Goal: Task Accomplishment & Management: Manage account settings

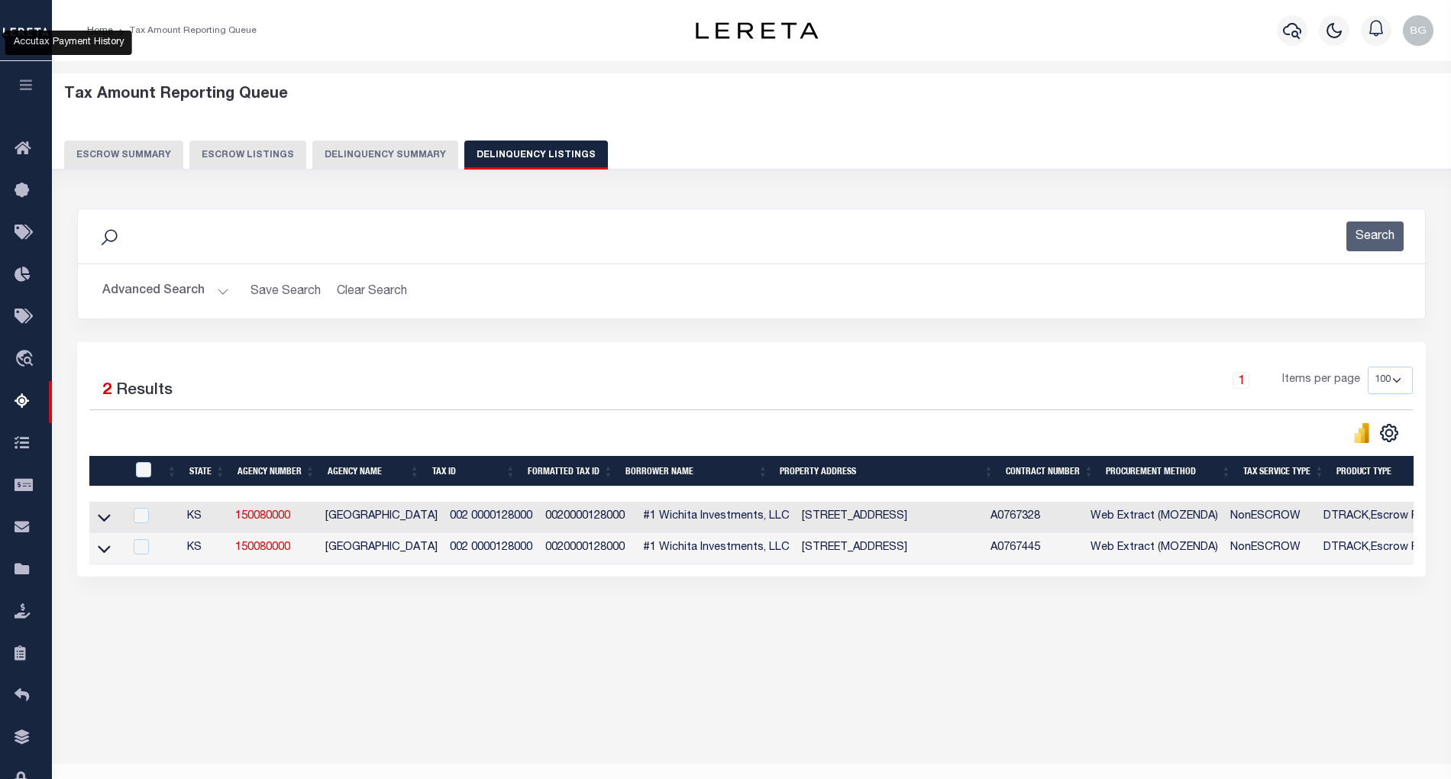
select select "100"
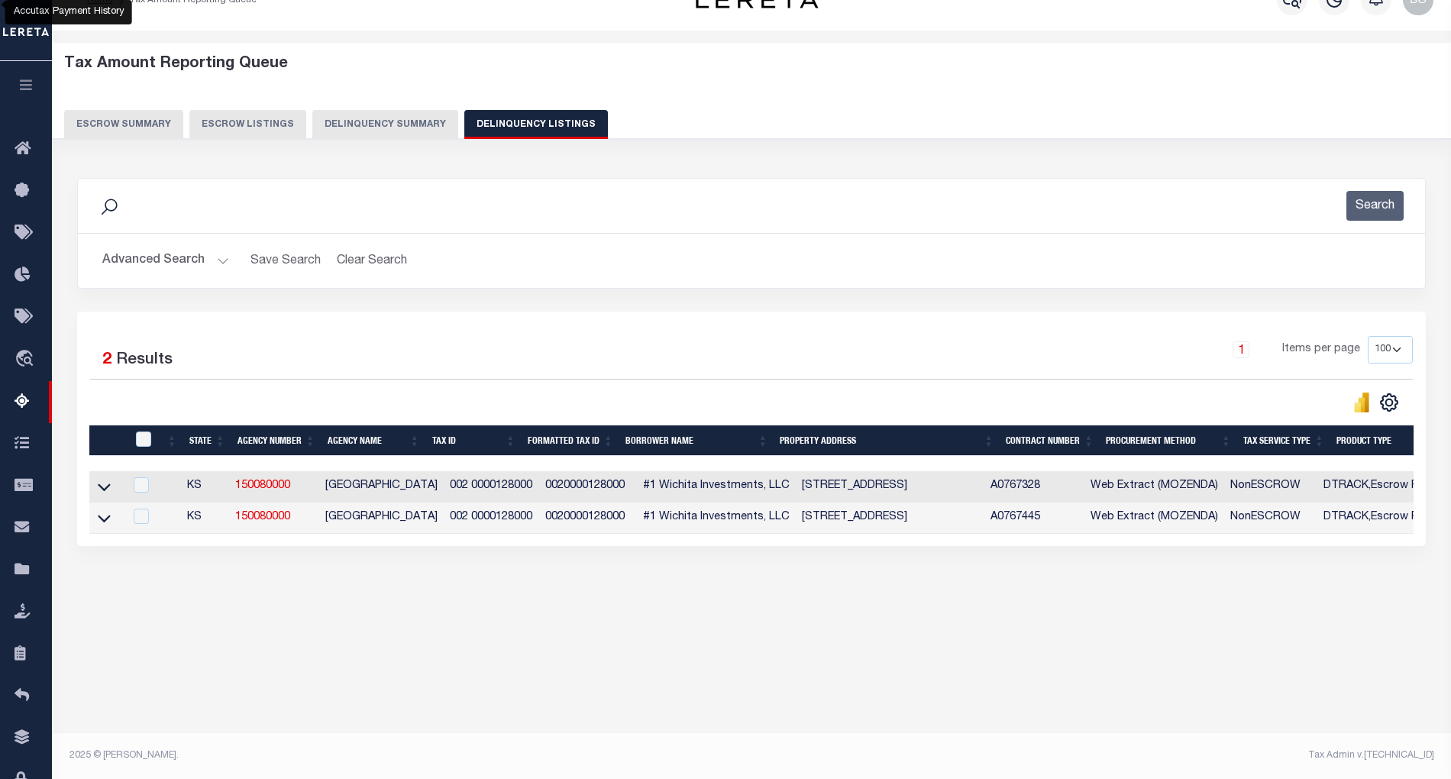
scroll to position [31, 0]
click at [227, 260] on h2 "Advanced Search Save Search Clear Search tblassign_wrapper_dynamictable_____Def…" at bounding box center [751, 261] width 1323 height 30
click at [218, 263] on button "Advanced Search" at bounding box center [165, 261] width 127 height 30
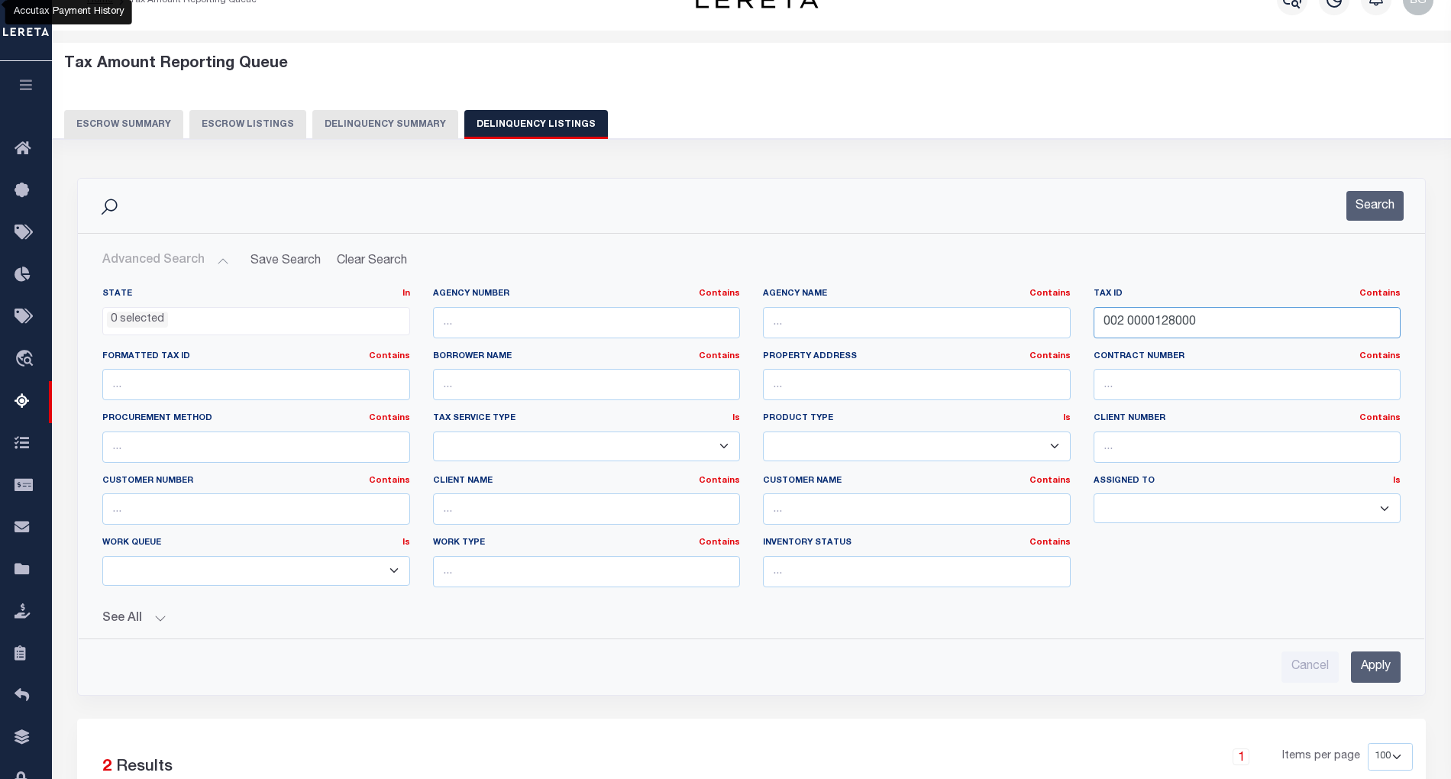
click at [1137, 319] on input "002 0000128000" at bounding box center [1248, 322] width 308 height 31
paste input "304 20 0 30 18 004 00"
type input "304 20 0 30 18 004 00 0"
click at [1390, 671] on input "Apply" at bounding box center [1376, 666] width 50 height 31
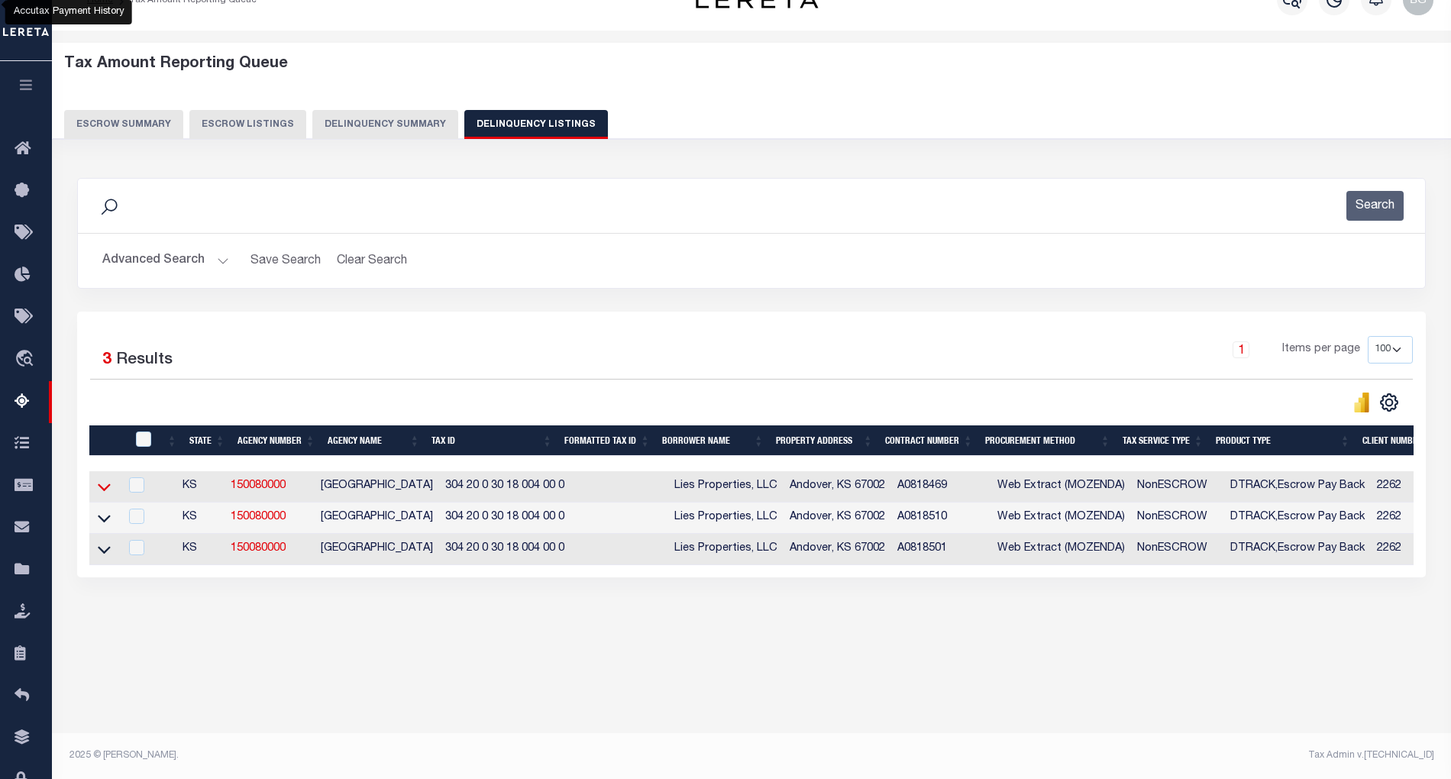
click at [104, 490] on icon at bounding box center [104, 487] width 13 height 16
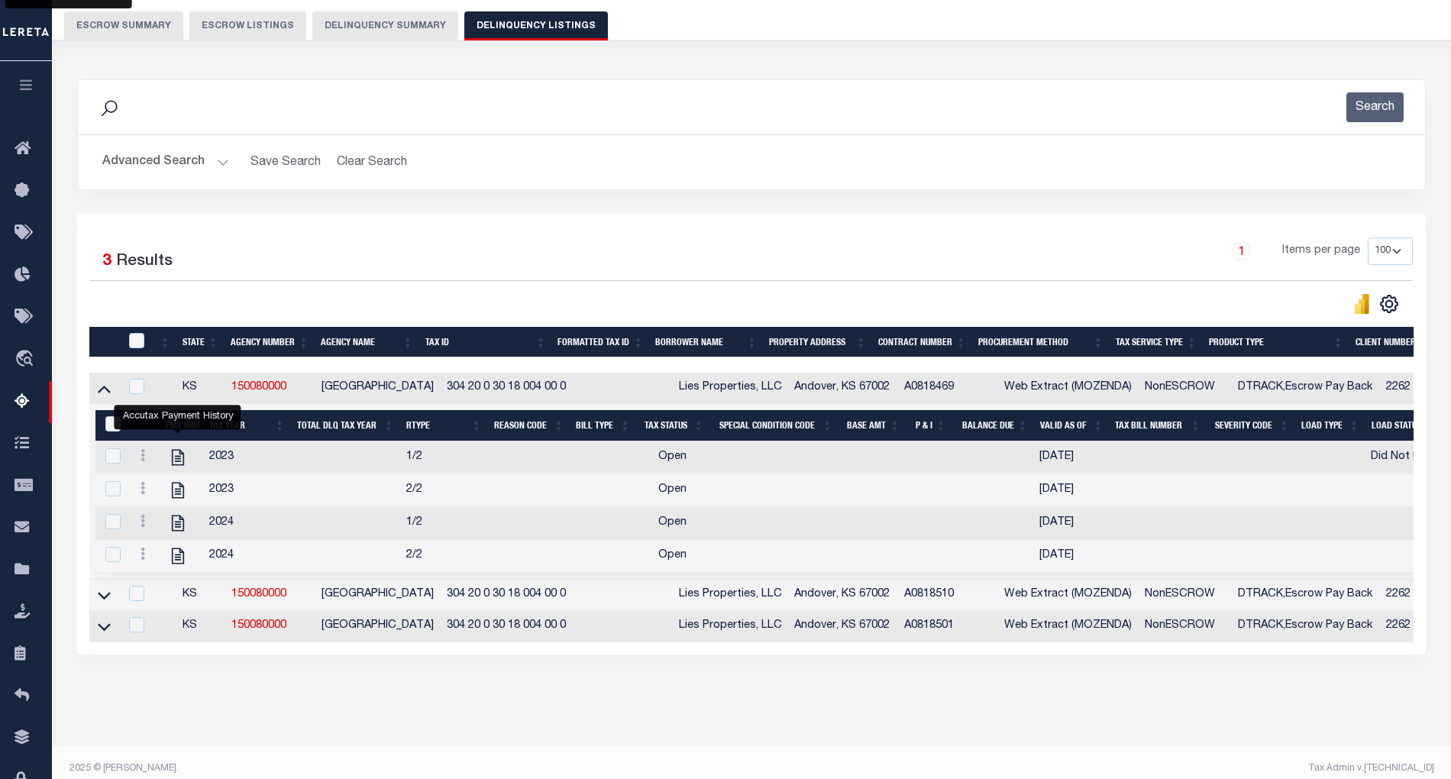
scroll to position [132, 0]
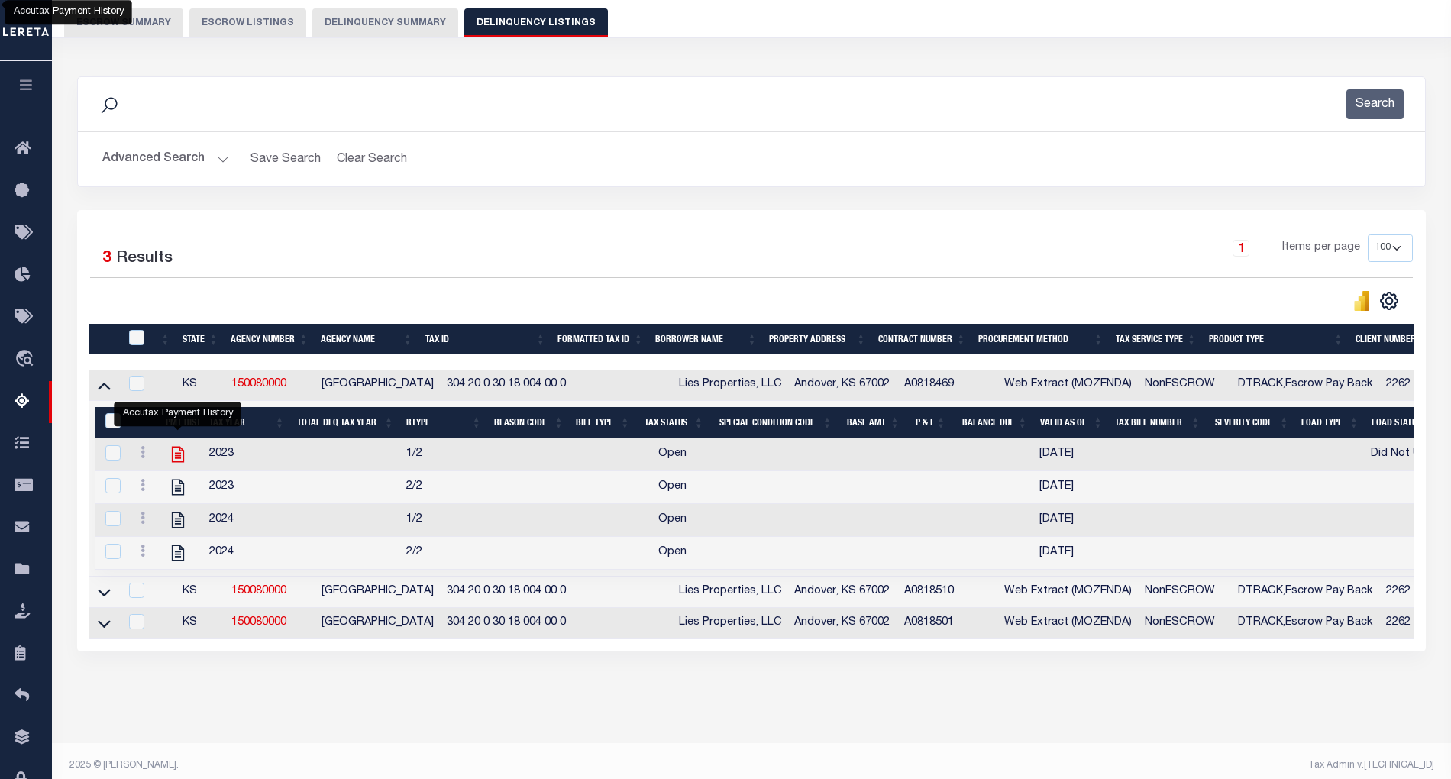
click at [179, 456] on icon "" at bounding box center [177, 455] width 12 height 16
checkbox input "true"
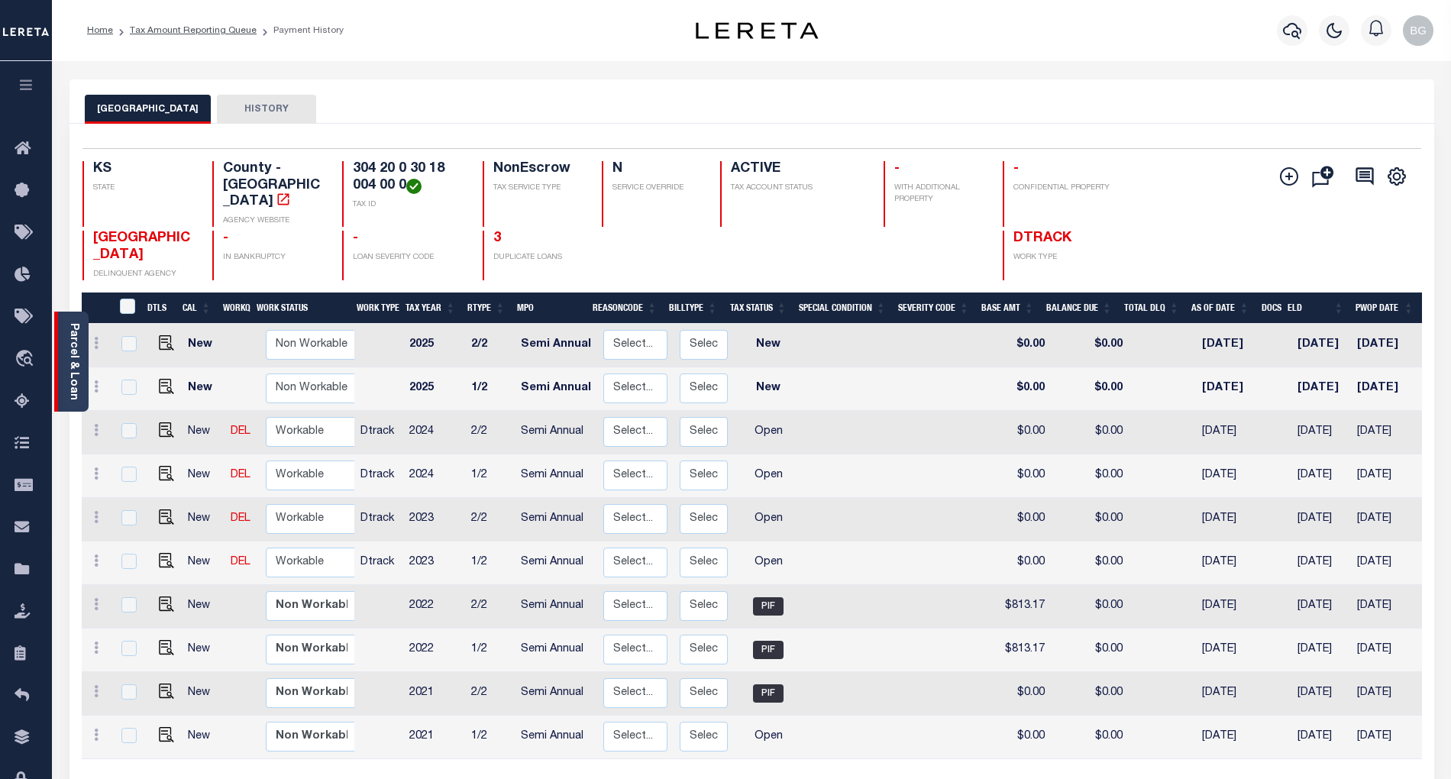
click at [75, 352] on link "Parcel & Loan" at bounding box center [73, 361] width 11 height 77
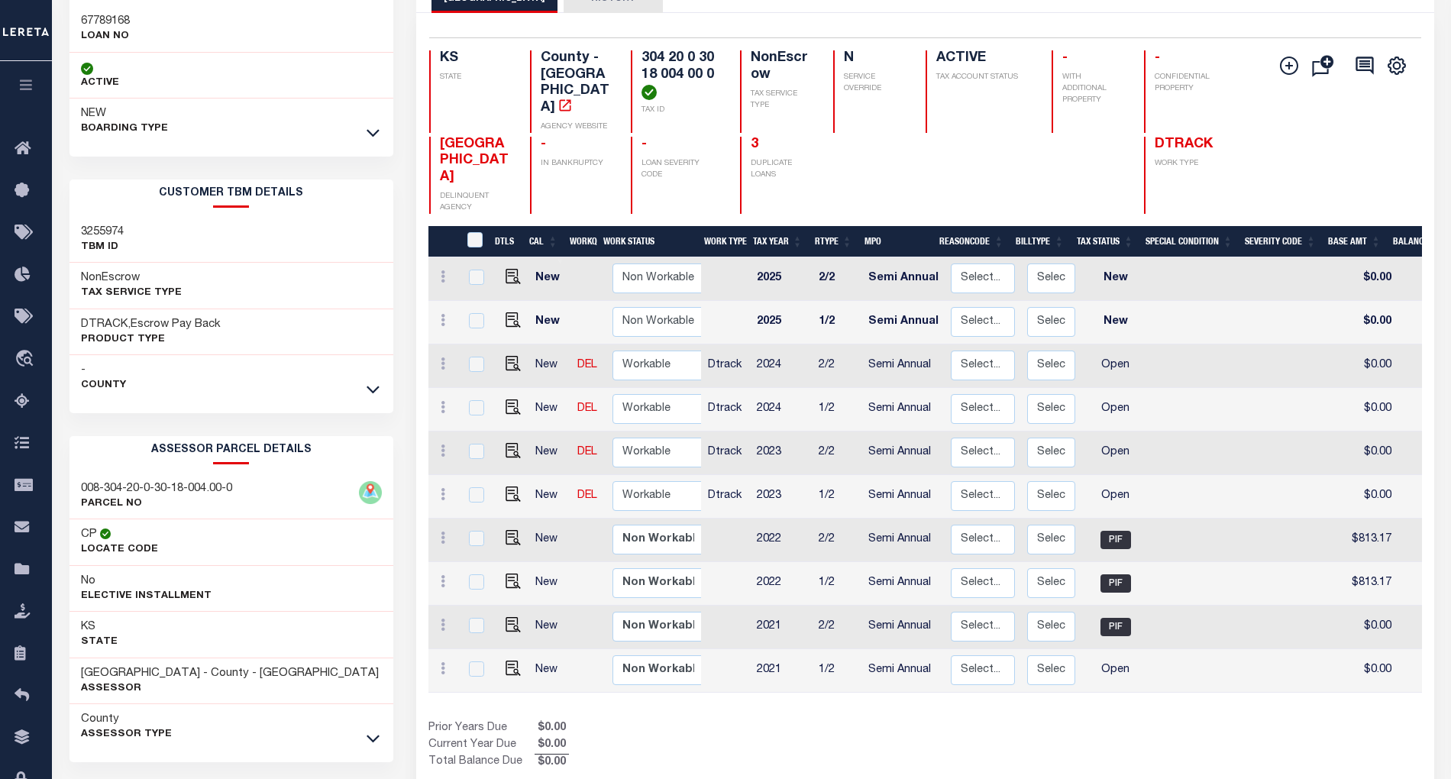
scroll to position [168, 0]
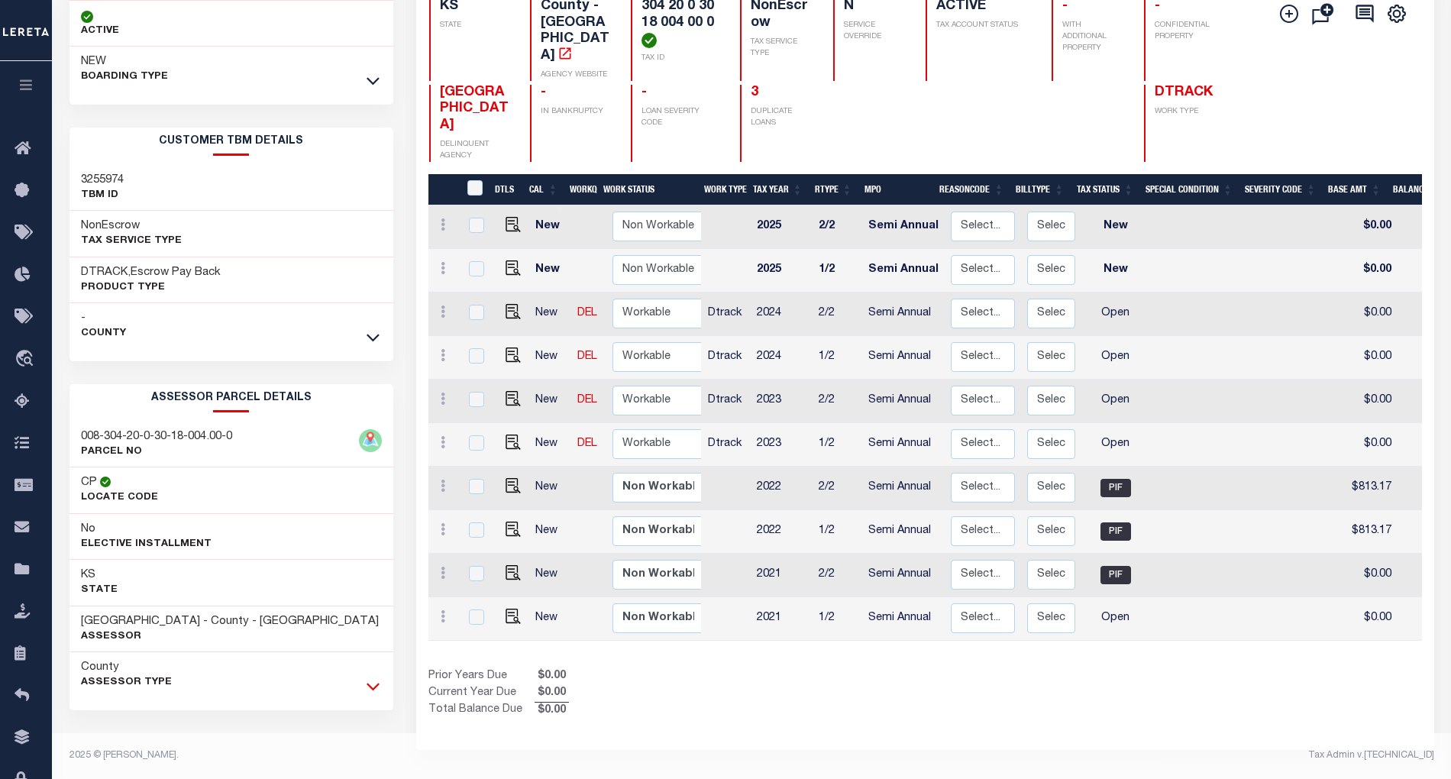
click at [377, 690] on icon at bounding box center [373, 686] width 13 height 16
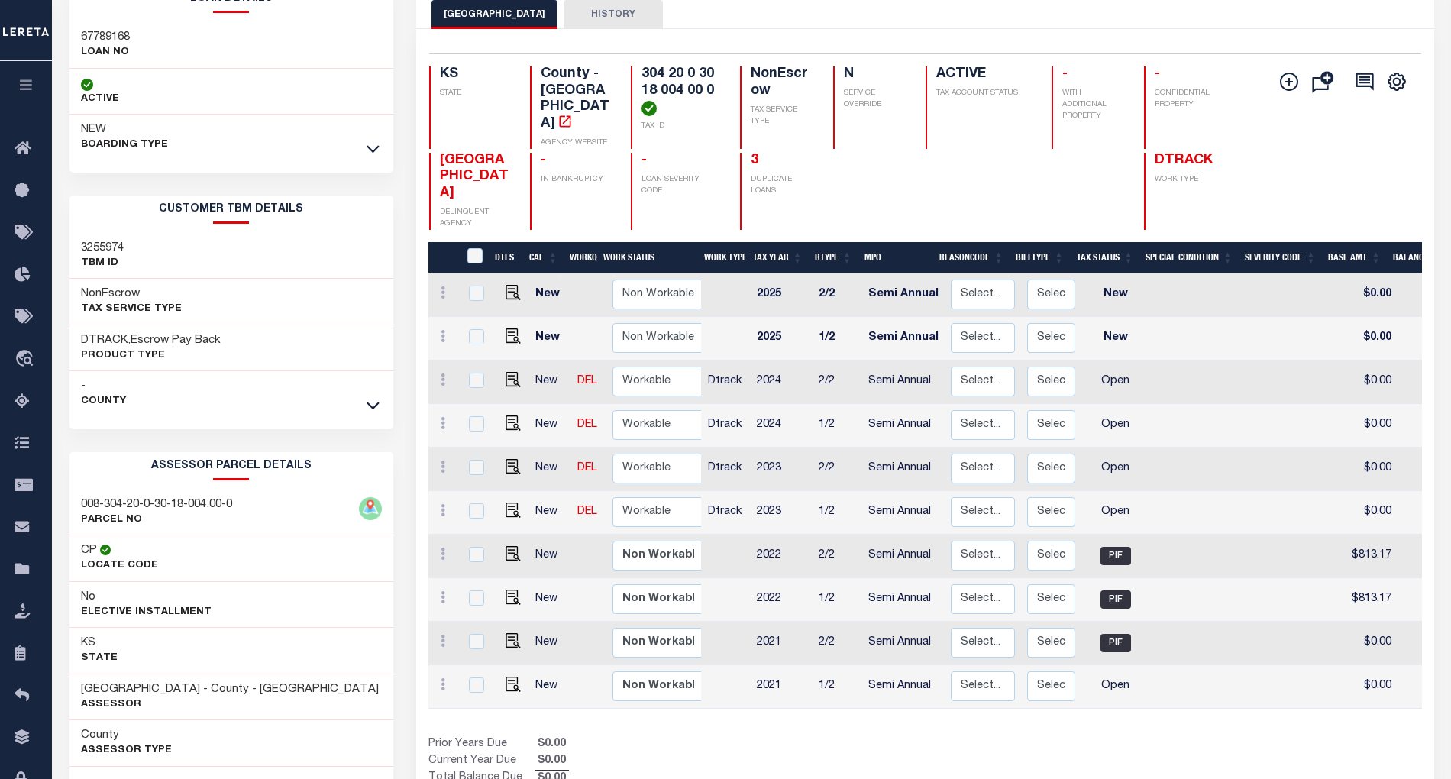
scroll to position [66, 0]
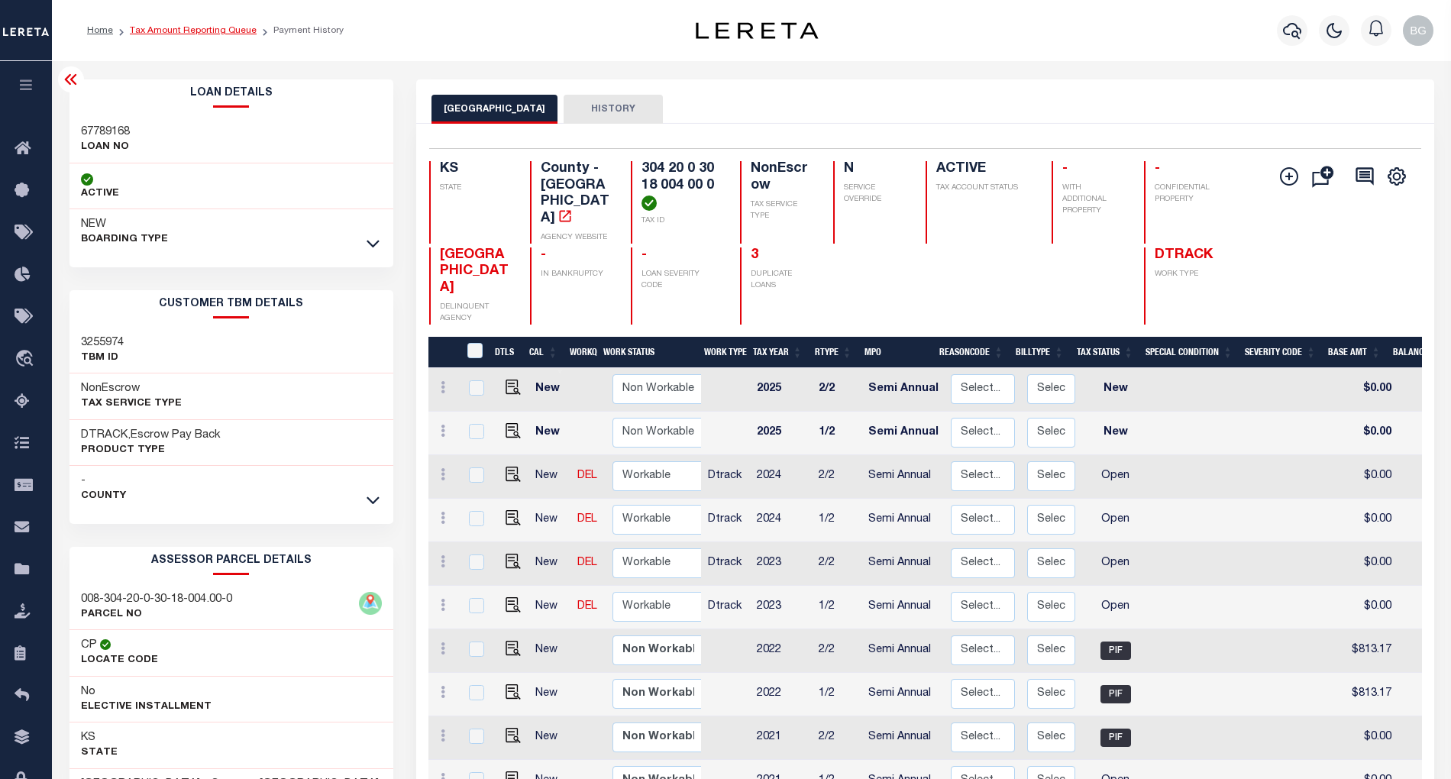
click at [166, 29] on link "Tax Amount Reporting Queue" at bounding box center [193, 30] width 127 height 9
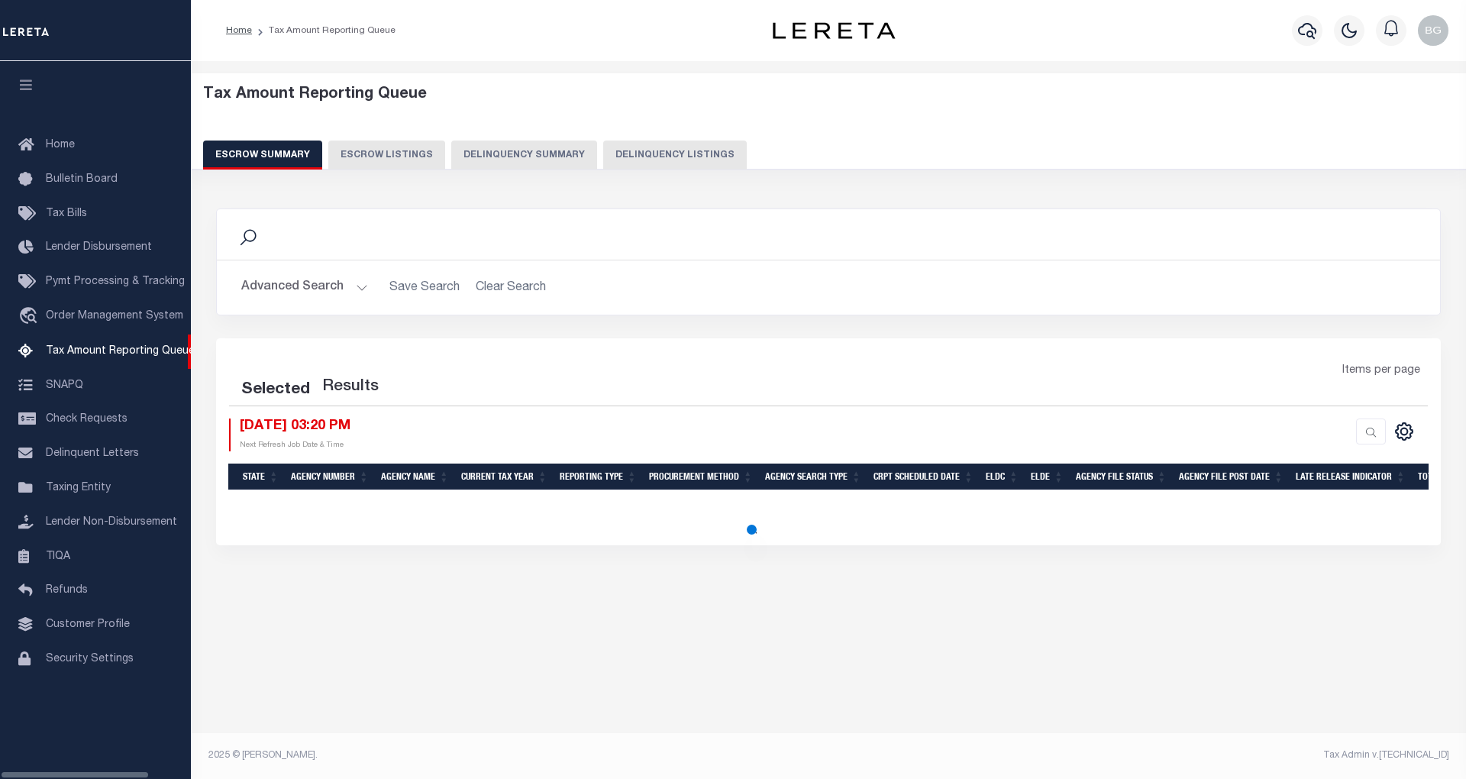
select select "100"
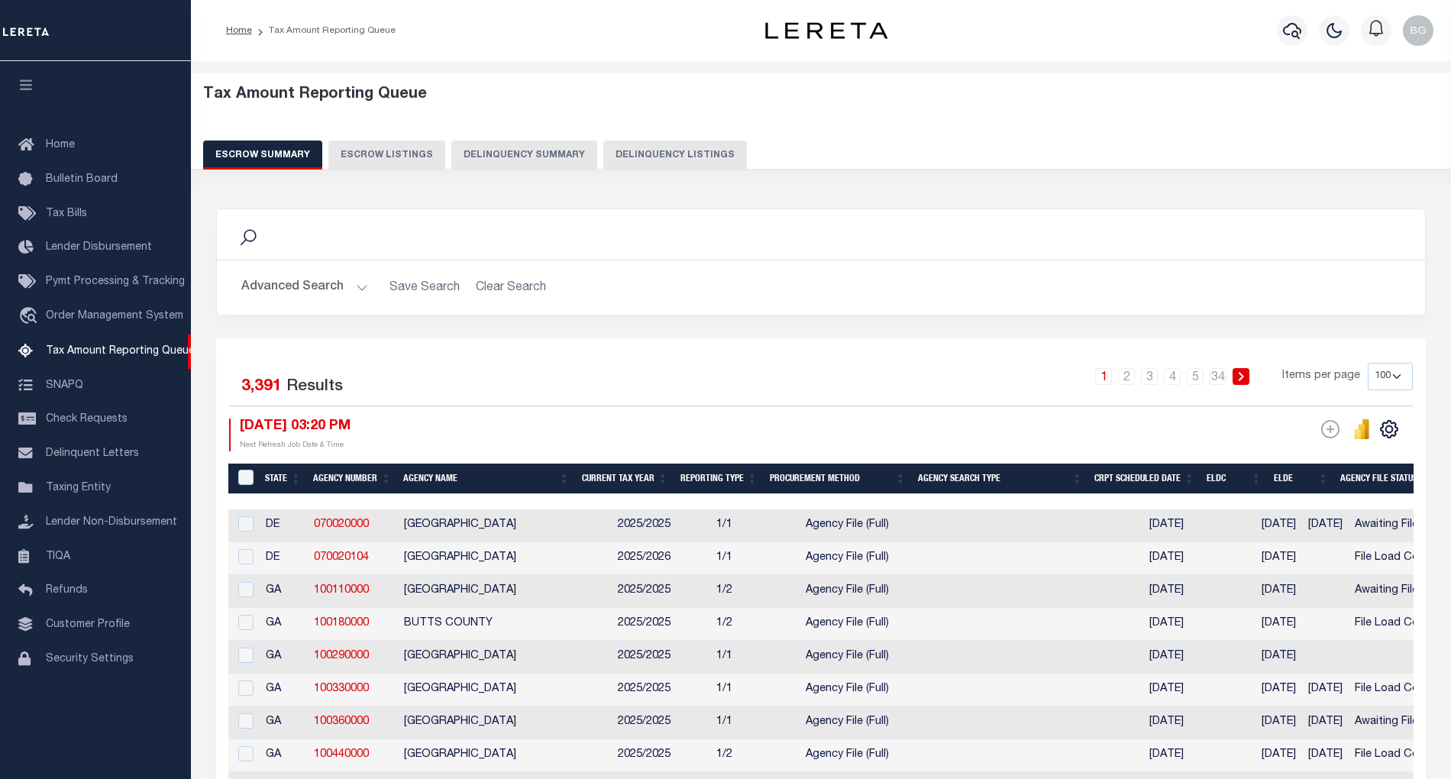
click at [667, 160] on button "Delinquency Listings" at bounding box center [675, 155] width 144 height 29
select select
select select "100"
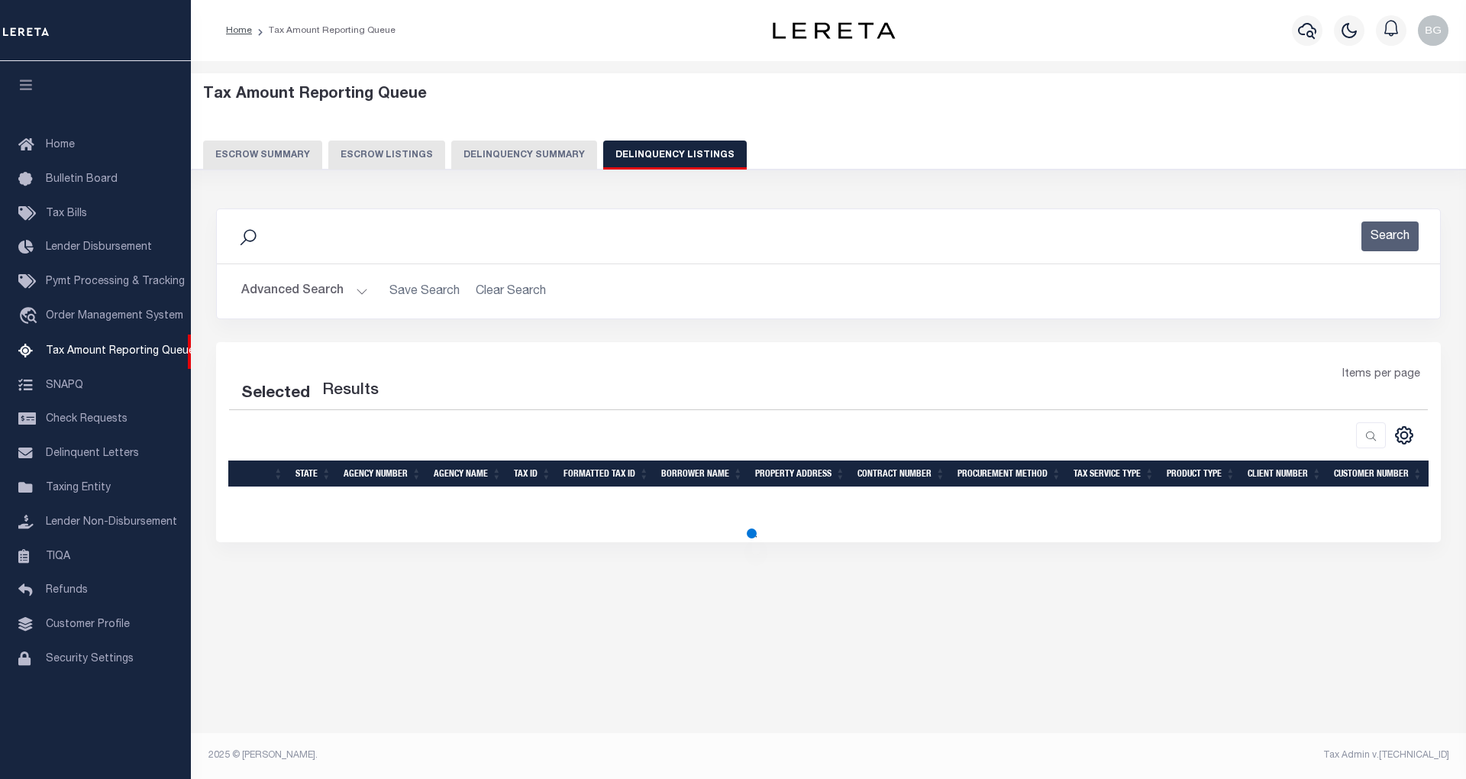
select select "100"
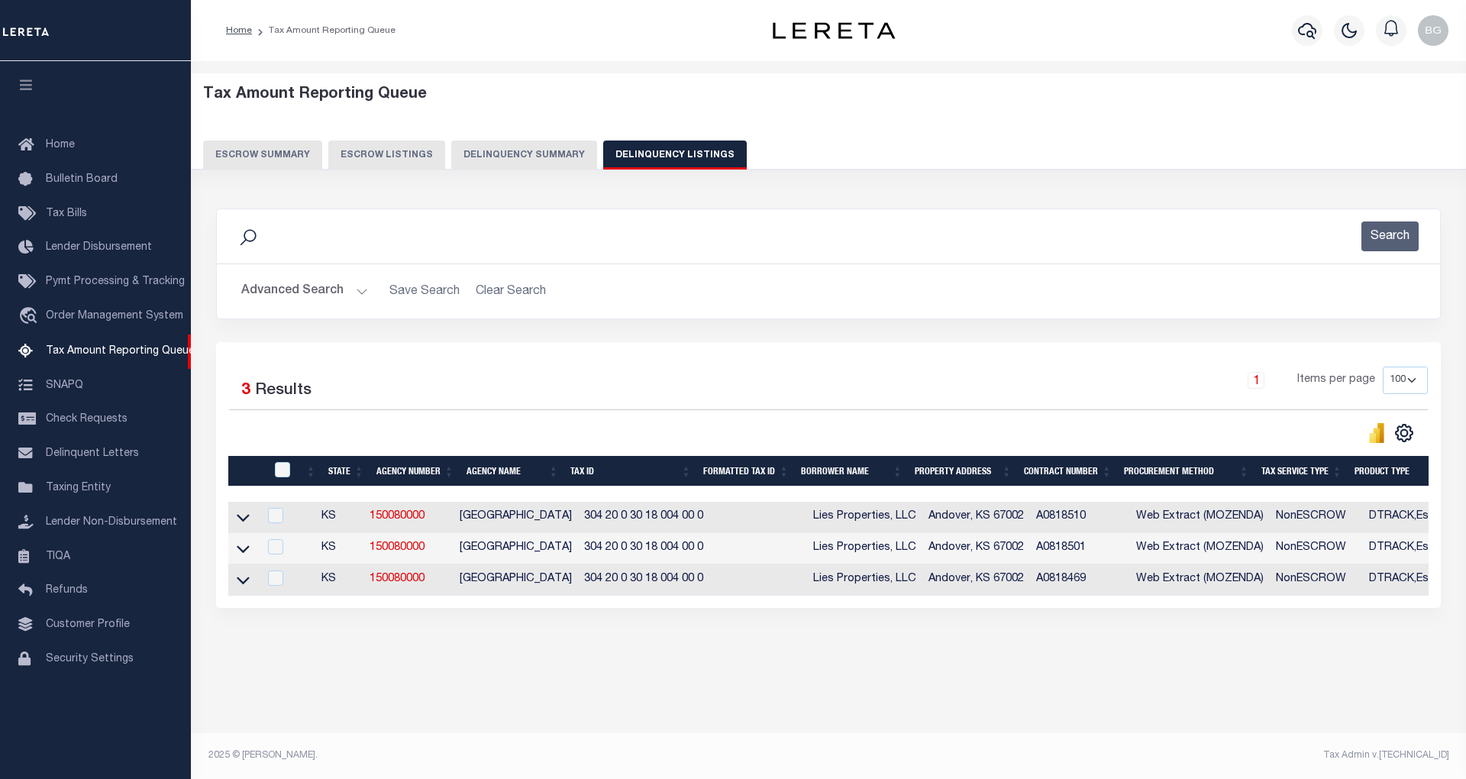
click at [356, 289] on button "Advanced Search" at bounding box center [304, 291] width 127 height 30
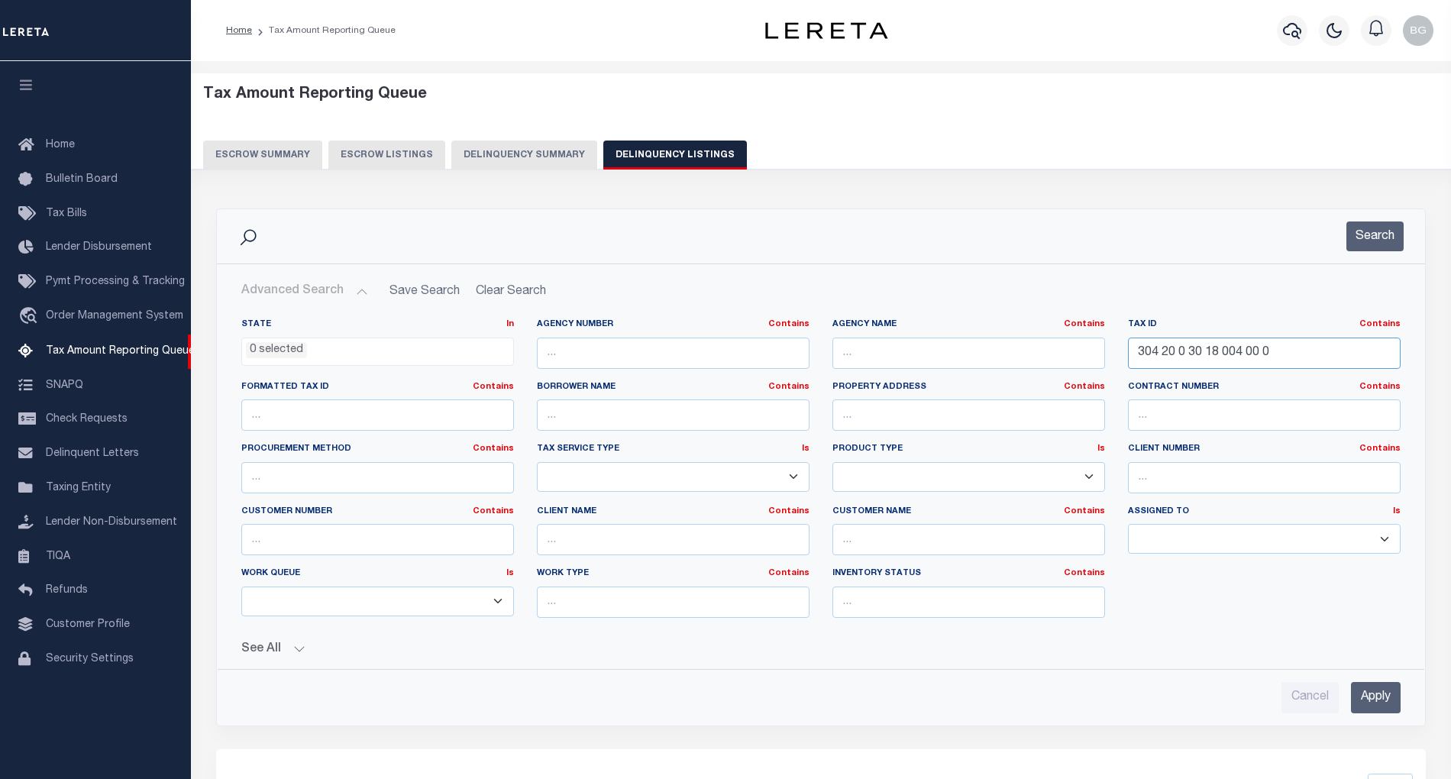
click at [1176, 356] on input "304 20 0 30 18 004 00 0" at bounding box center [1264, 353] width 273 height 31
click at [1378, 690] on input "Apply" at bounding box center [1376, 697] width 50 height 31
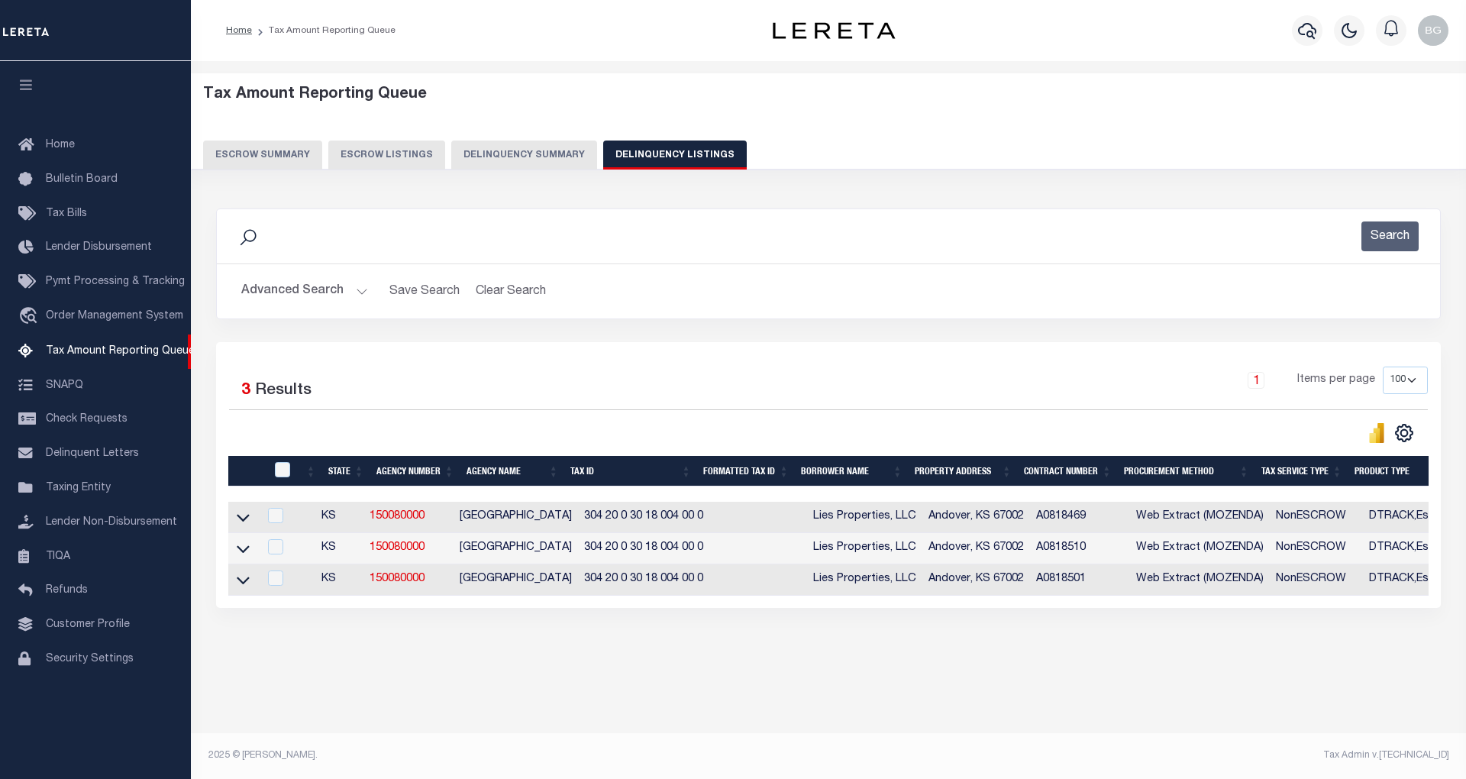
click at [935, 523] on td "Andover, KS 67002" at bounding box center [977, 517] width 108 height 31
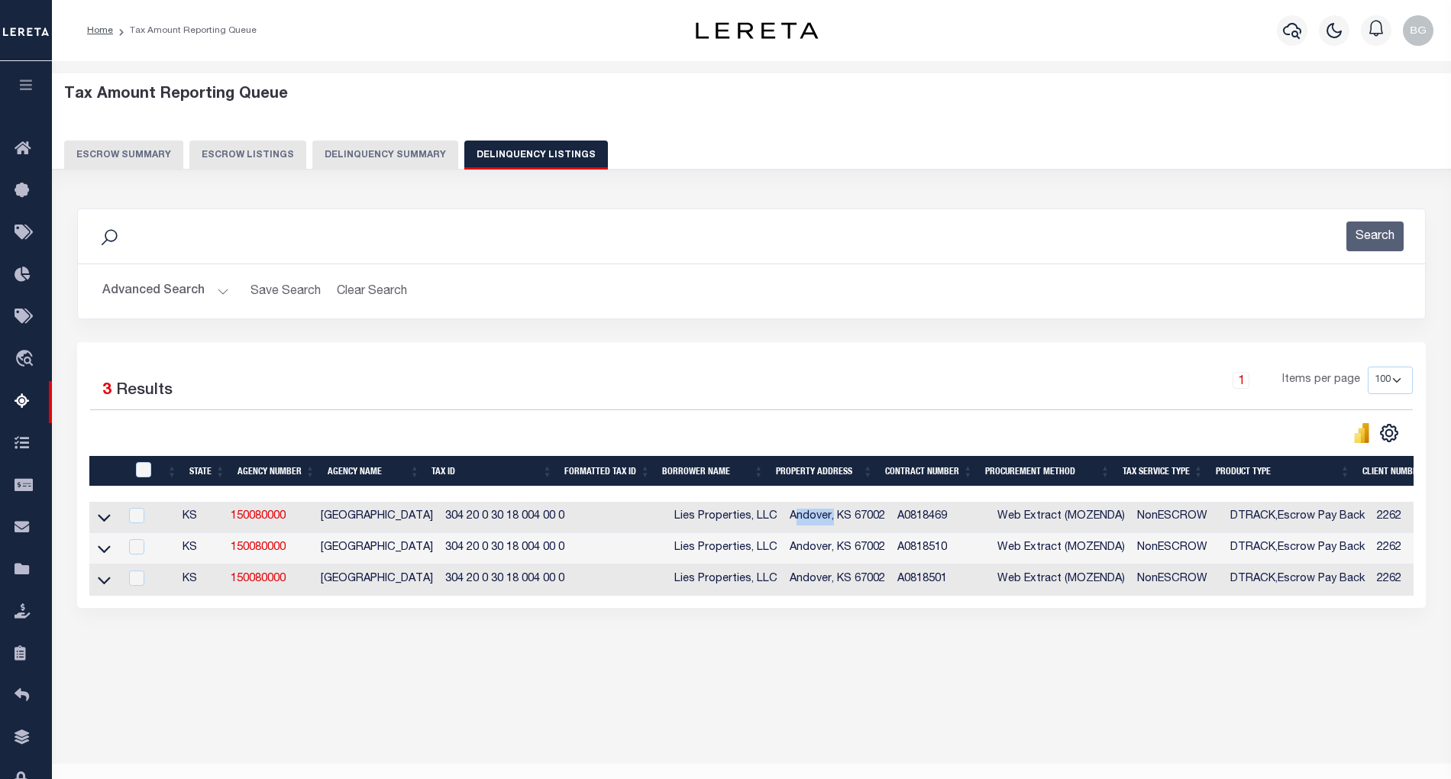
copy td "Andover"
drag, startPoint x: 434, startPoint y: 523, endPoint x: 559, endPoint y: 520, distance: 125.3
click at [559, 520] on tr "KS 150080000 BUTLER COUNTY 304 20 0 30 18 004 00 0 Lies Properties, LLC Andover…" at bounding box center [1179, 517] width 2181 height 31
copy td "304 20 0 30 18 004 00 0"
click at [600, 700] on div "Tax Amount Reporting Queue Escrow Summary Escrow Listings In" at bounding box center [752, 387] width 1390 height 623
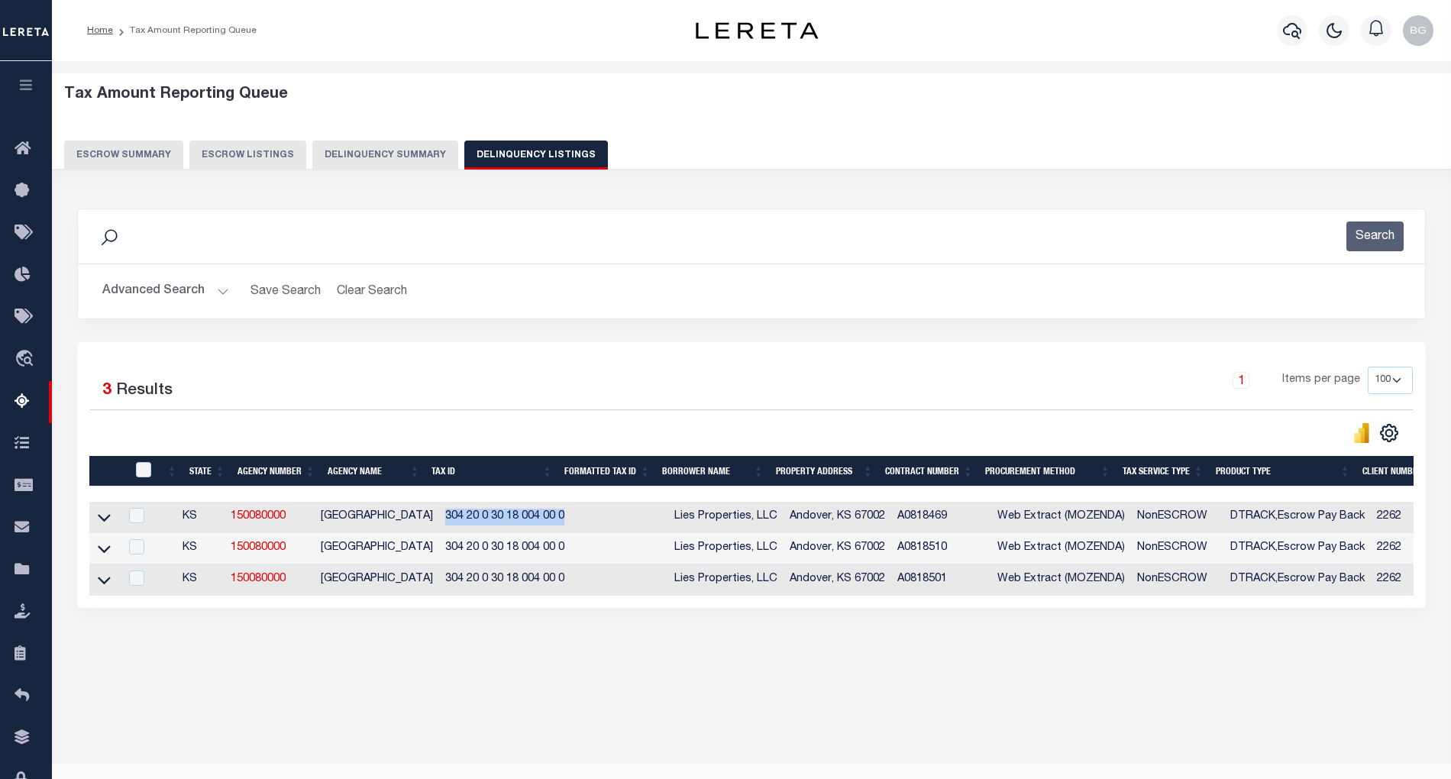
drag, startPoint x: 431, startPoint y: 521, endPoint x: 550, endPoint y: 522, distance: 118.4
click at [550, 522] on td "304 20 0 30 18 004 00 0" at bounding box center [504, 517] width 131 height 31
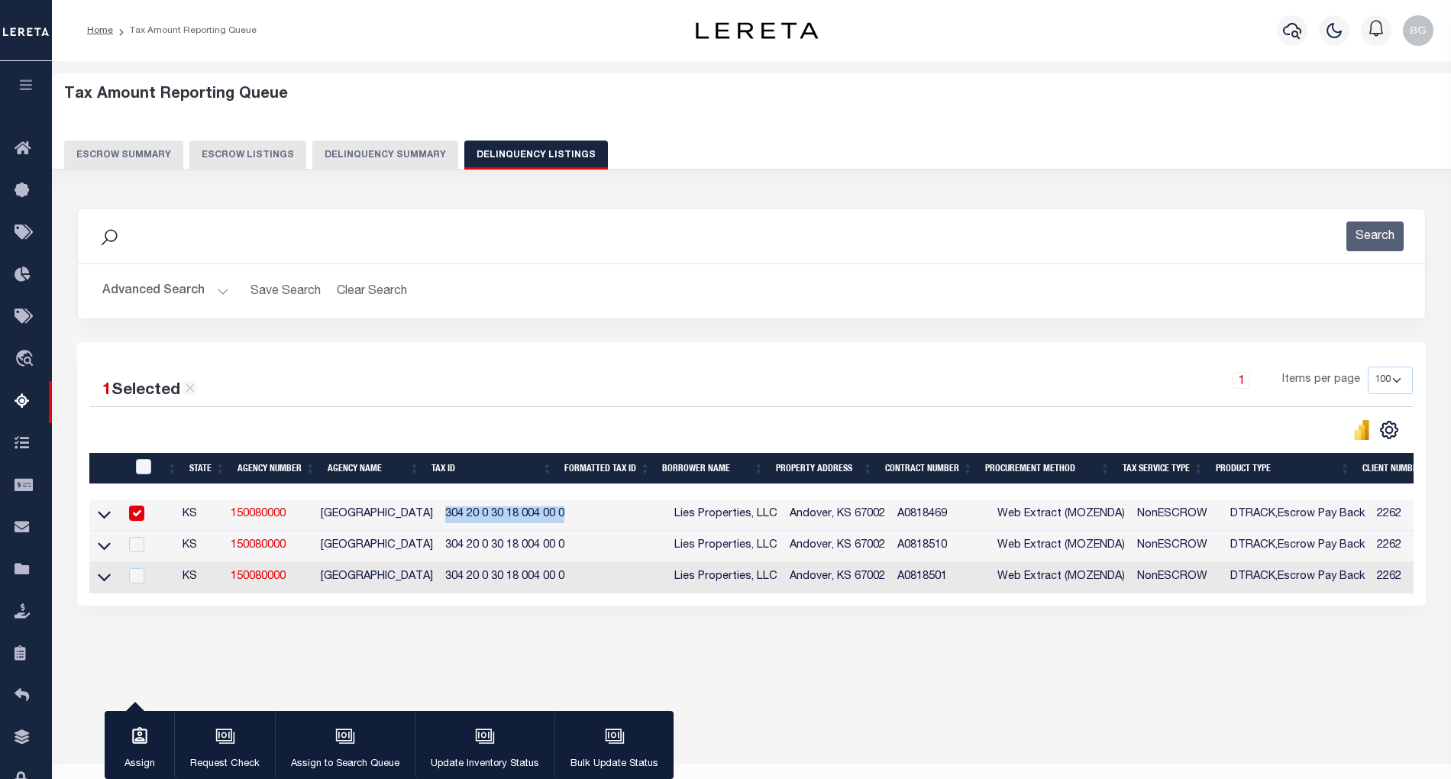
copy td "304 20 0 30 18 004 00 0"
click at [144, 519] on input "checkbox" at bounding box center [136, 513] width 15 height 15
checkbox input "false"
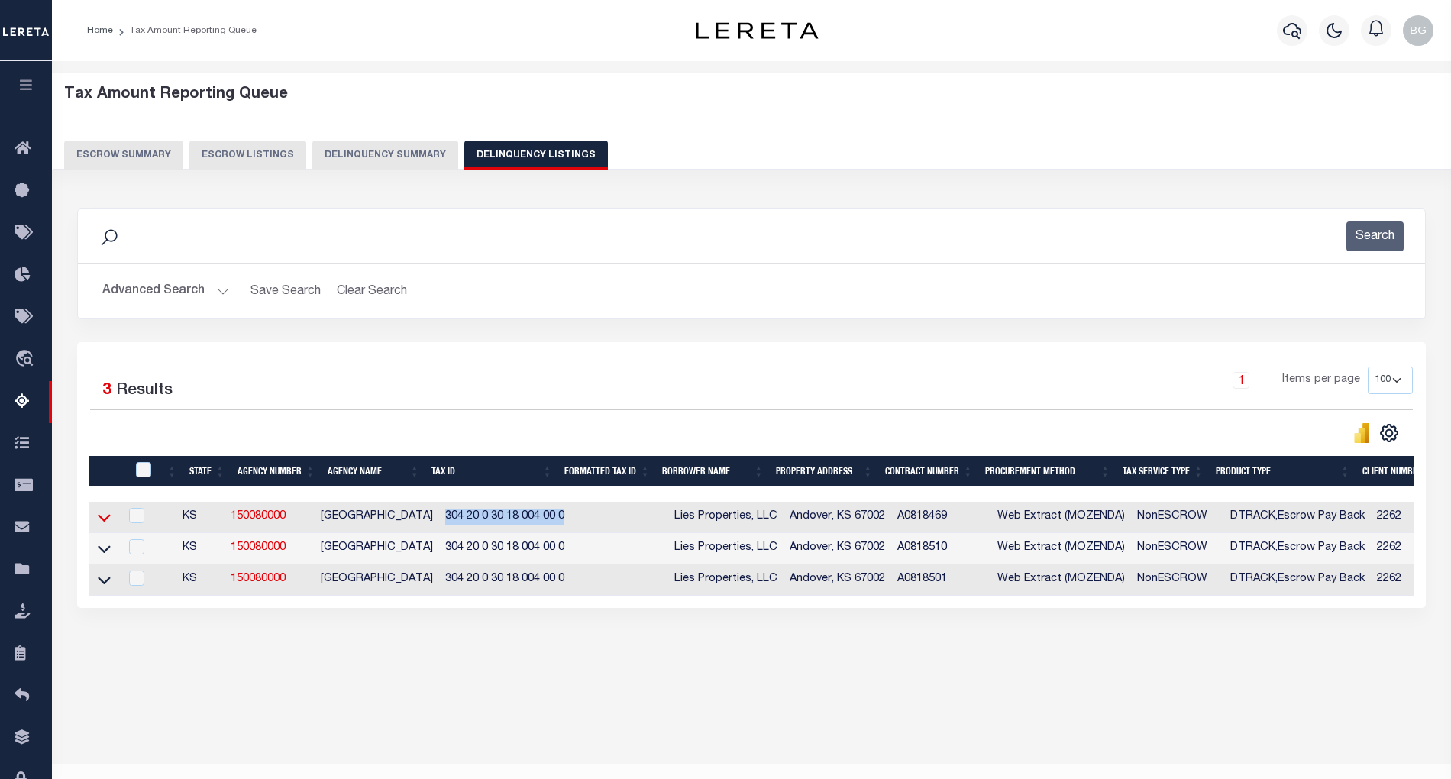
click at [105, 524] on icon at bounding box center [104, 517] width 13 height 16
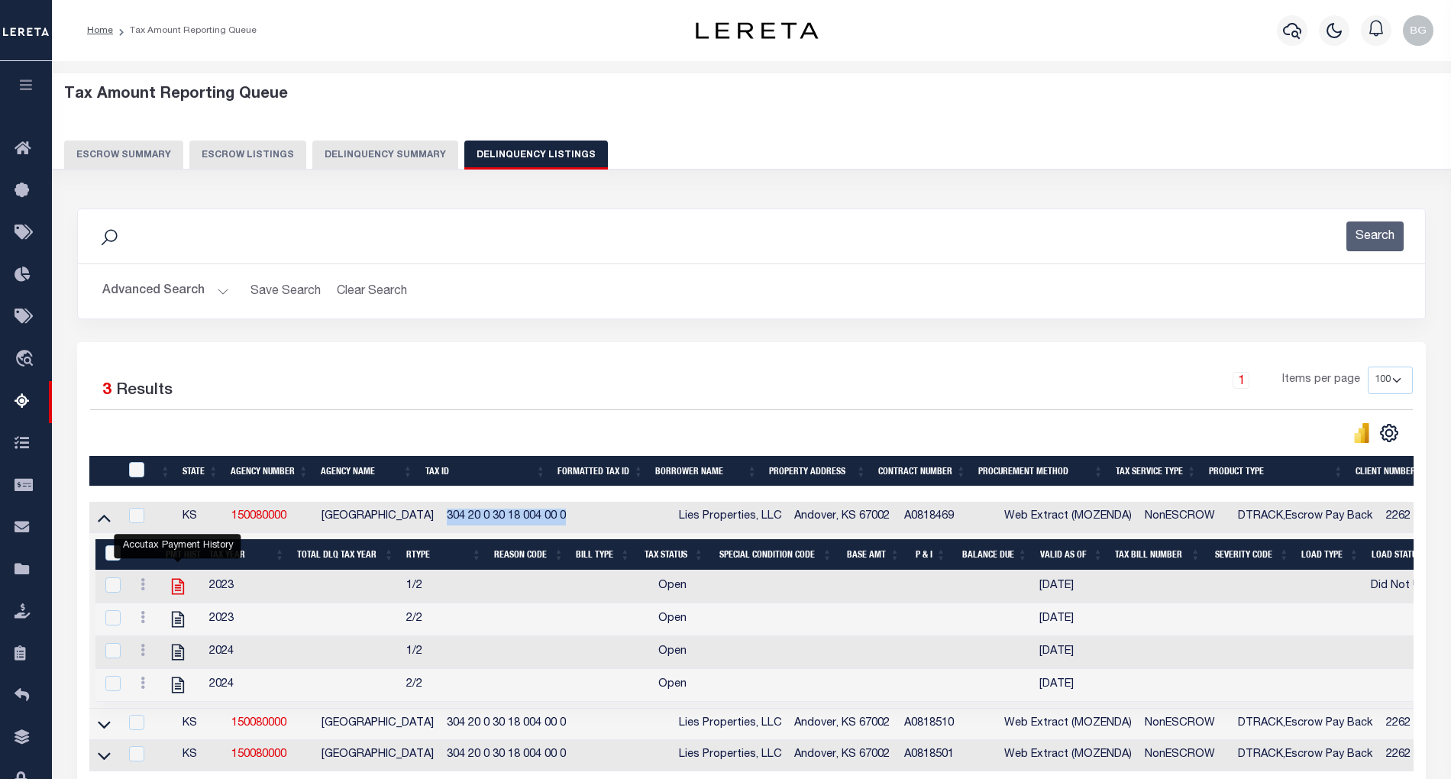
click at [176, 590] on icon "" at bounding box center [178, 587] width 20 height 20
checkbox input "true"
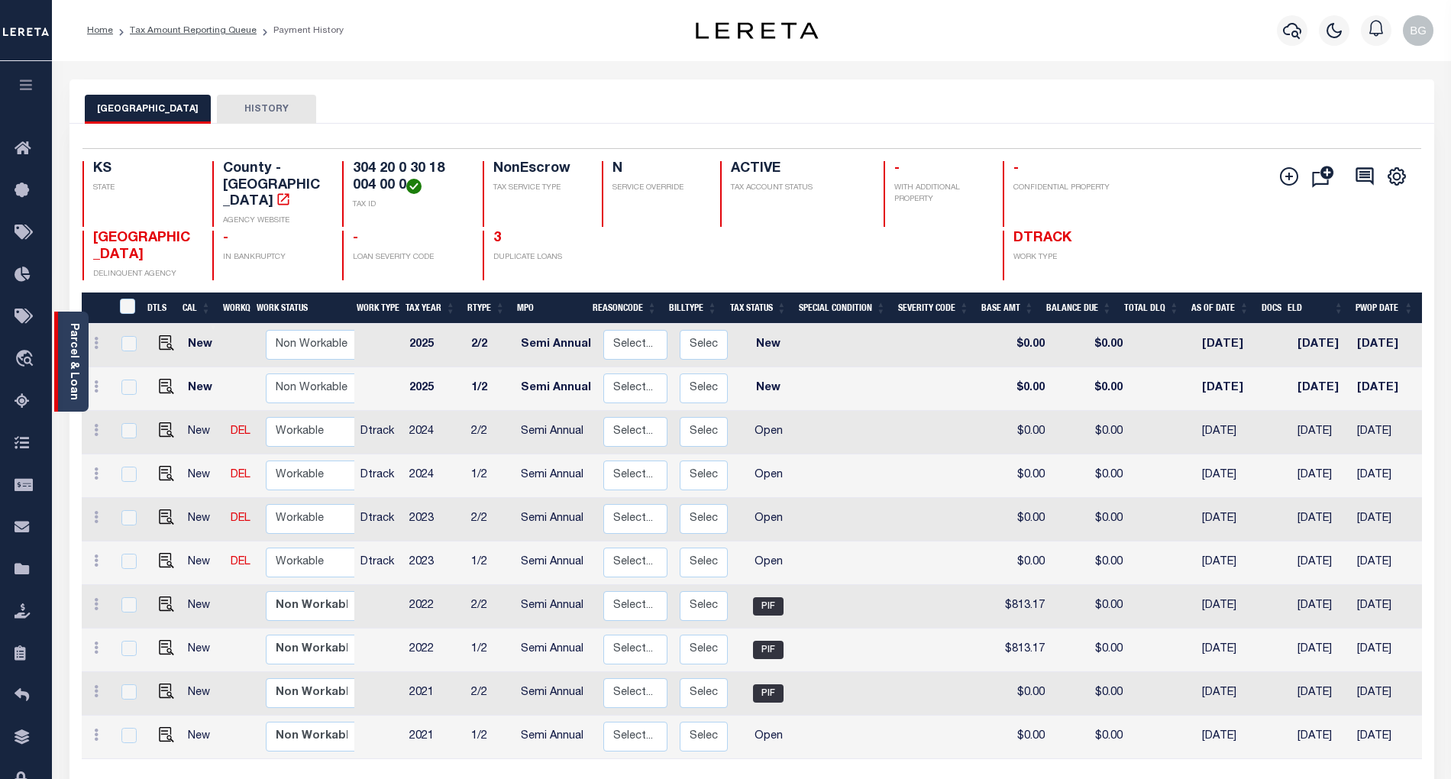
click at [68, 367] on link "Parcel & Loan" at bounding box center [73, 361] width 11 height 77
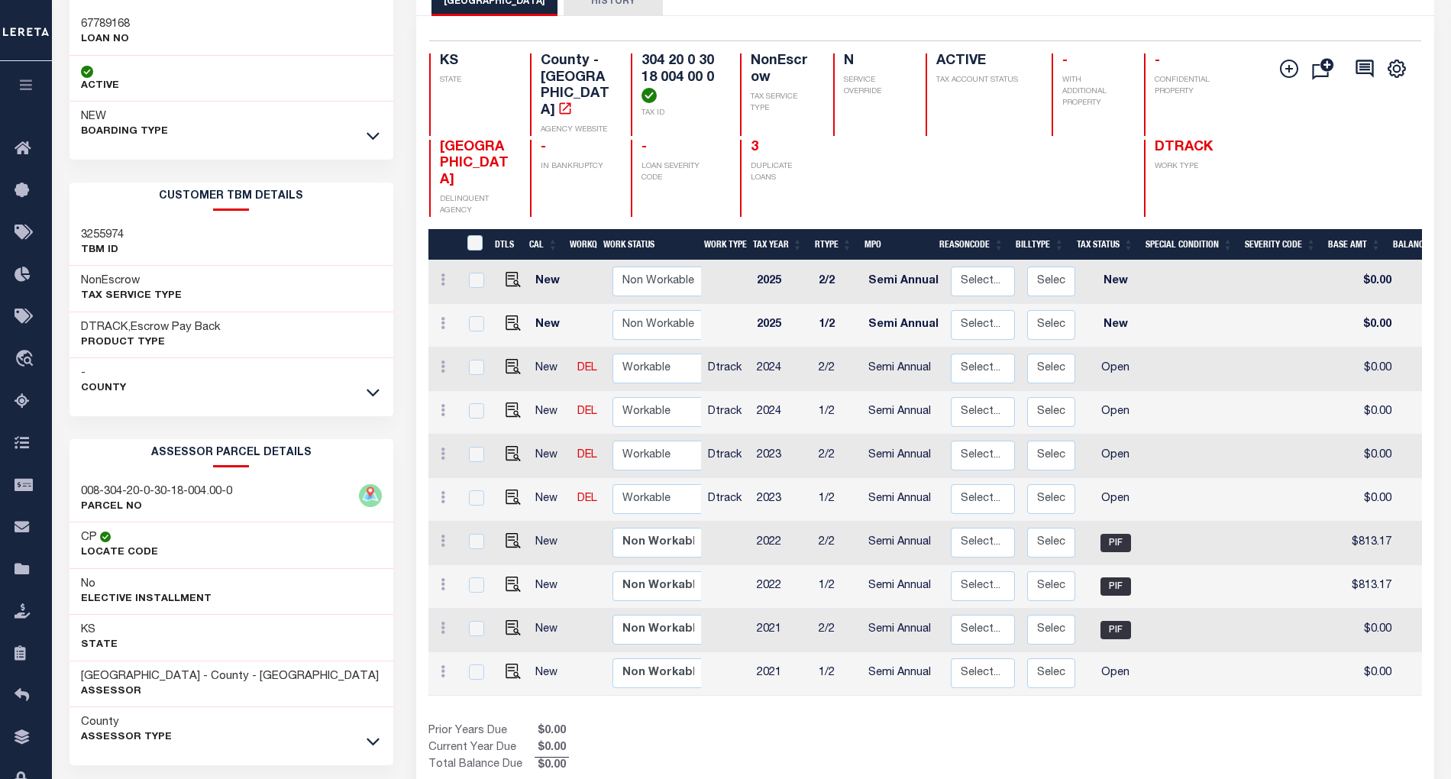
scroll to position [168, 0]
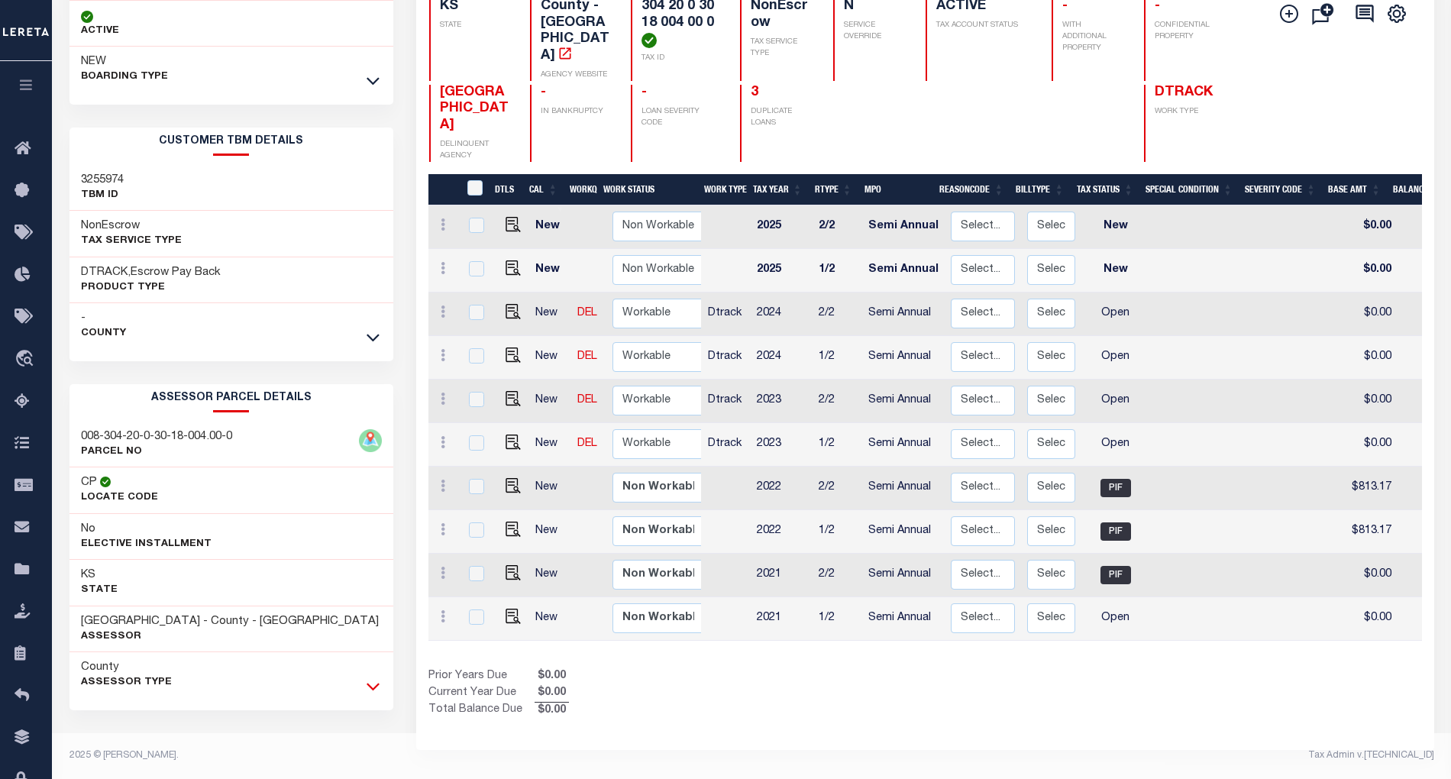
click at [373, 690] on icon at bounding box center [373, 688] width 13 height 8
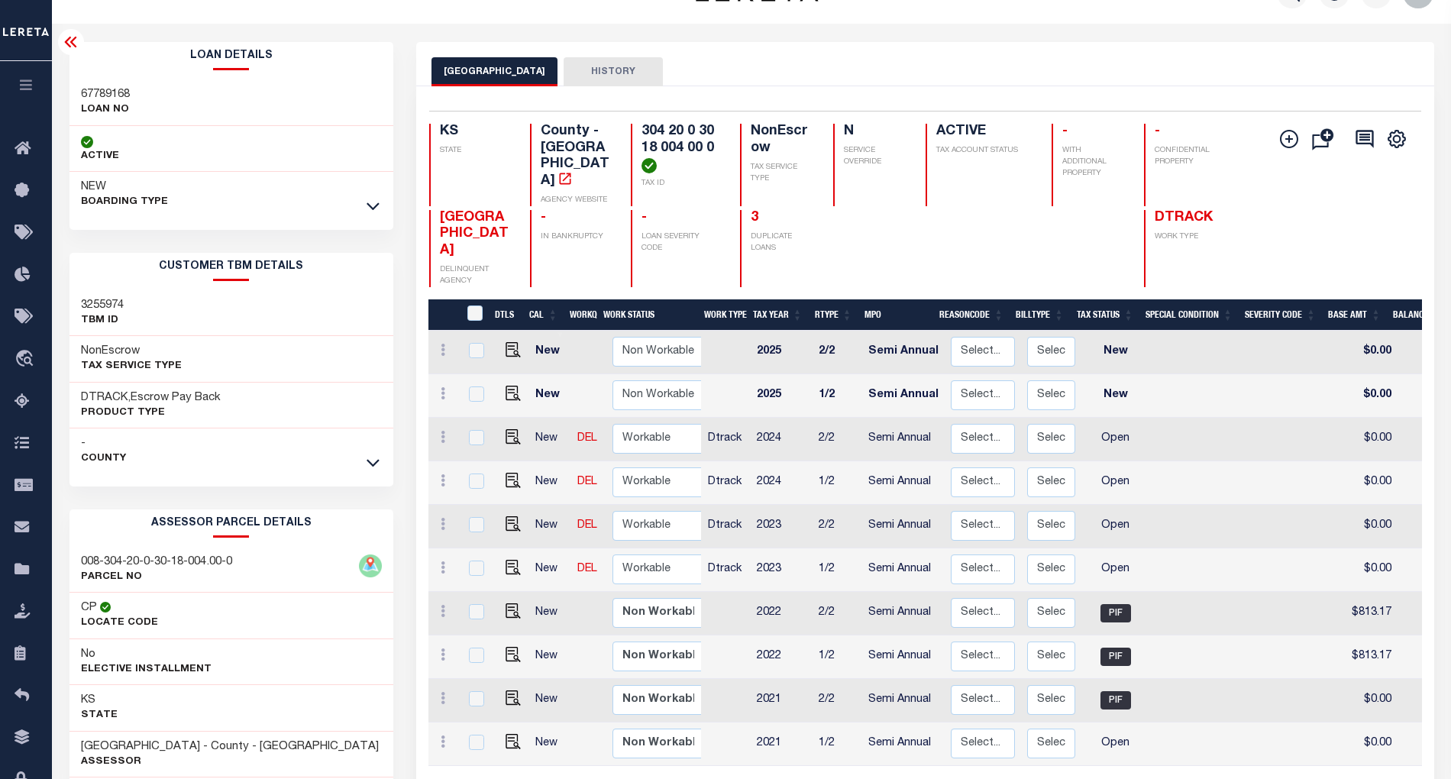
scroll to position [0, 0]
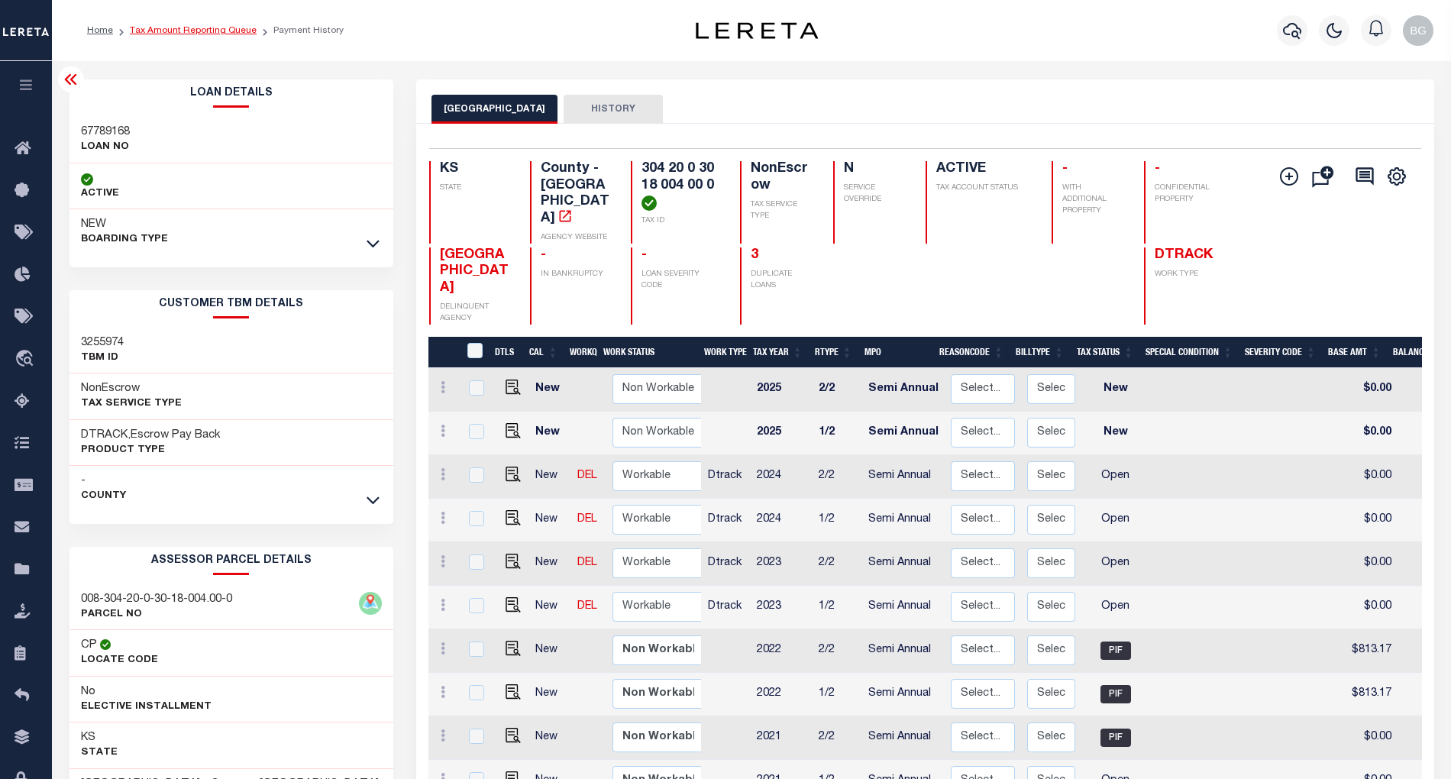
click at [180, 27] on link "Tax Amount Reporting Queue" at bounding box center [193, 30] width 127 height 9
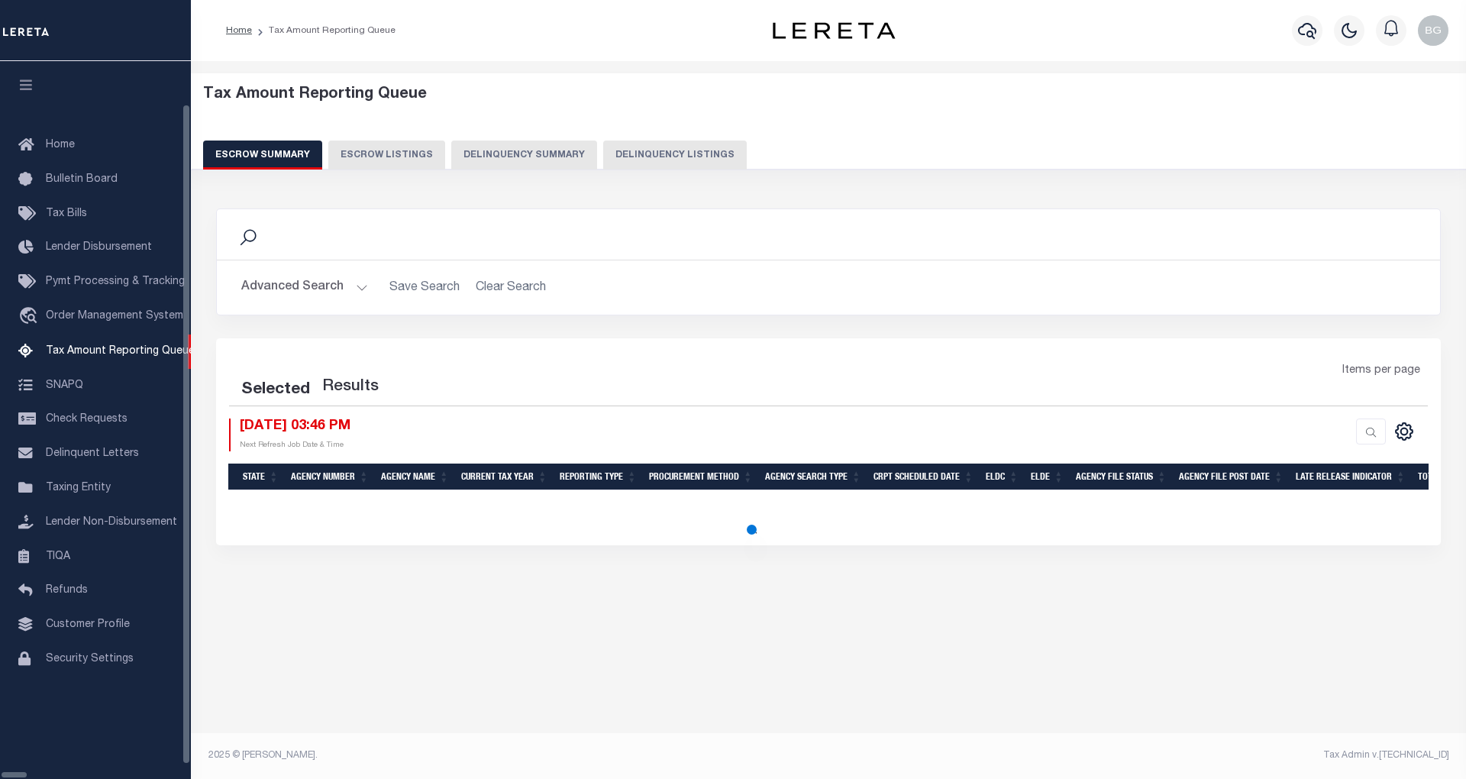
select select "100"
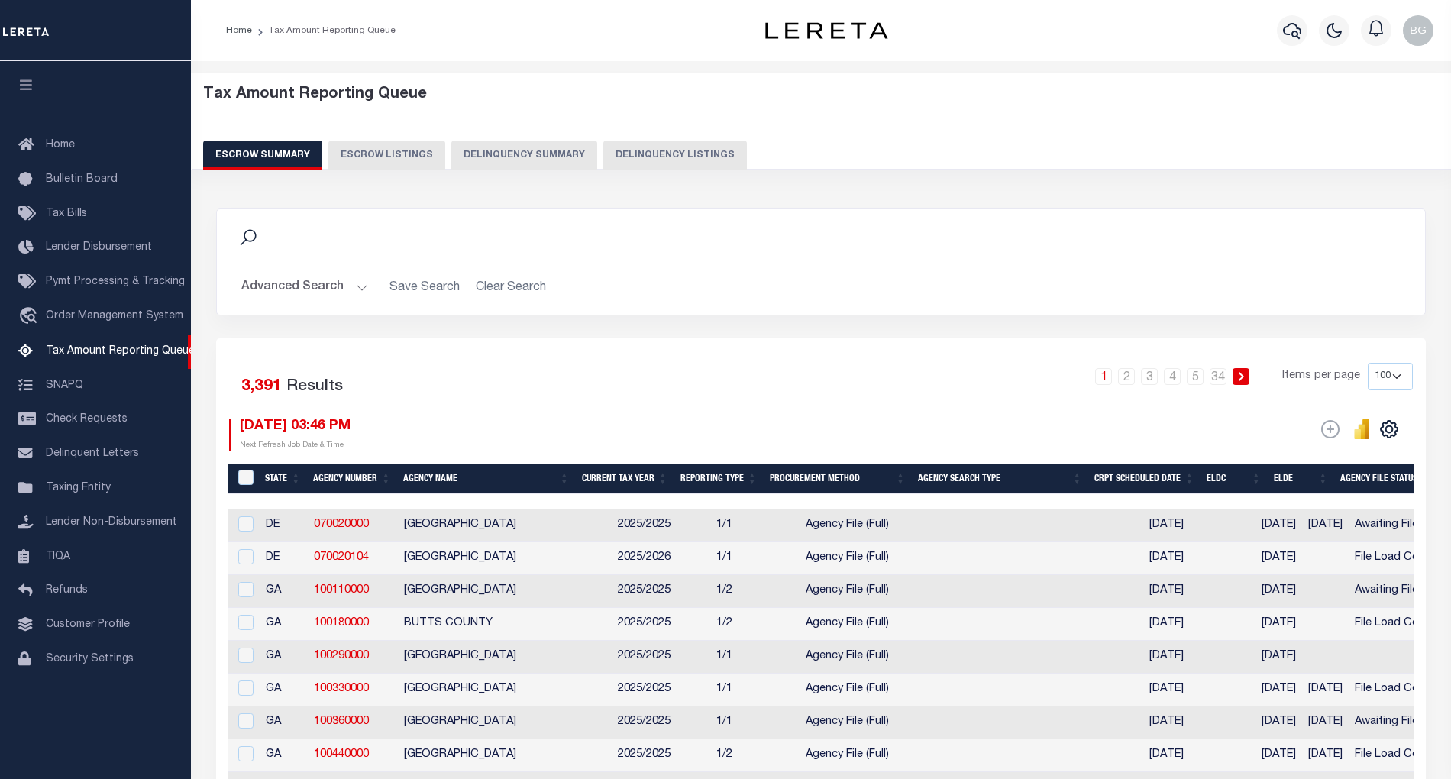
click at [681, 160] on button "Delinquency Listings" at bounding box center [675, 155] width 144 height 29
select select
select select "100"
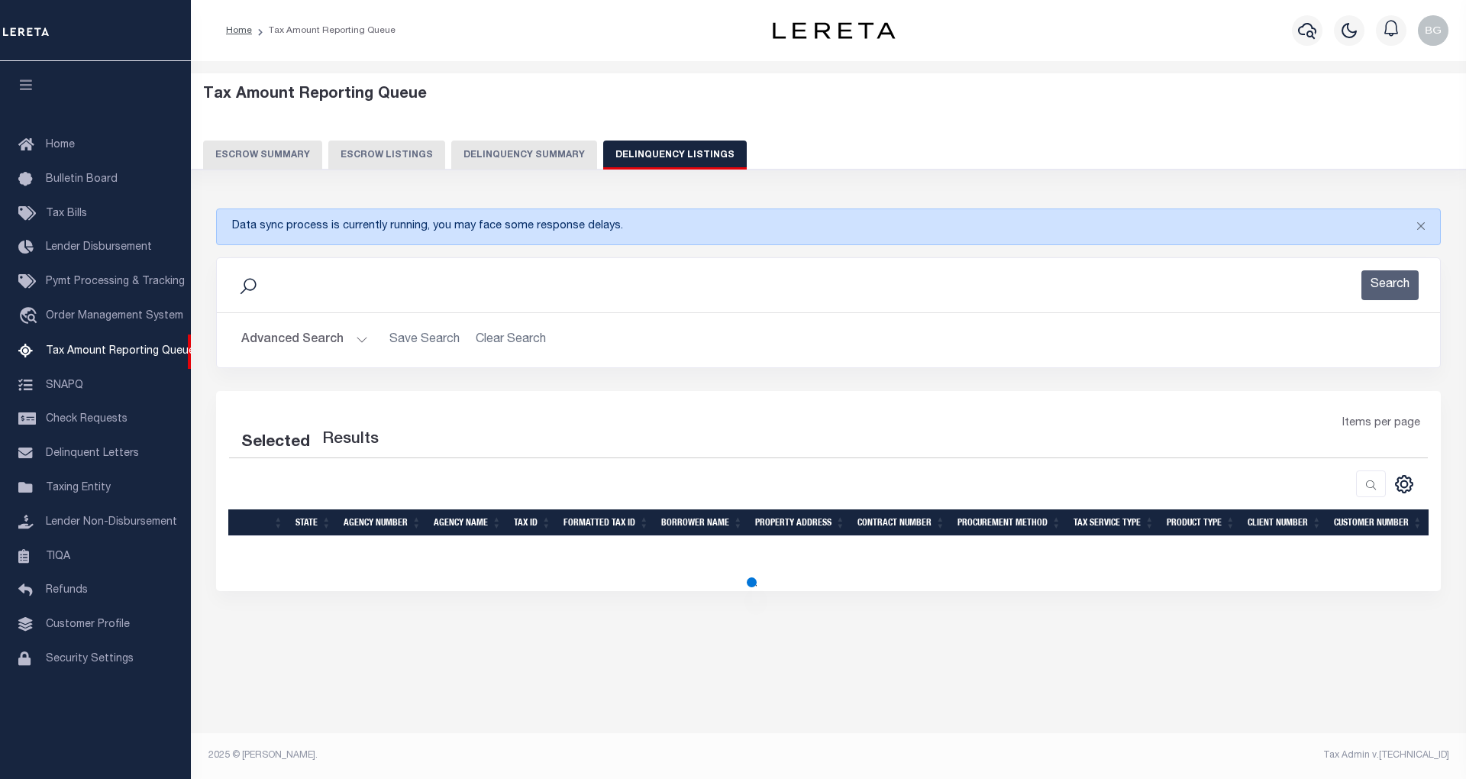
select select "100"
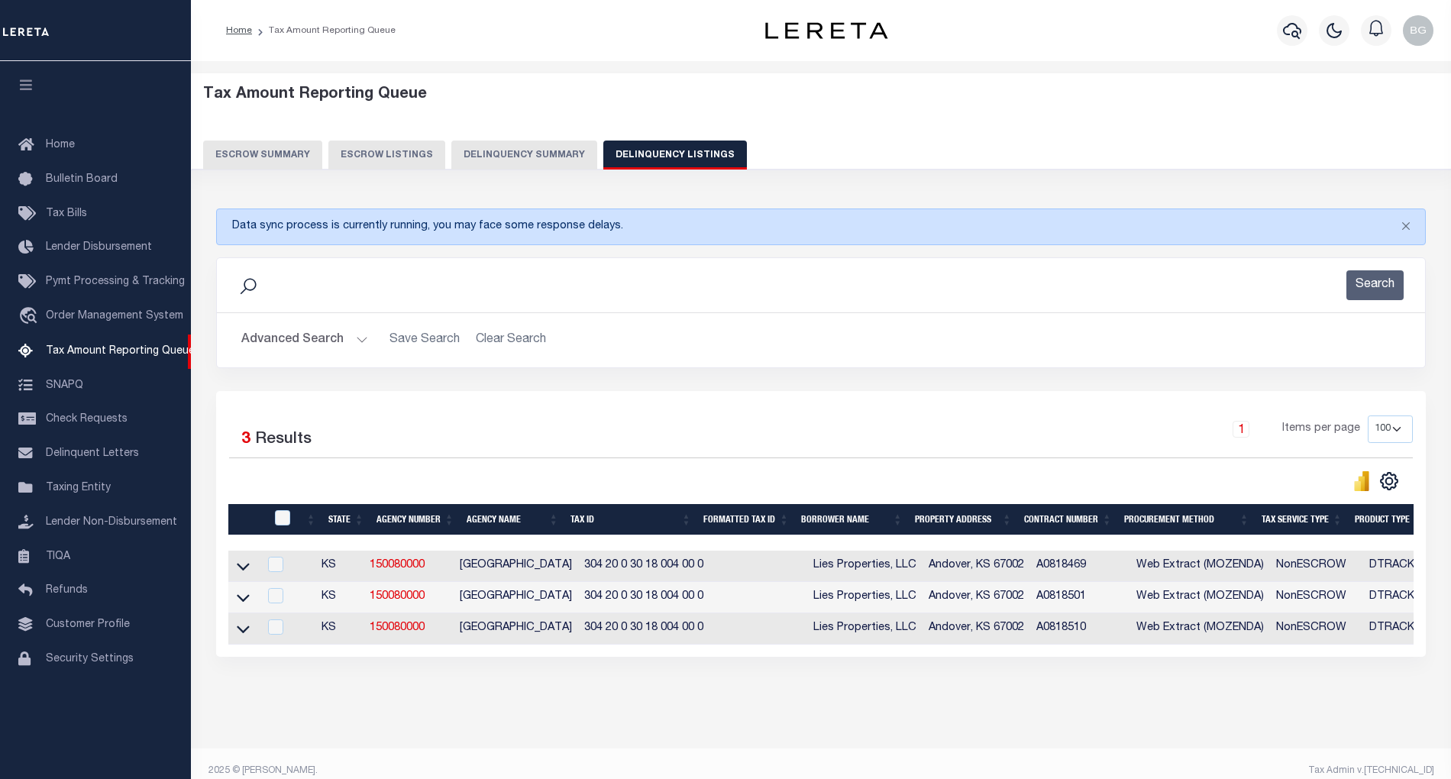
click at [360, 346] on button "Advanced Search" at bounding box center [304, 340] width 127 height 30
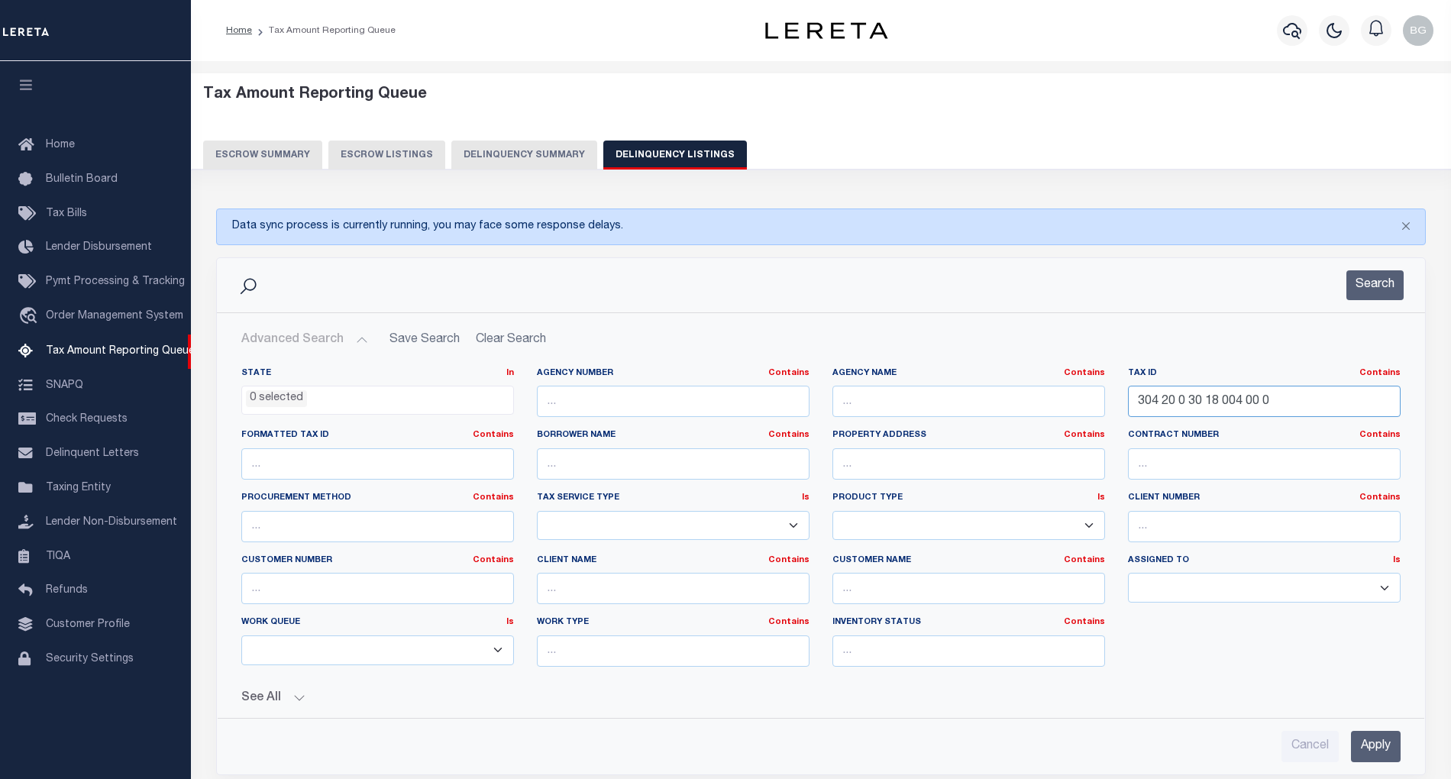
click at [1186, 410] on input "304 20 0 30 18 004 00 0" at bounding box center [1264, 401] width 273 height 31
paste input "007 000367700"
click at [1385, 749] on input "Apply" at bounding box center [1376, 746] width 50 height 31
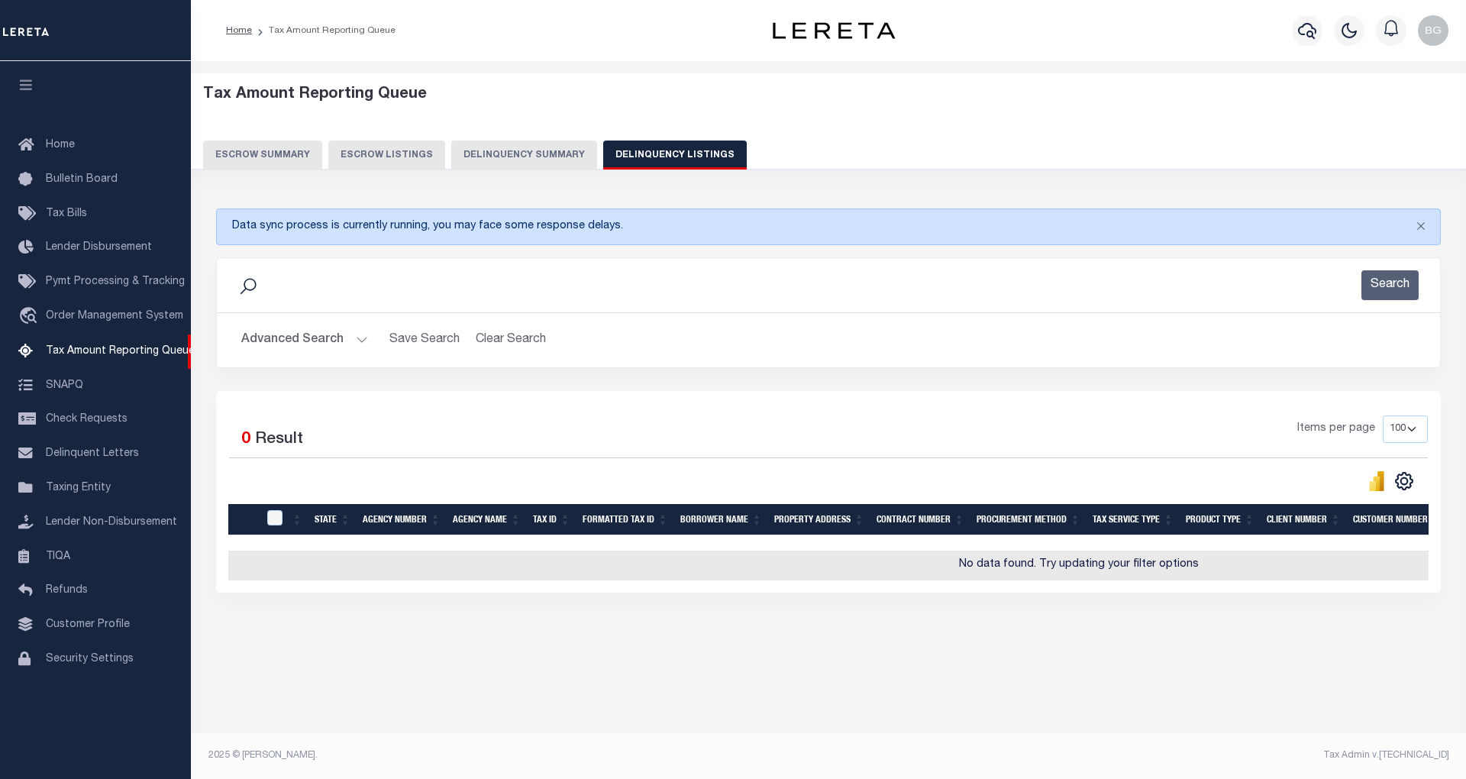
click at [357, 342] on button "Advanced Search" at bounding box center [304, 340] width 127 height 30
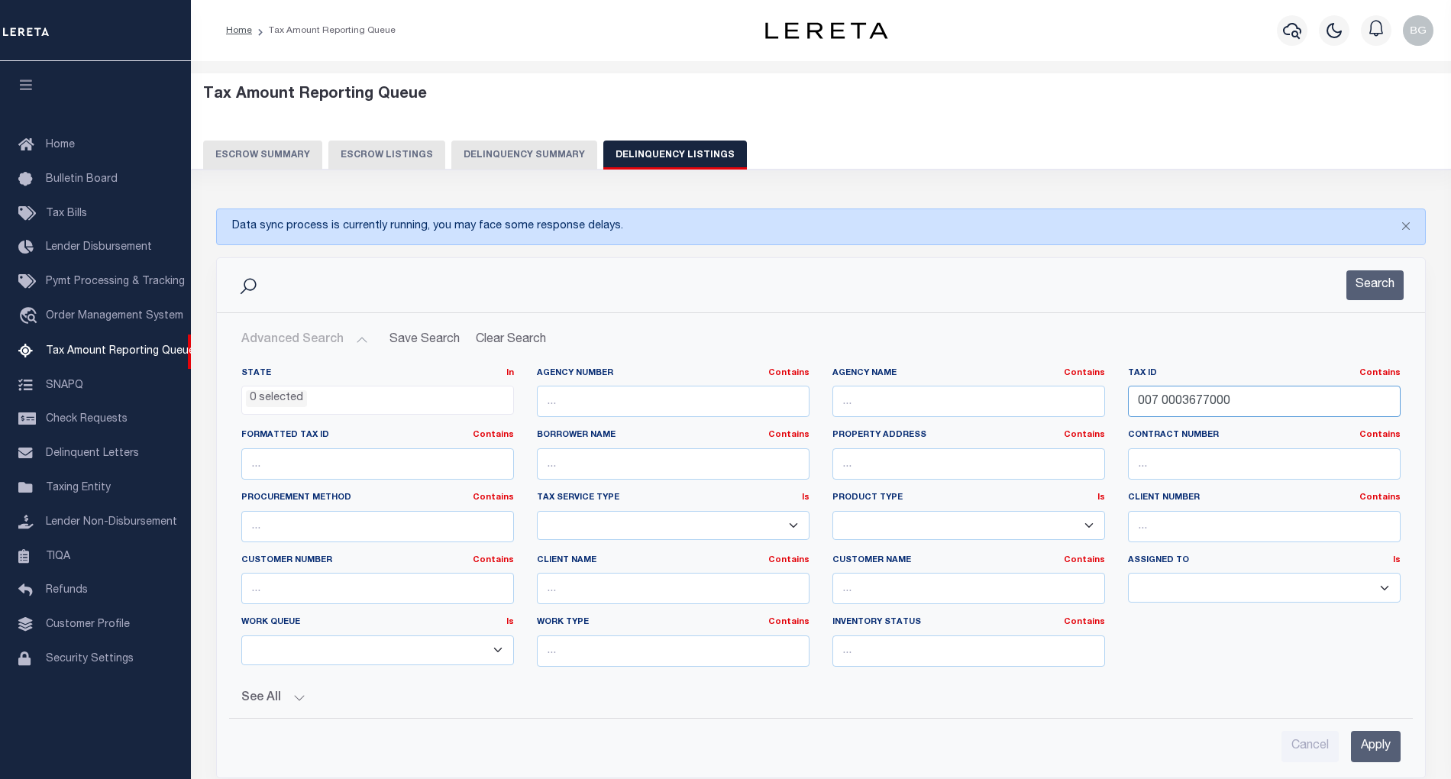
click at [1194, 397] on input "007 0003677000" at bounding box center [1264, 401] width 273 height 31
paste input "304 20 0 30 18 005 00"
click at [1385, 740] on input "Apply" at bounding box center [1376, 746] width 50 height 31
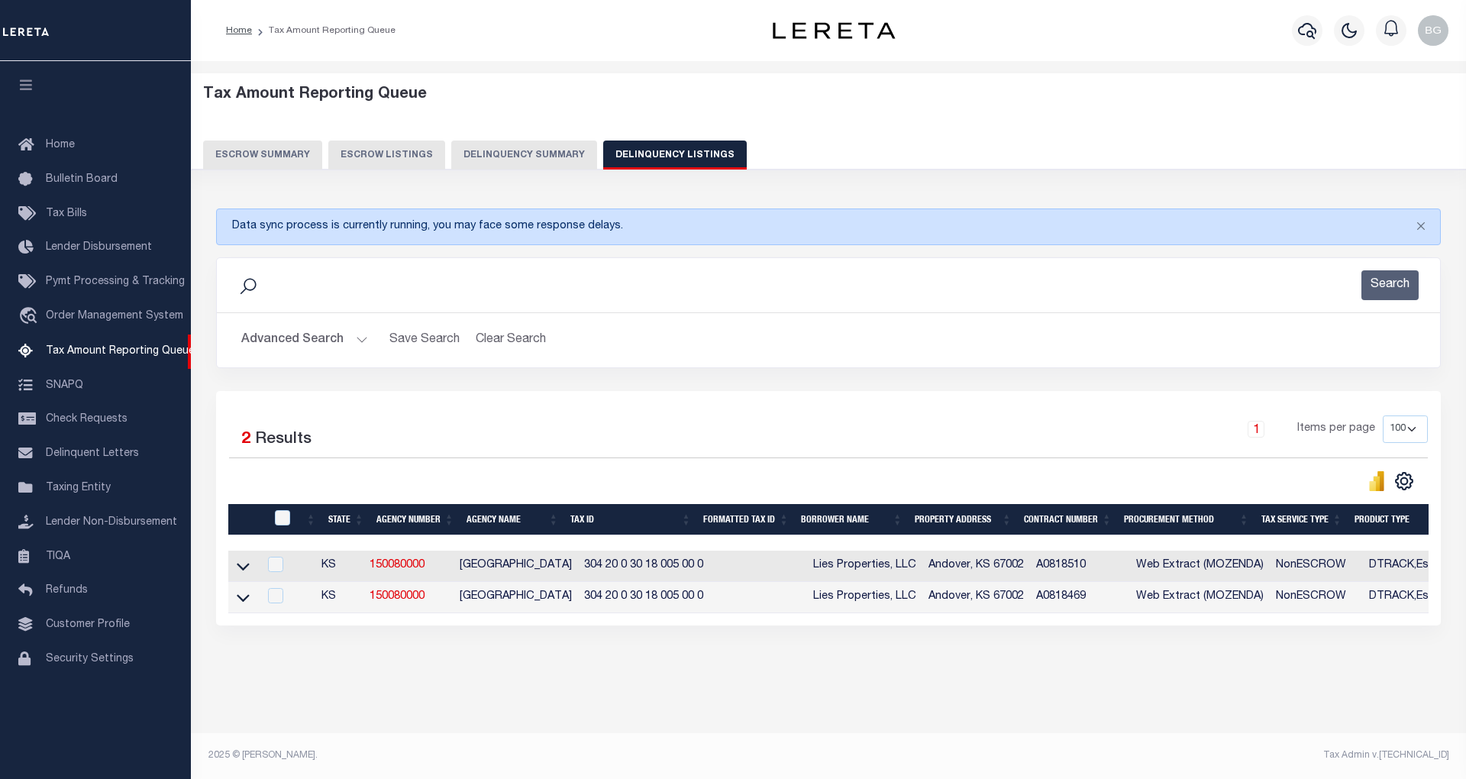
click at [358, 340] on button "Advanced Search" at bounding box center [304, 340] width 127 height 30
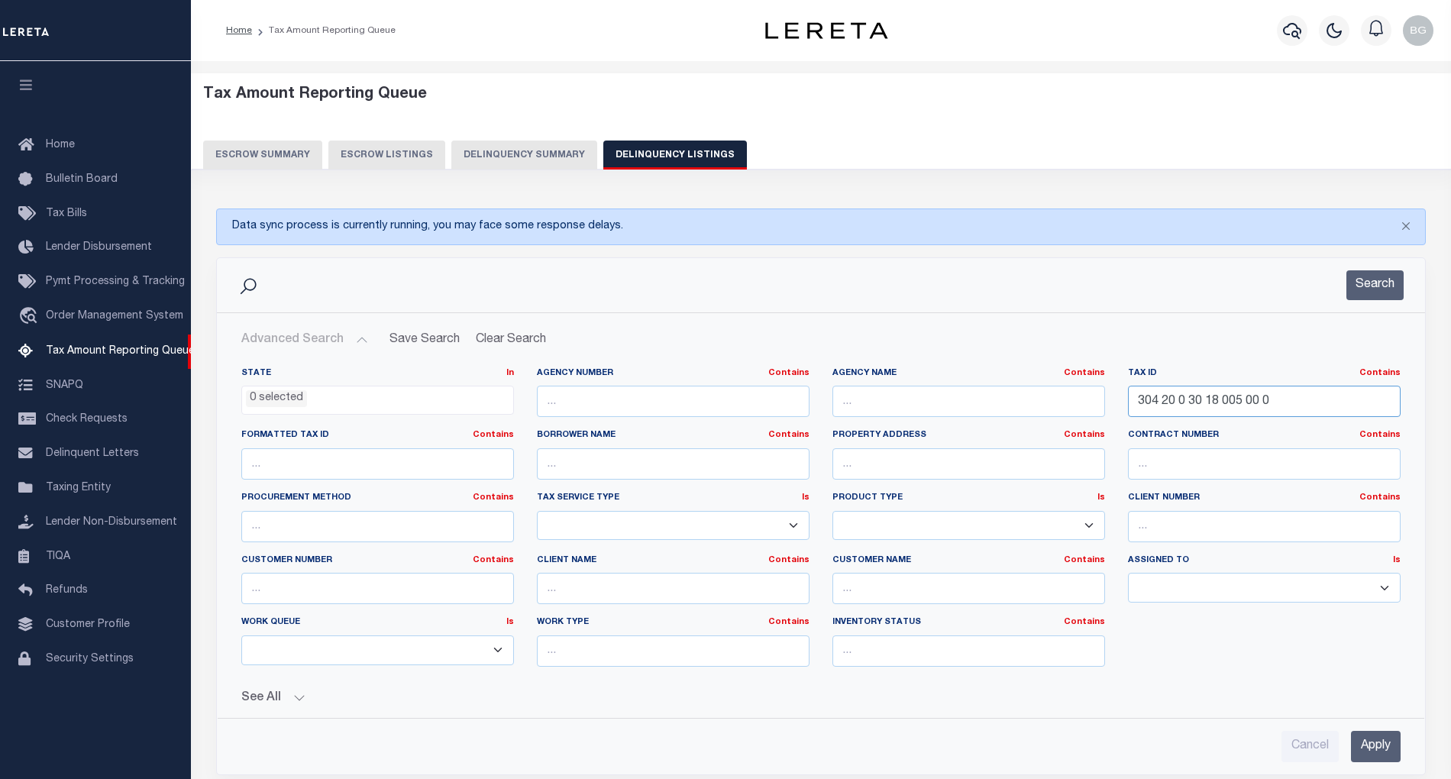
click at [1190, 403] on input "304 20 0 30 18 005 00 0" at bounding box center [1264, 401] width 273 height 31
paste input "11-06-16-04-02-014.00"
type input "11-06-16-04-02-014.000"
click at [1384, 745] on input "Apply" at bounding box center [1376, 746] width 50 height 31
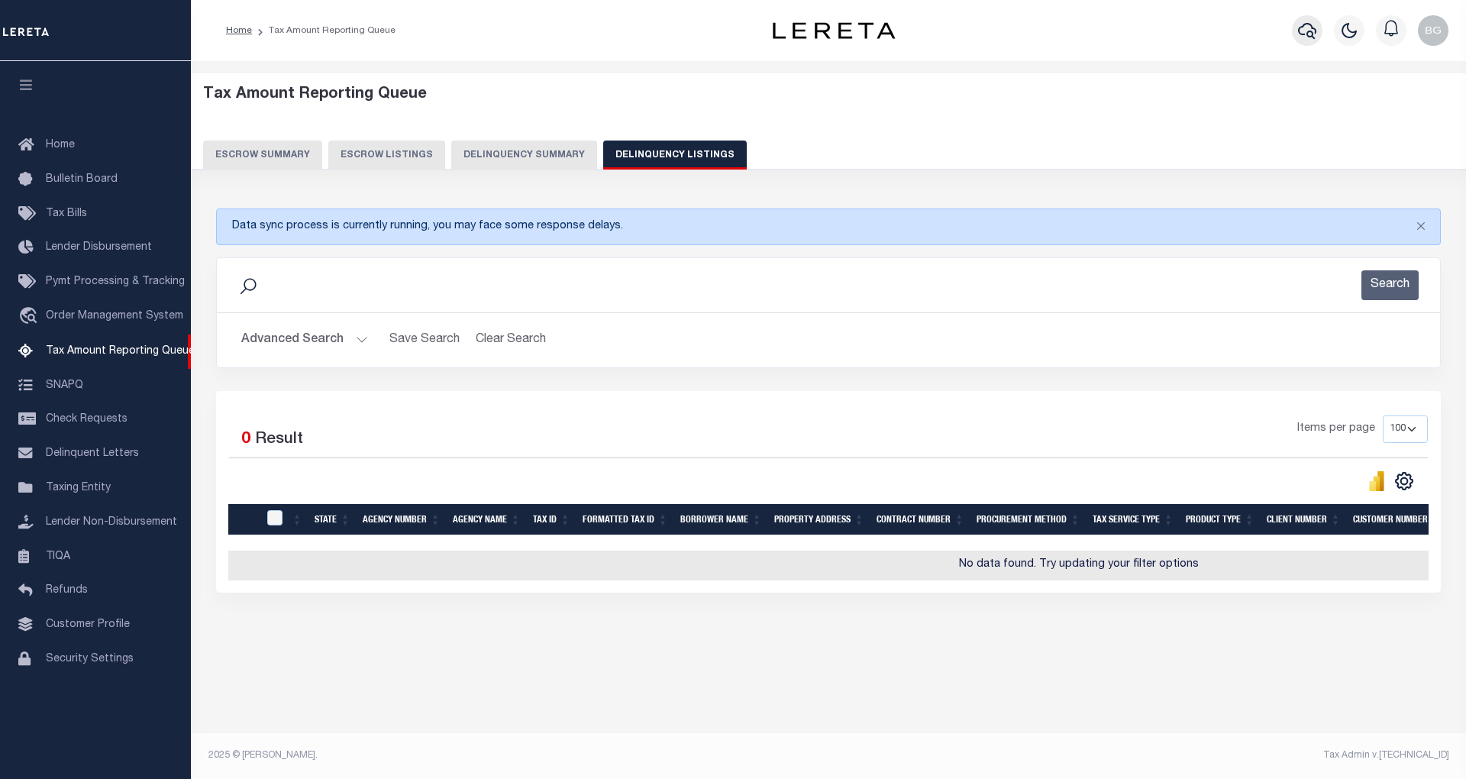
click at [1309, 31] on icon "button" at bounding box center [1307, 31] width 18 height 16
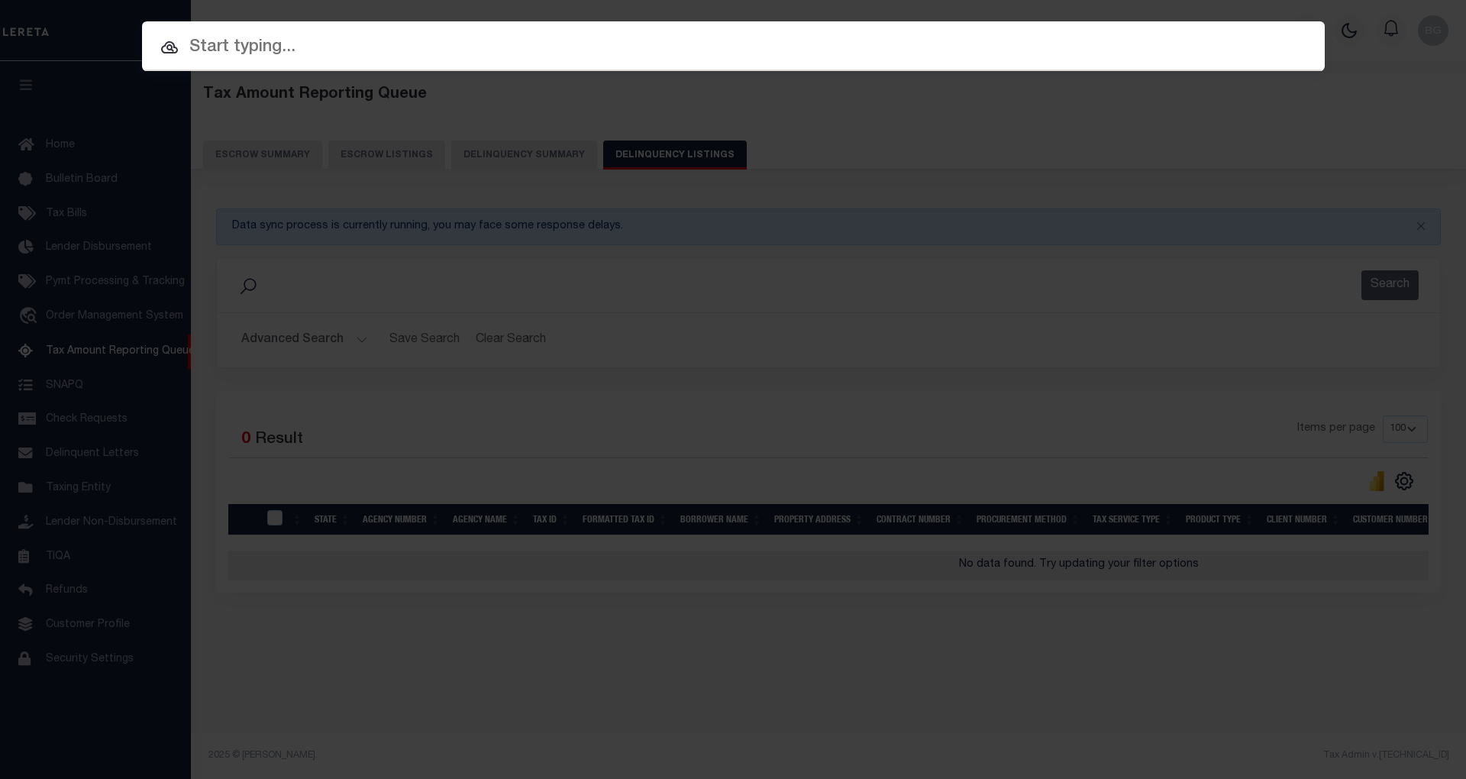
click at [260, 47] on input "text" at bounding box center [733, 47] width 1183 height 27
paste input "11-06-16-04-02-014.000"
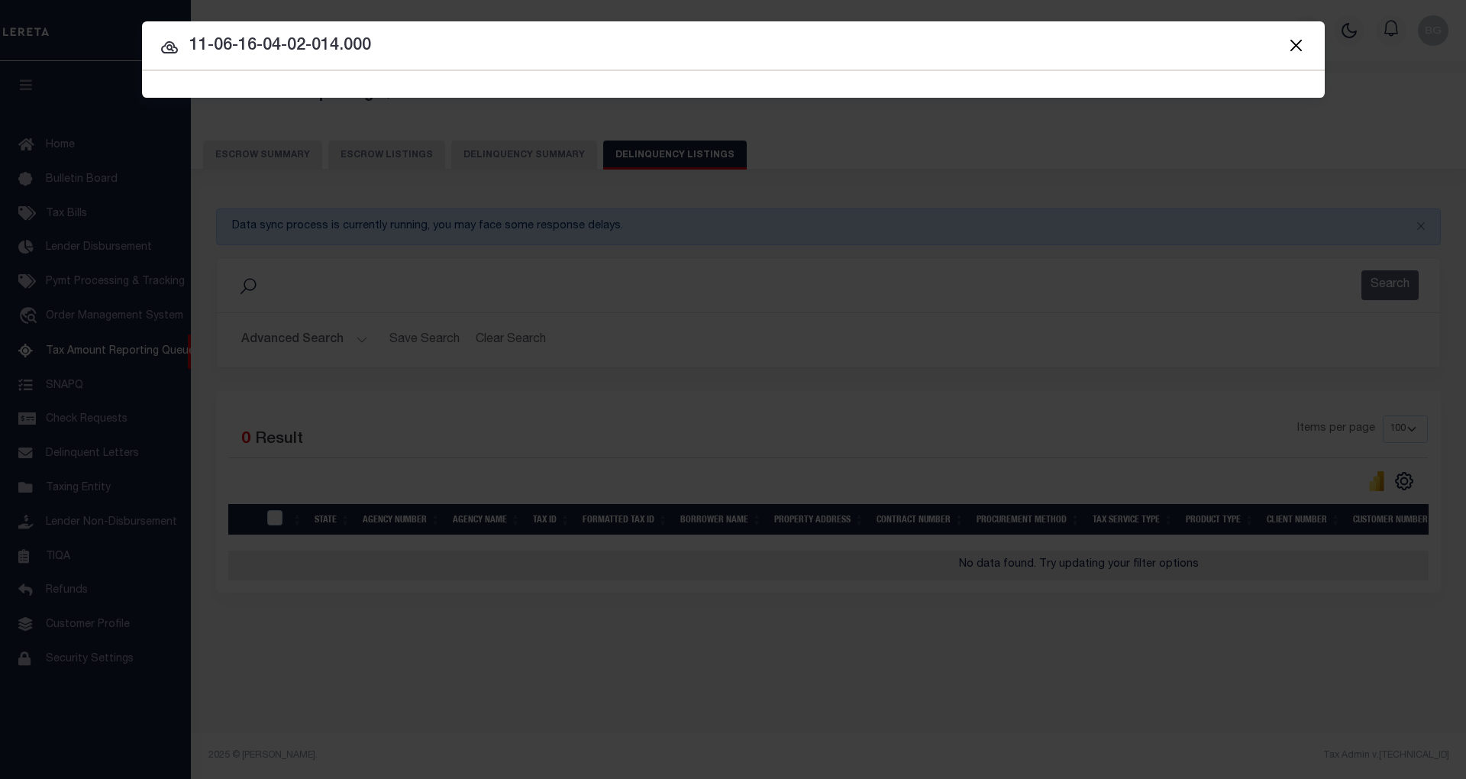
type input "11-06-16-04-02-014.000"
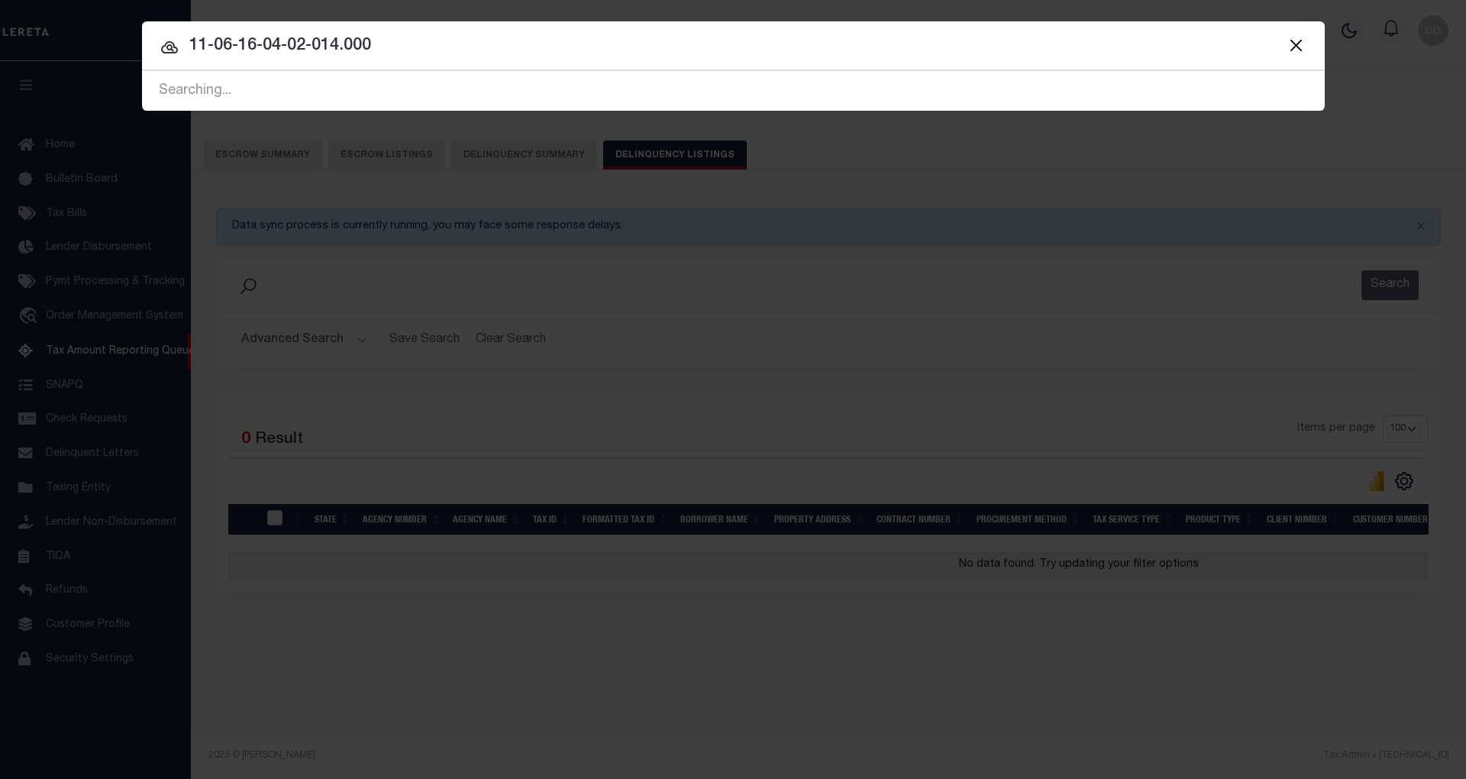
click at [166, 49] on icon at bounding box center [169, 47] width 17 height 12
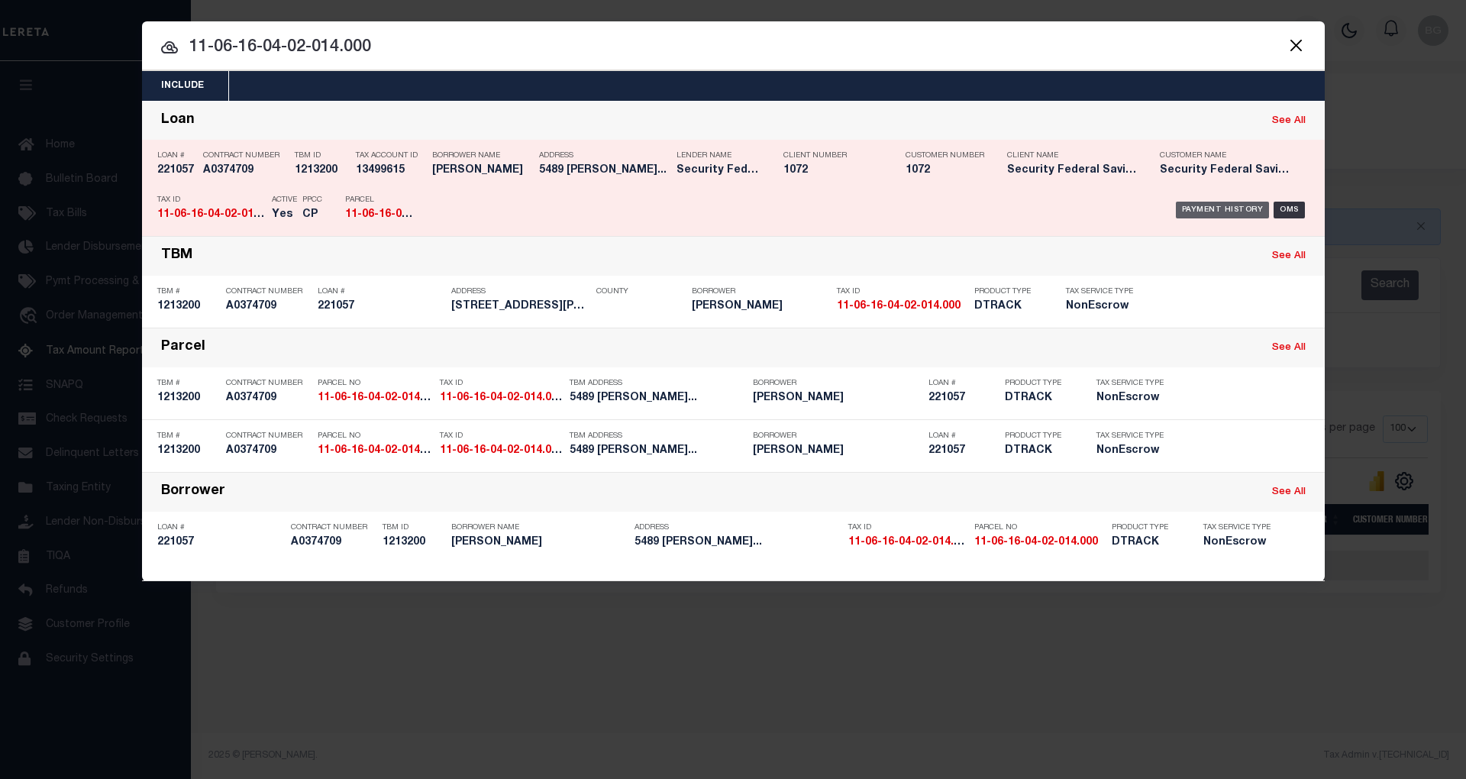
click at [1232, 205] on div "Payment History" at bounding box center [1223, 210] width 94 height 17
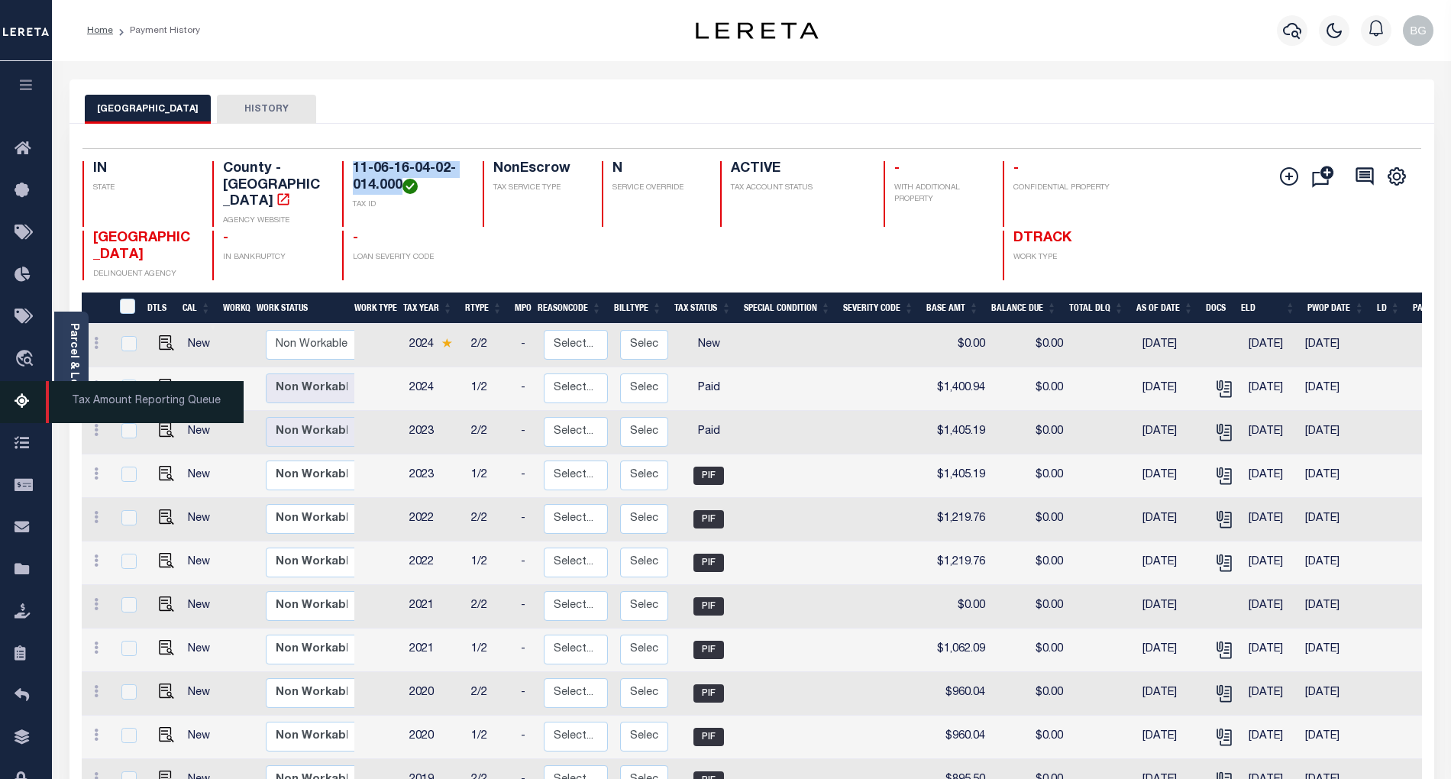
click at [133, 402] on span "Tax Amount Reporting Queue" at bounding box center [145, 402] width 198 height 42
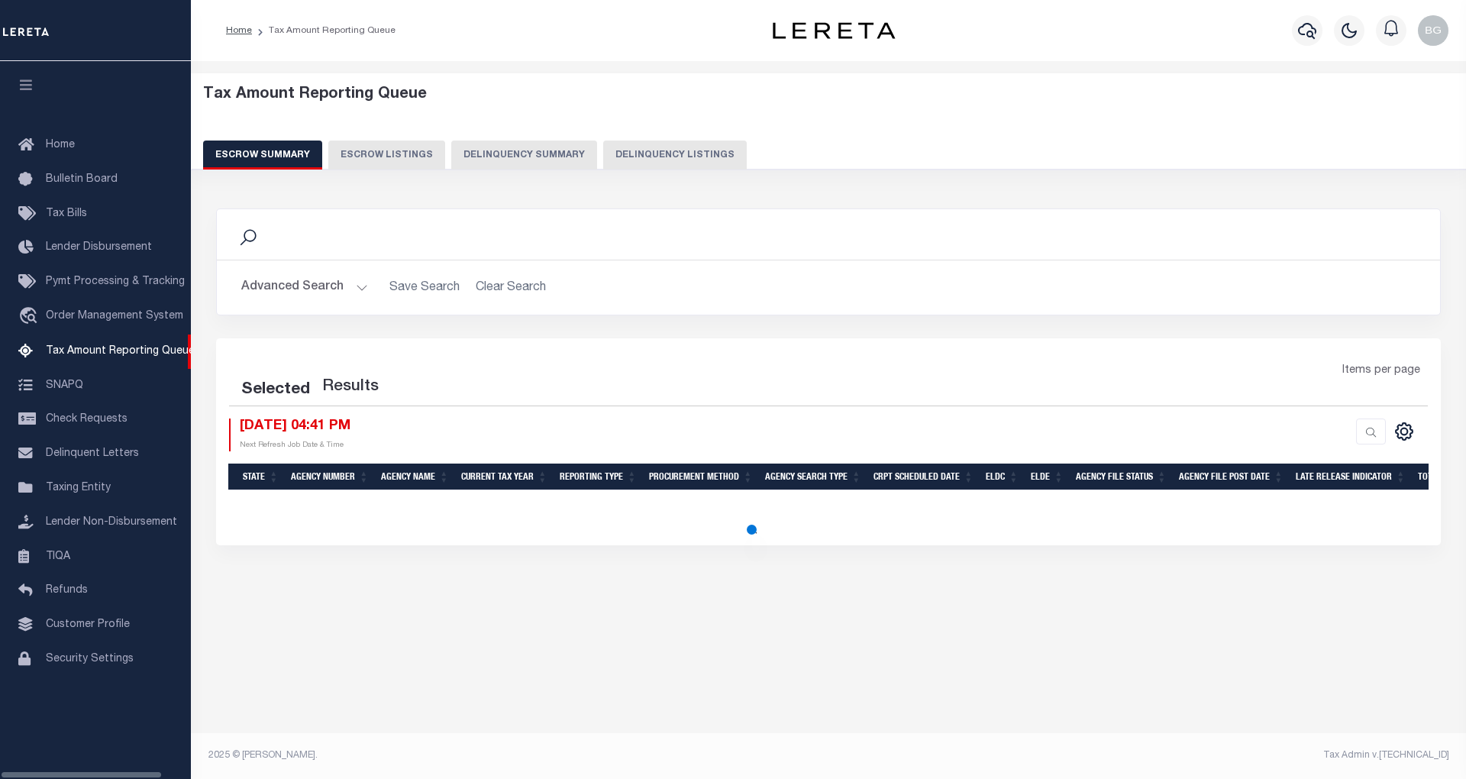
click at [674, 156] on button "Delinquency Listings" at bounding box center [675, 155] width 144 height 29
select select
select select "100"
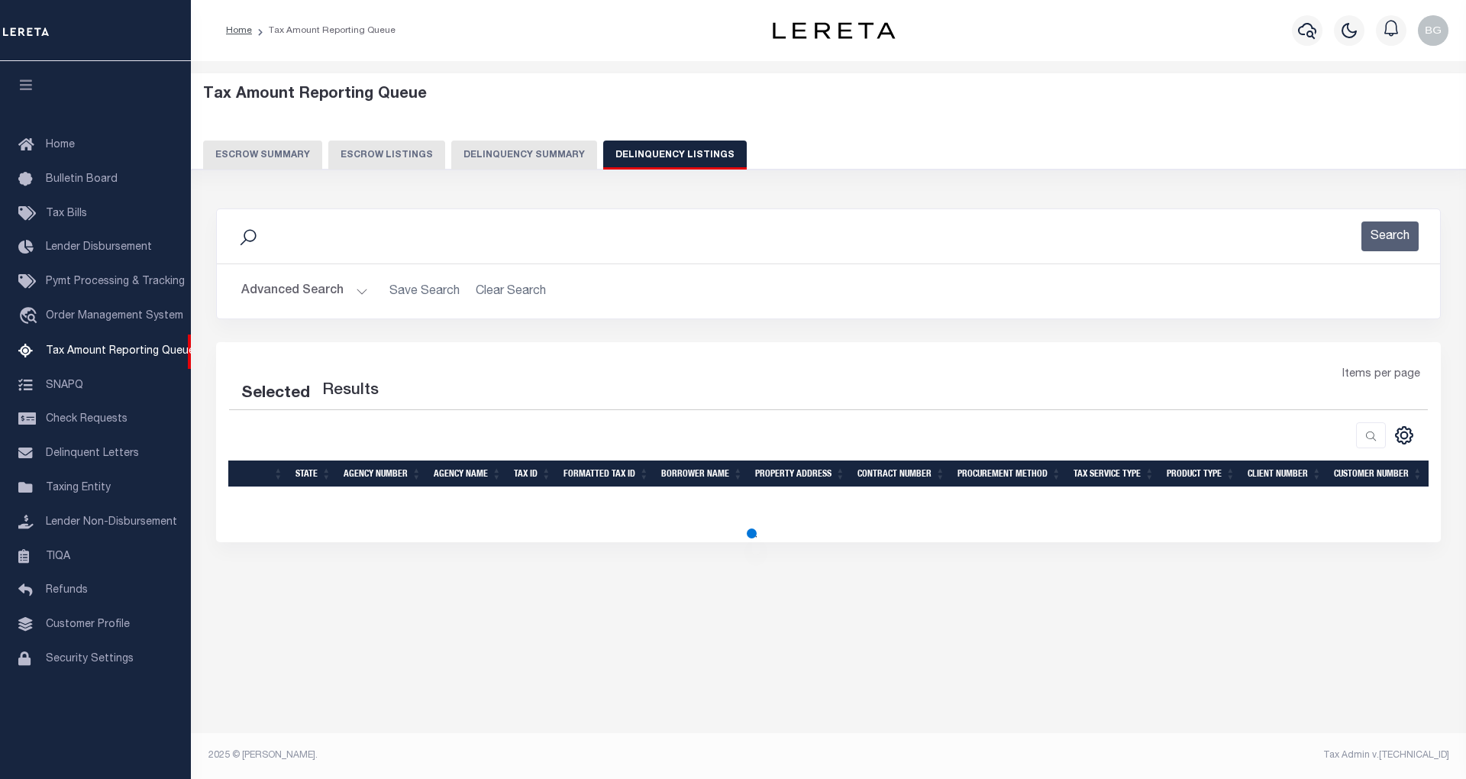
select select "100"
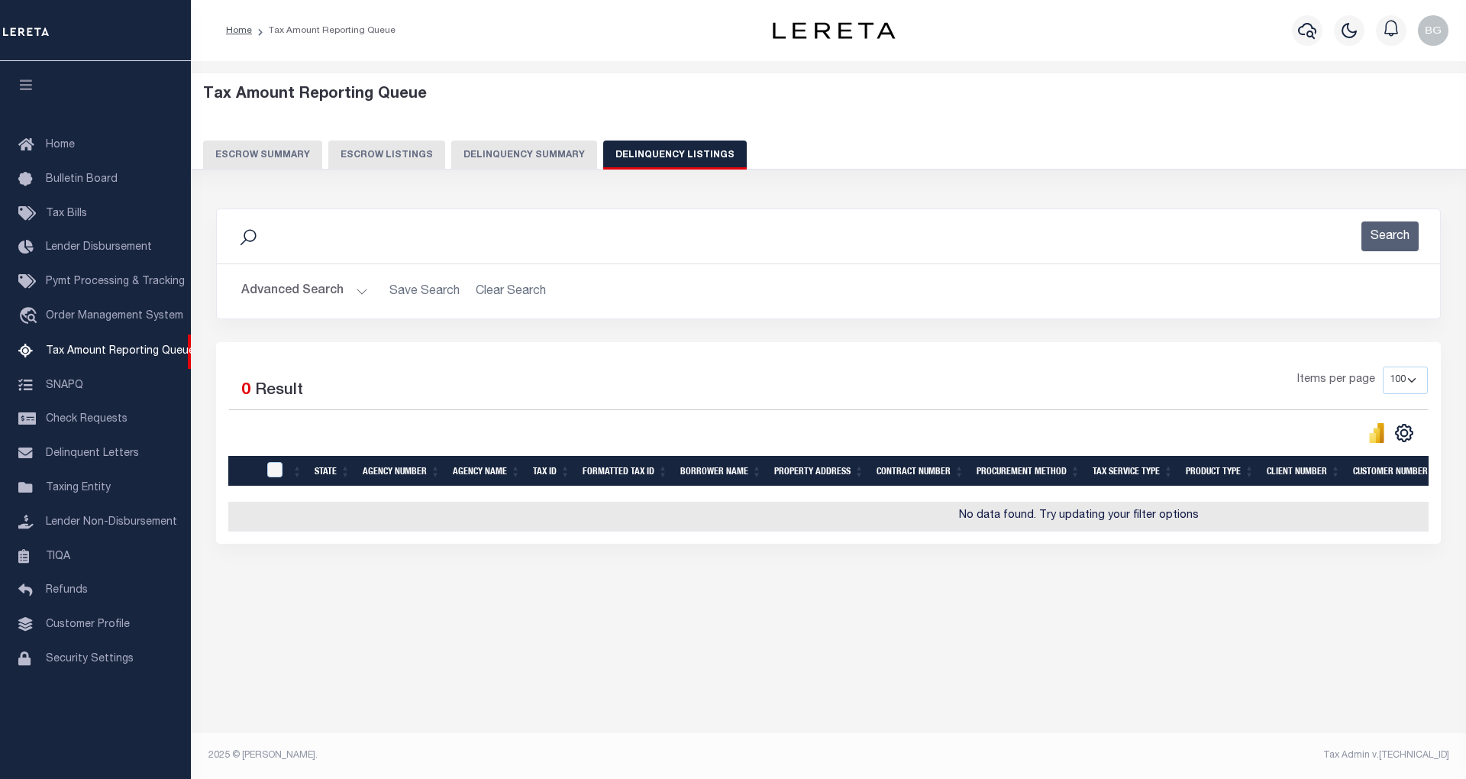
click at [354, 292] on button "Advanced Search" at bounding box center [304, 291] width 127 height 30
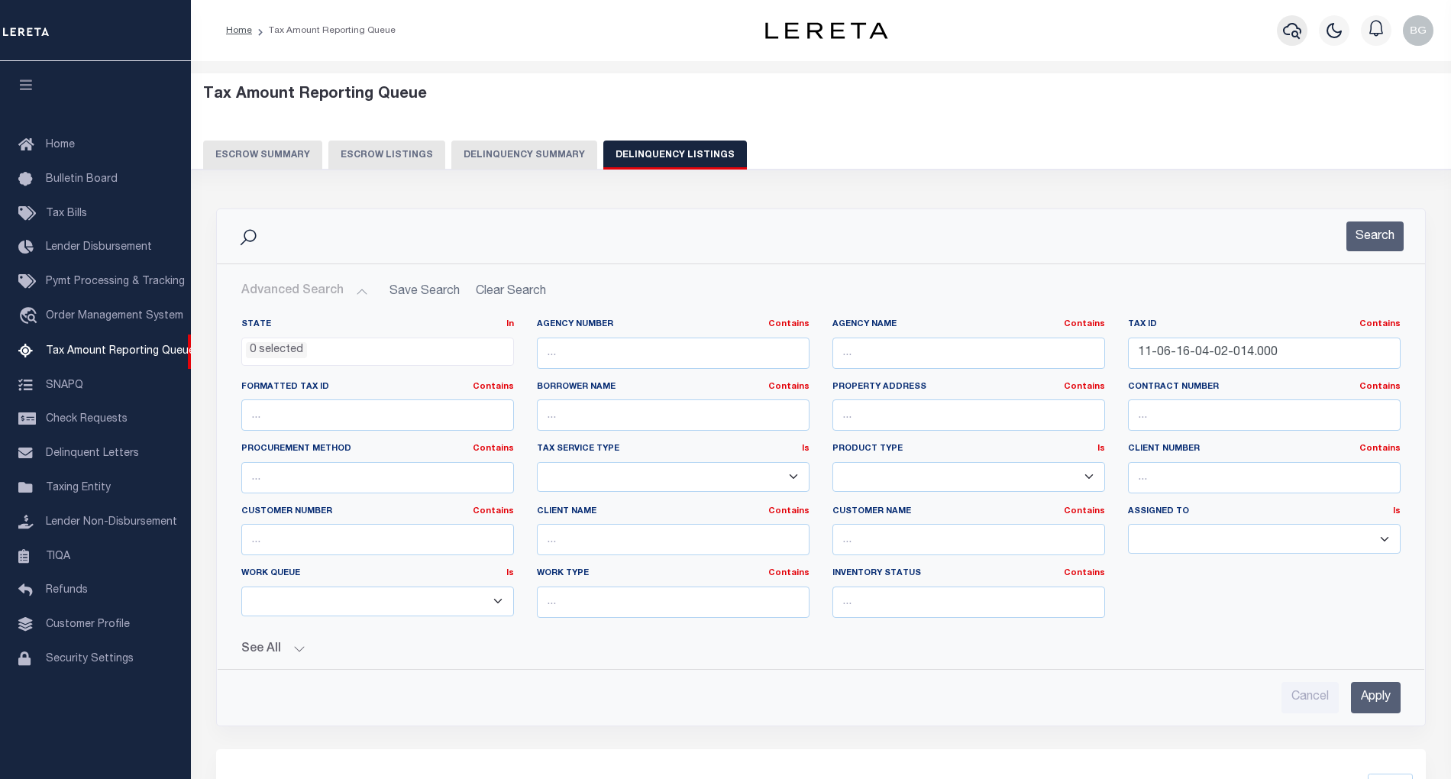
click at [1293, 27] on icon "button" at bounding box center [1292, 30] width 18 height 18
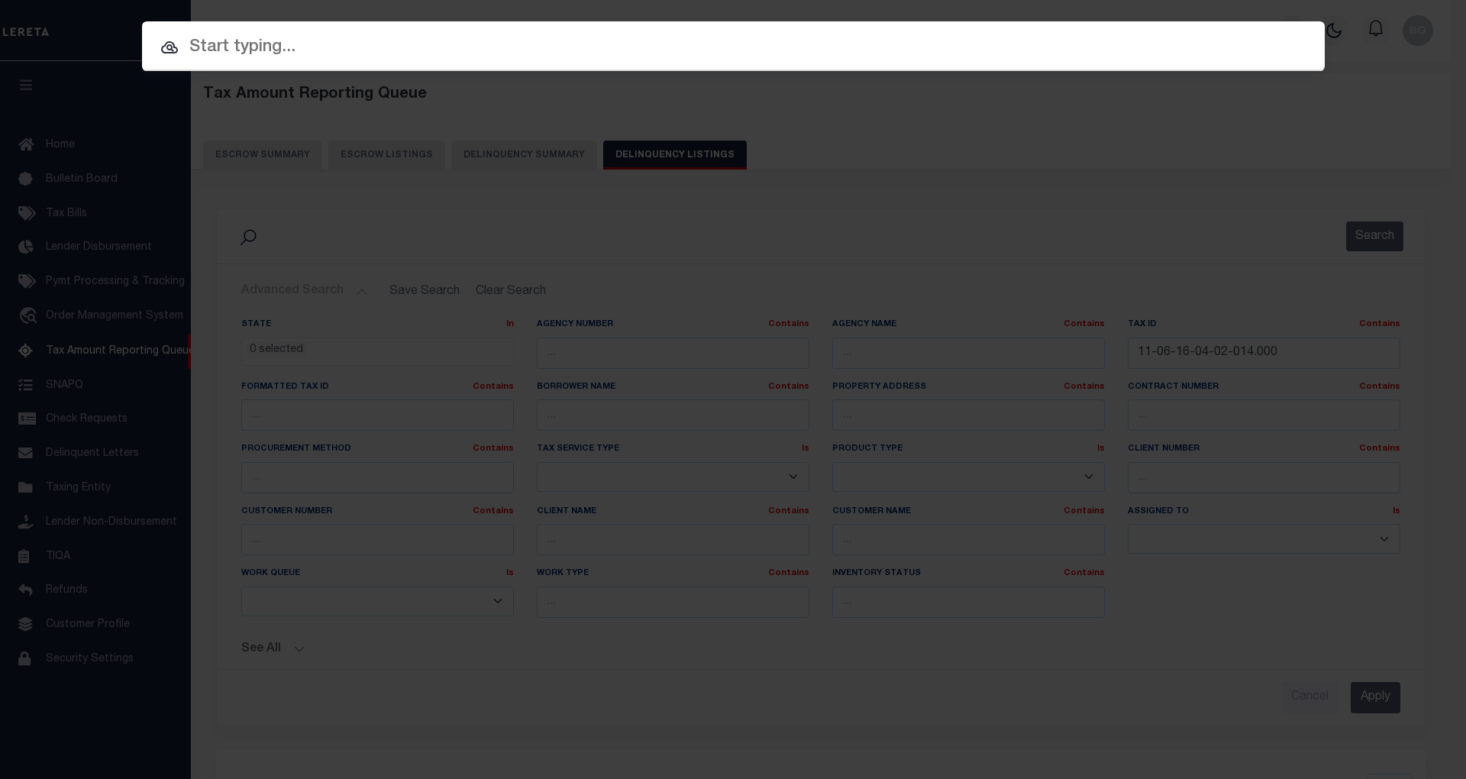
click at [305, 56] on input "text" at bounding box center [733, 47] width 1183 height 27
paste input "11-06-16-04-02-014.000"
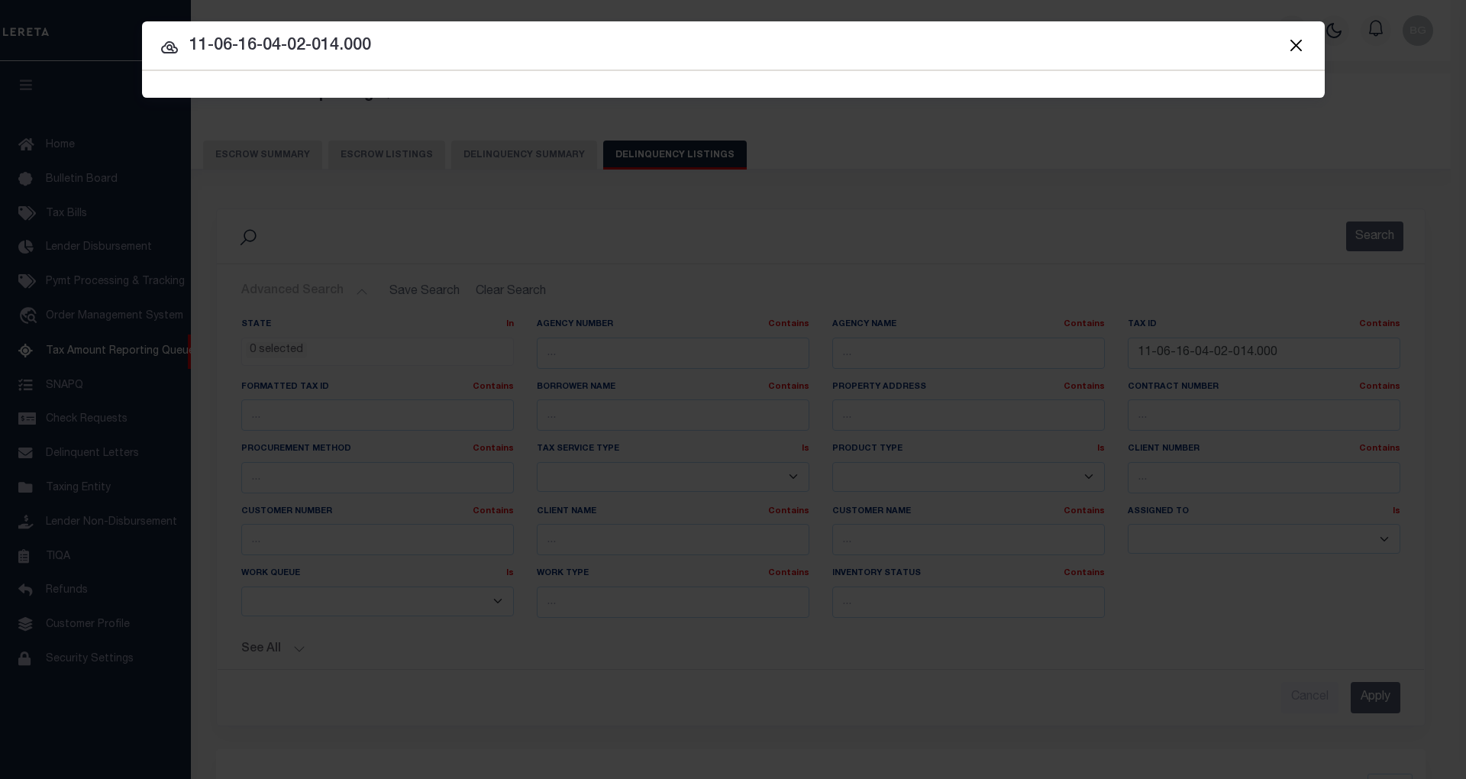
type input "11-06-16-04-02-014.000"
click at [168, 44] on icon at bounding box center [169, 47] width 17 height 12
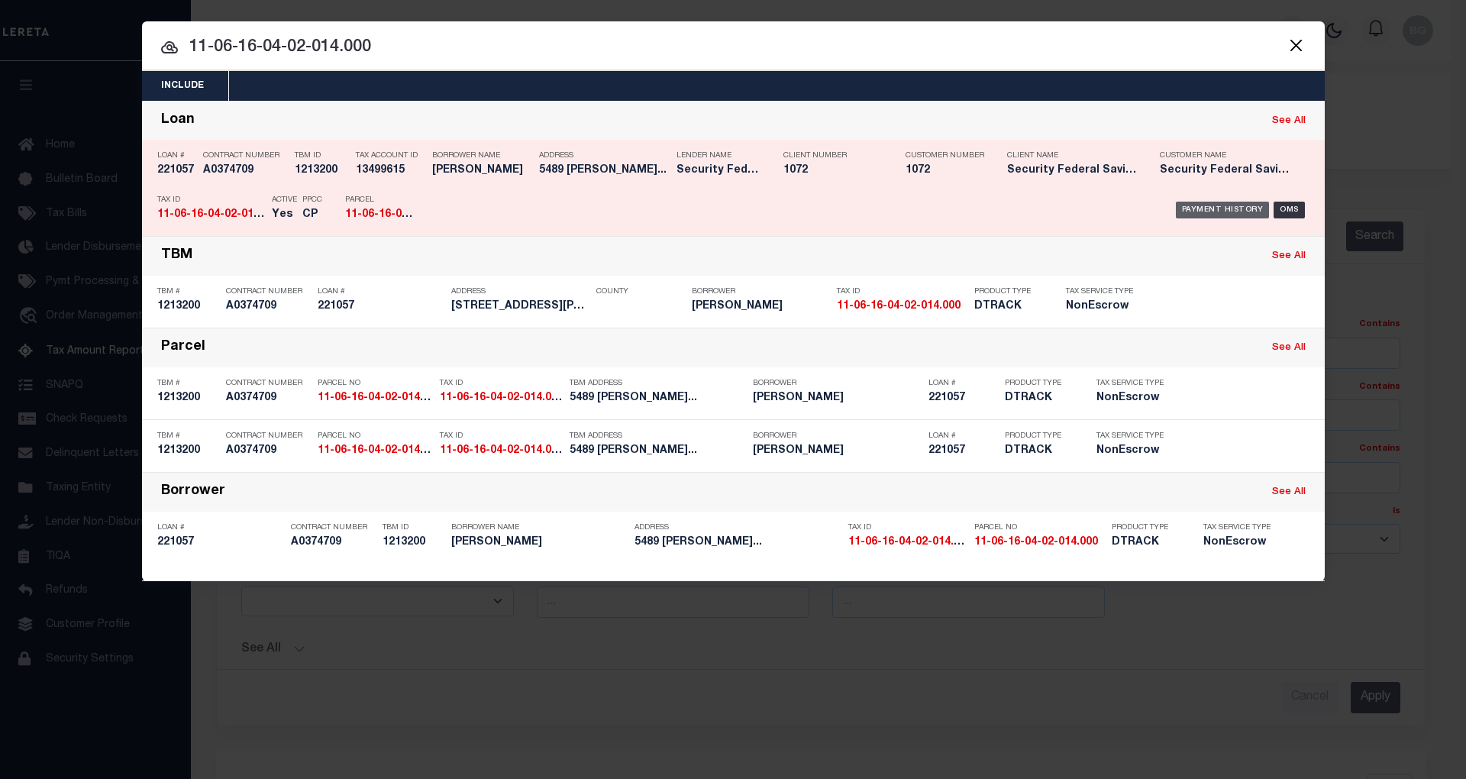
click at [1223, 212] on div "Payment History" at bounding box center [1223, 210] width 94 height 17
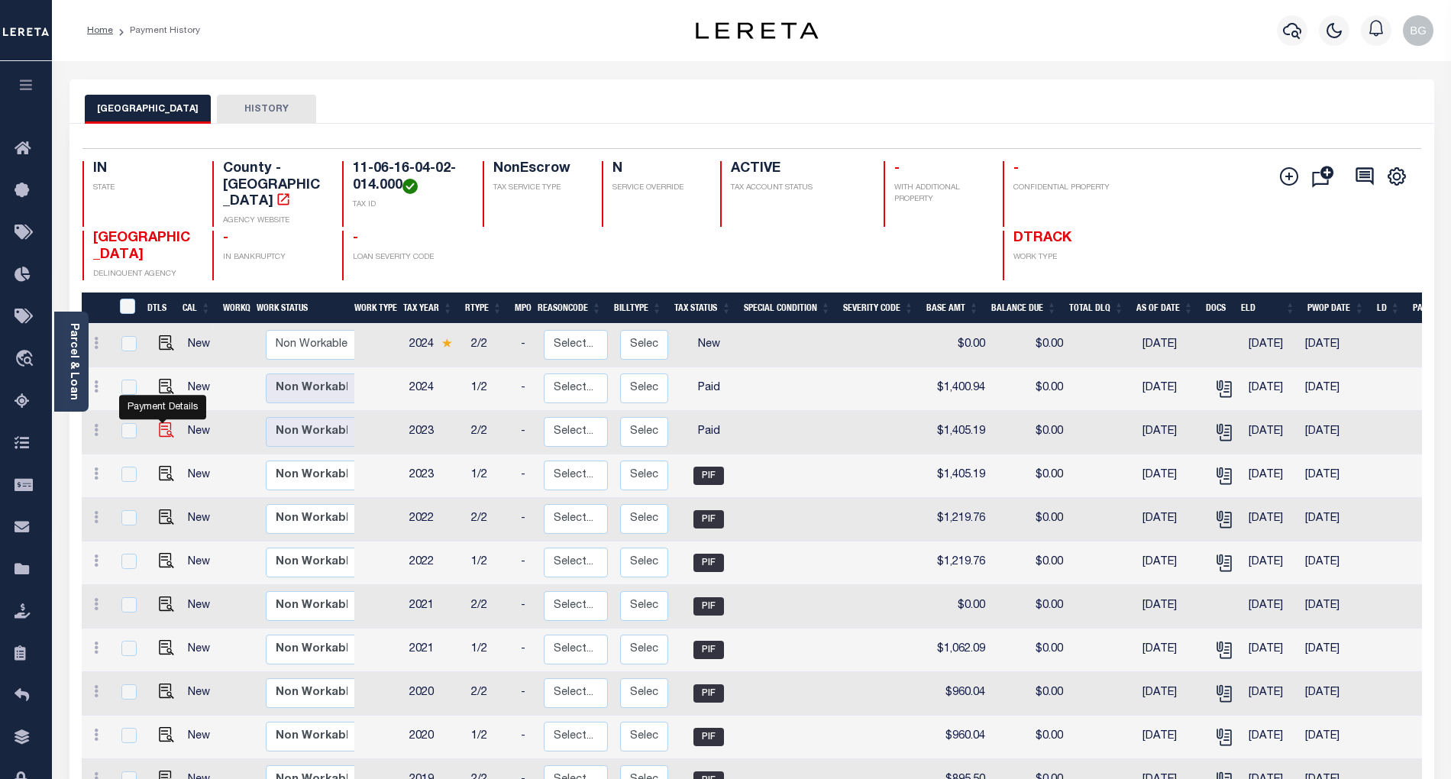
click at [160, 422] on img "" at bounding box center [166, 429] width 15 height 15
checkbox input "true"
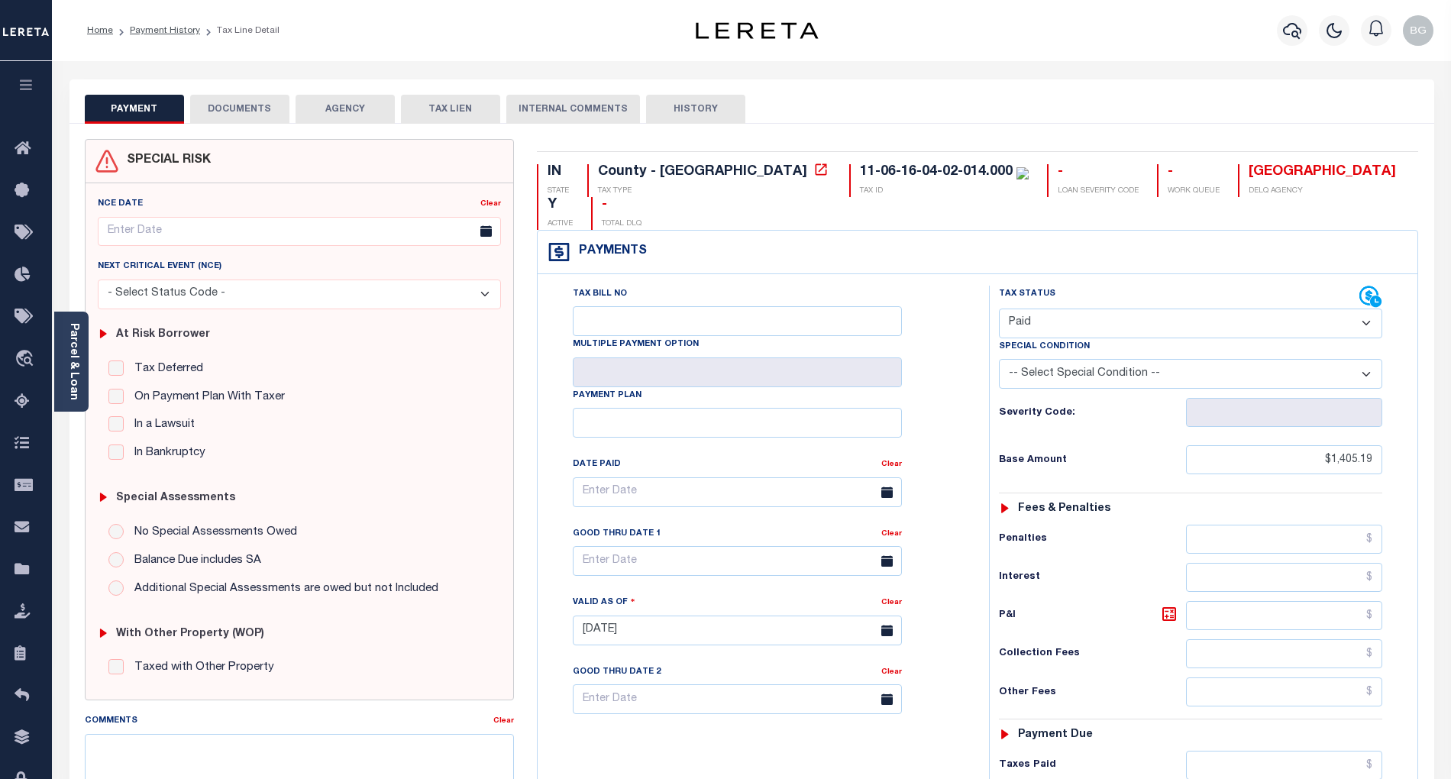
click at [1031, 309] on select "- Select Status Code - Open Due/Unpaid Paid Incomplete No Tax Due Internal Refu…" at bounding box center [1190, 324] width 383 height 30
select select "DUE"
click at [999, 309] on select "- Select Status Code - Open Due/Unpaid Paid Incomplete No Tax Due Internal Refu…" at bounding box center [1190, 324] width 383 height 30
type input "[DATE]"
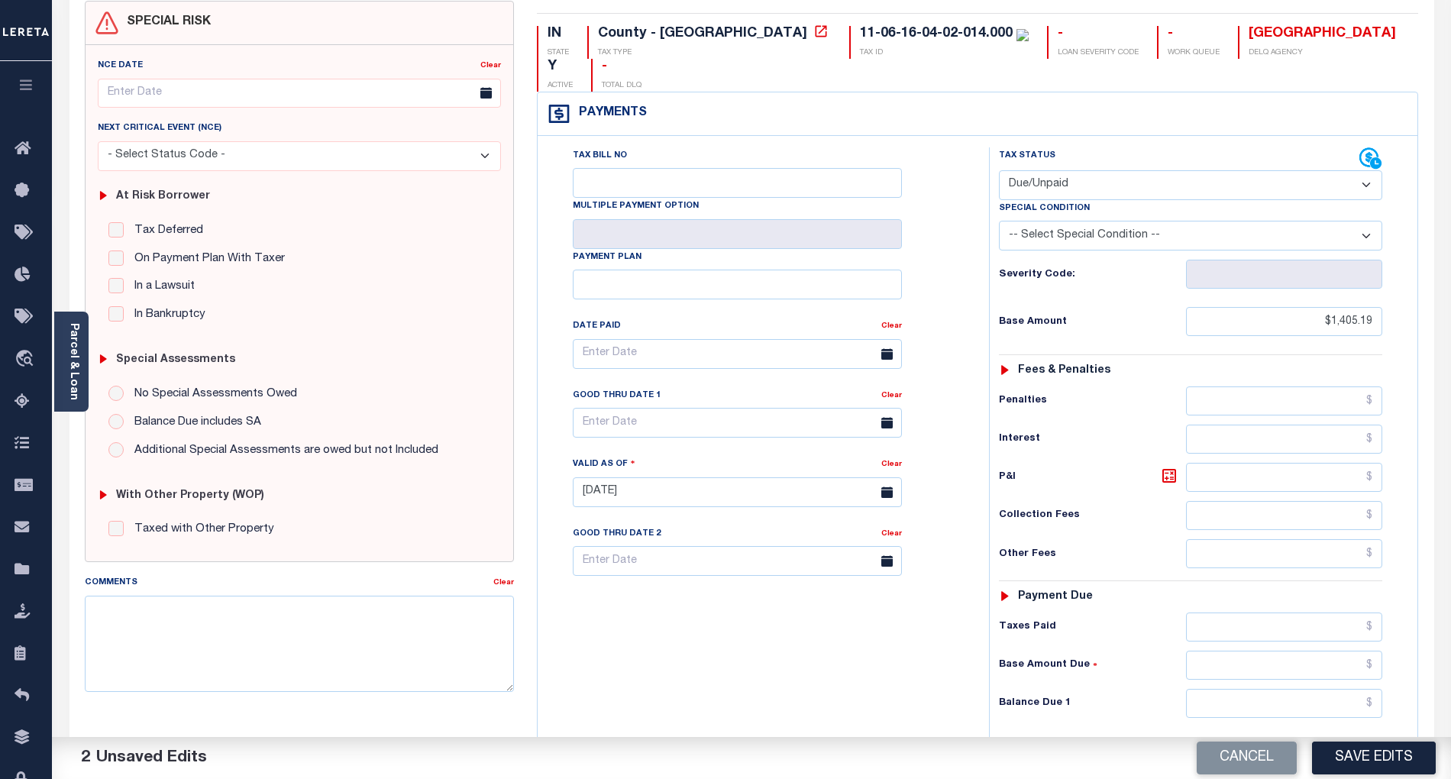
scroll to position [203, 0]
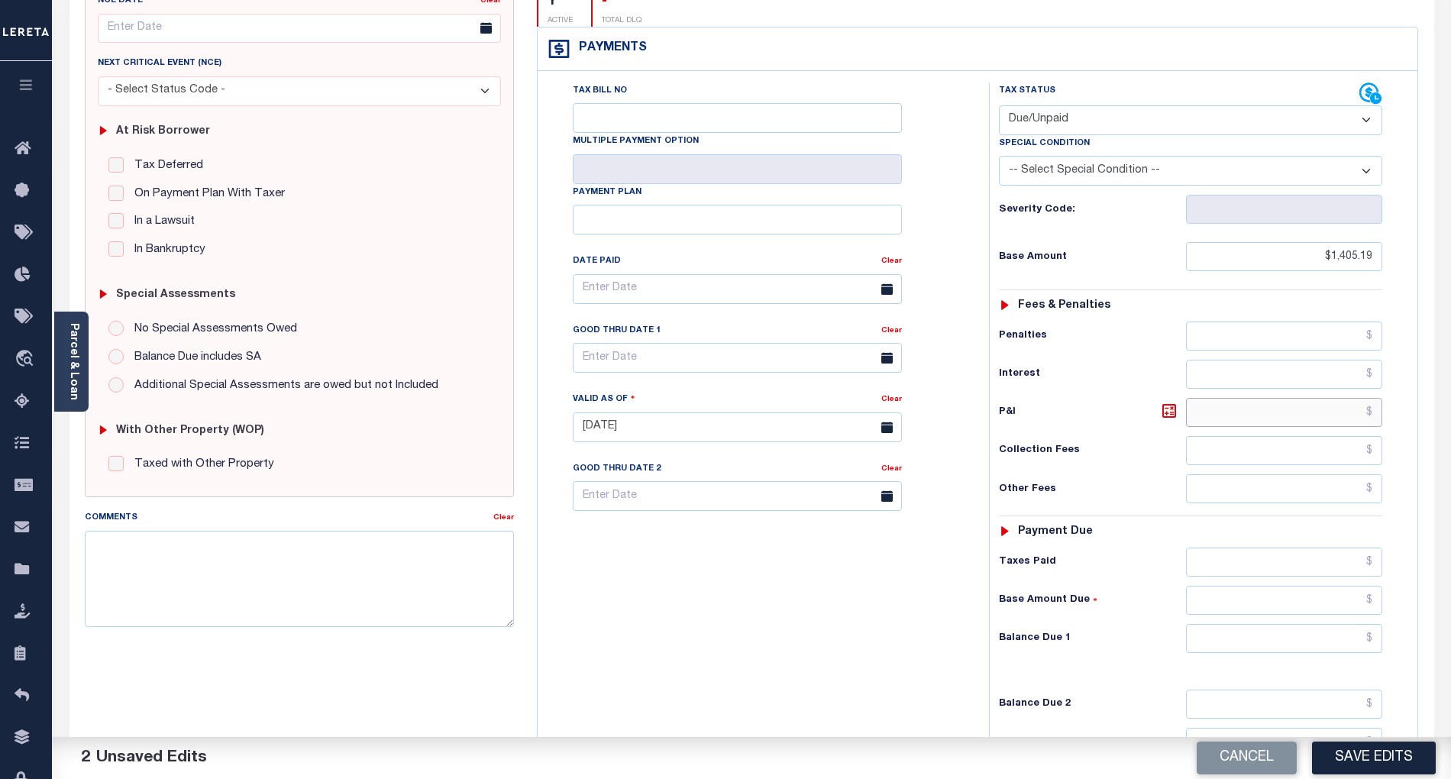
click at [1362, 398] on input "text" at bounding box center [1284, 412] width 197 height 29
paste input "70.26"
type input "$70.26"
click at [1361, 624] on input "text" at bounding box center [1284, 638] width 197 height 29
paste input "70.26"
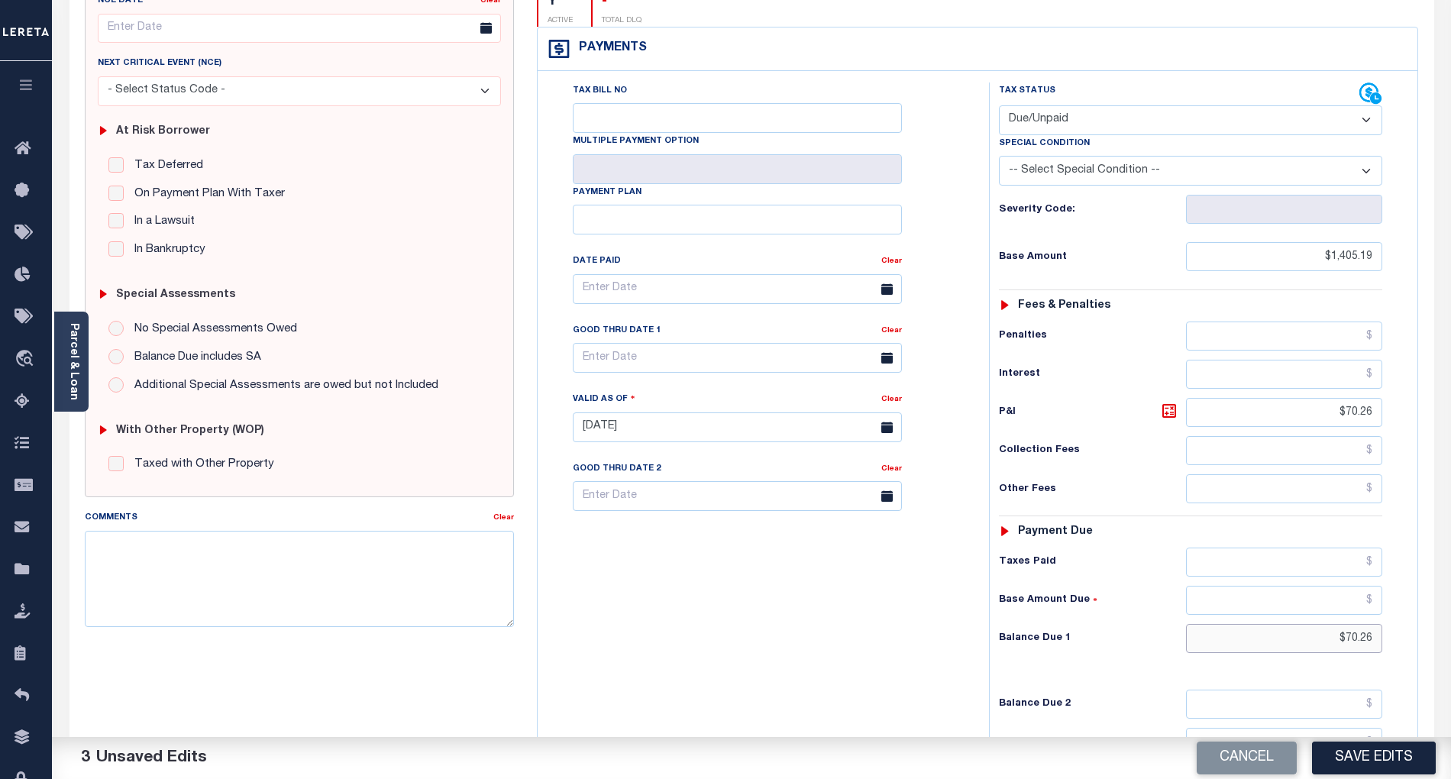
type input "$70.26"
click at [1363, 548] on input "text" at bounding box center [1284, 562] width 197 height 29
click at [1353, 548] on input "text" at bounding box center [1284, 562] width 197 height 29
type input "$1,405.19"
click at [667, 343] on input "text" at bounding box center [737, 358] width 329 height 30
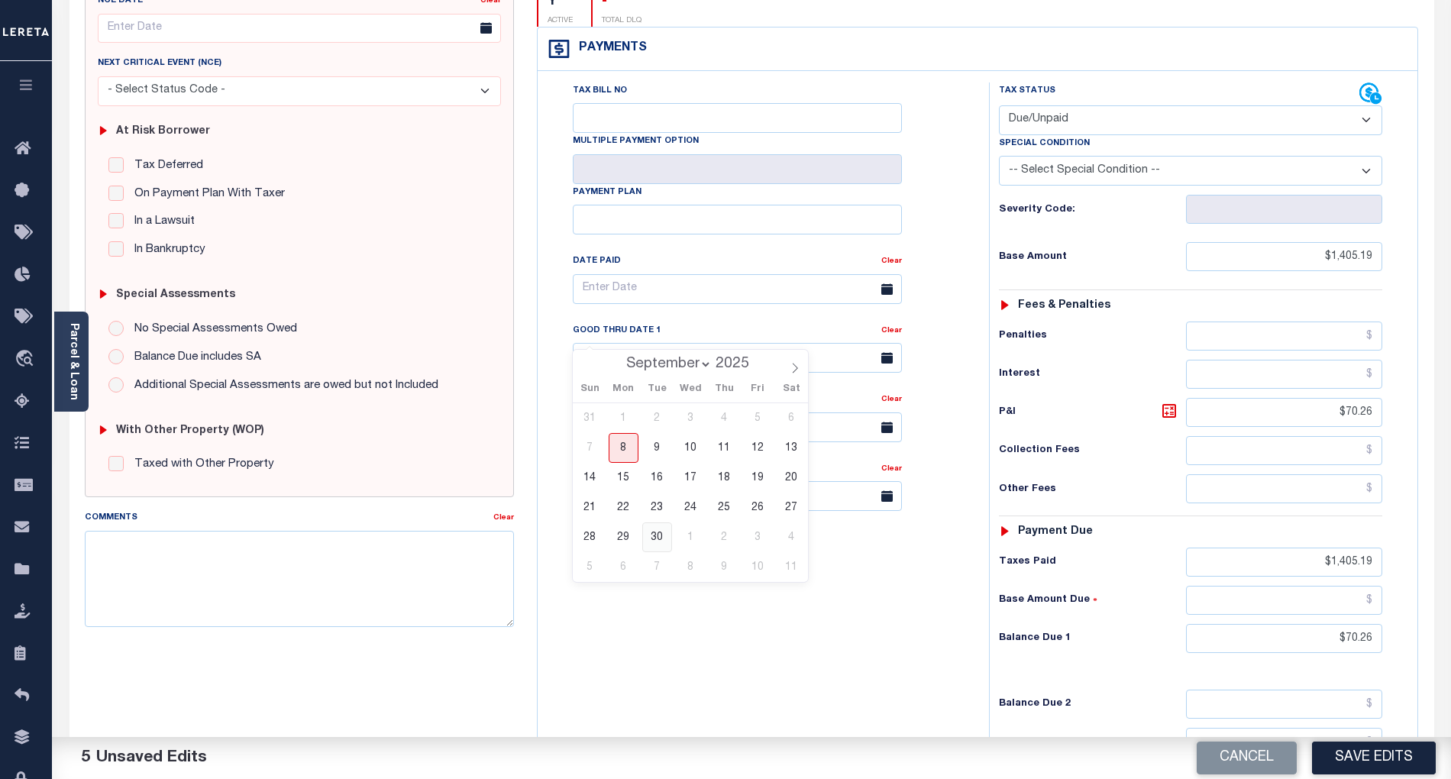
click at [655, 532] on span "30" at bounding box center [657, 537] width 30 height 30
type input "[DATE]"
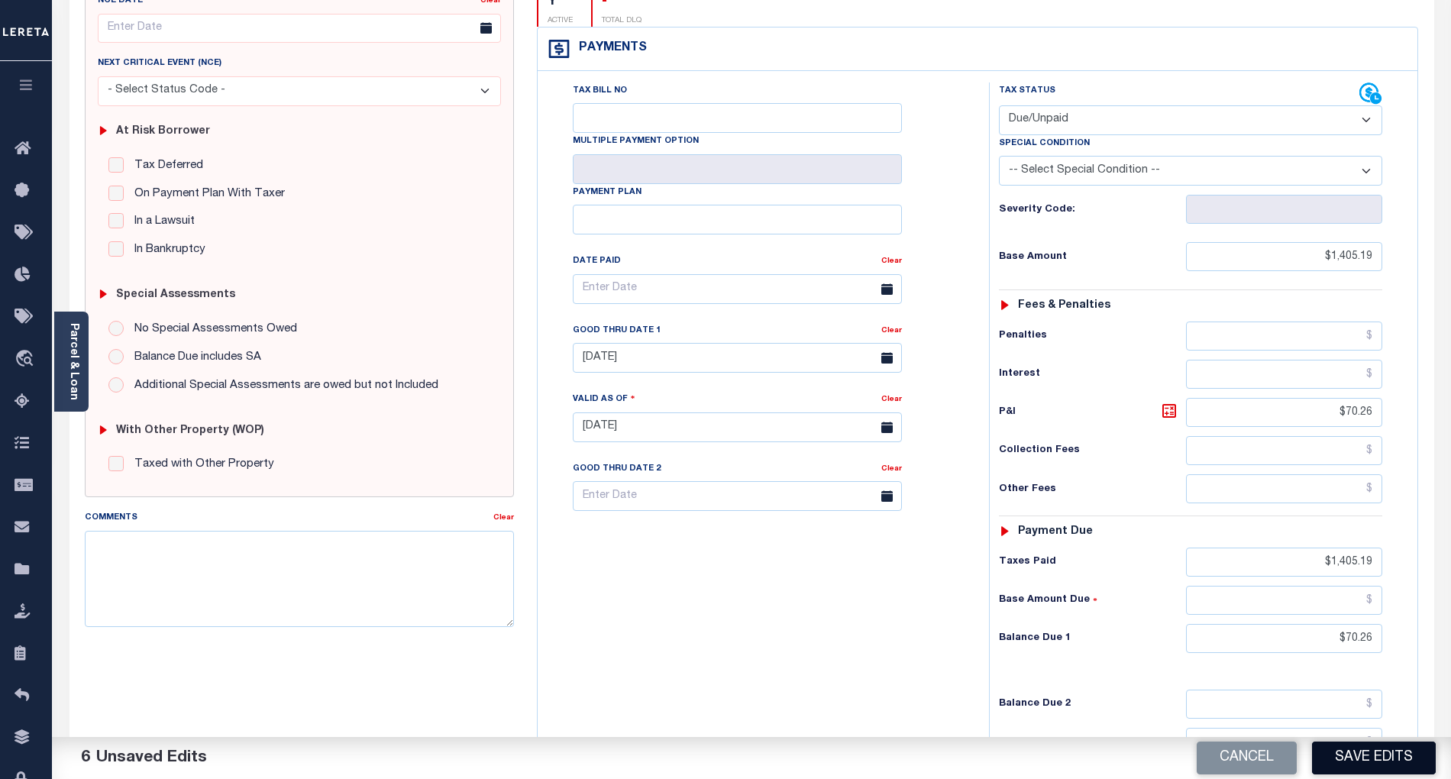
click at [1391, 753] on button "Save Edits" at bounding box center [1374, 758] width 124 height 33
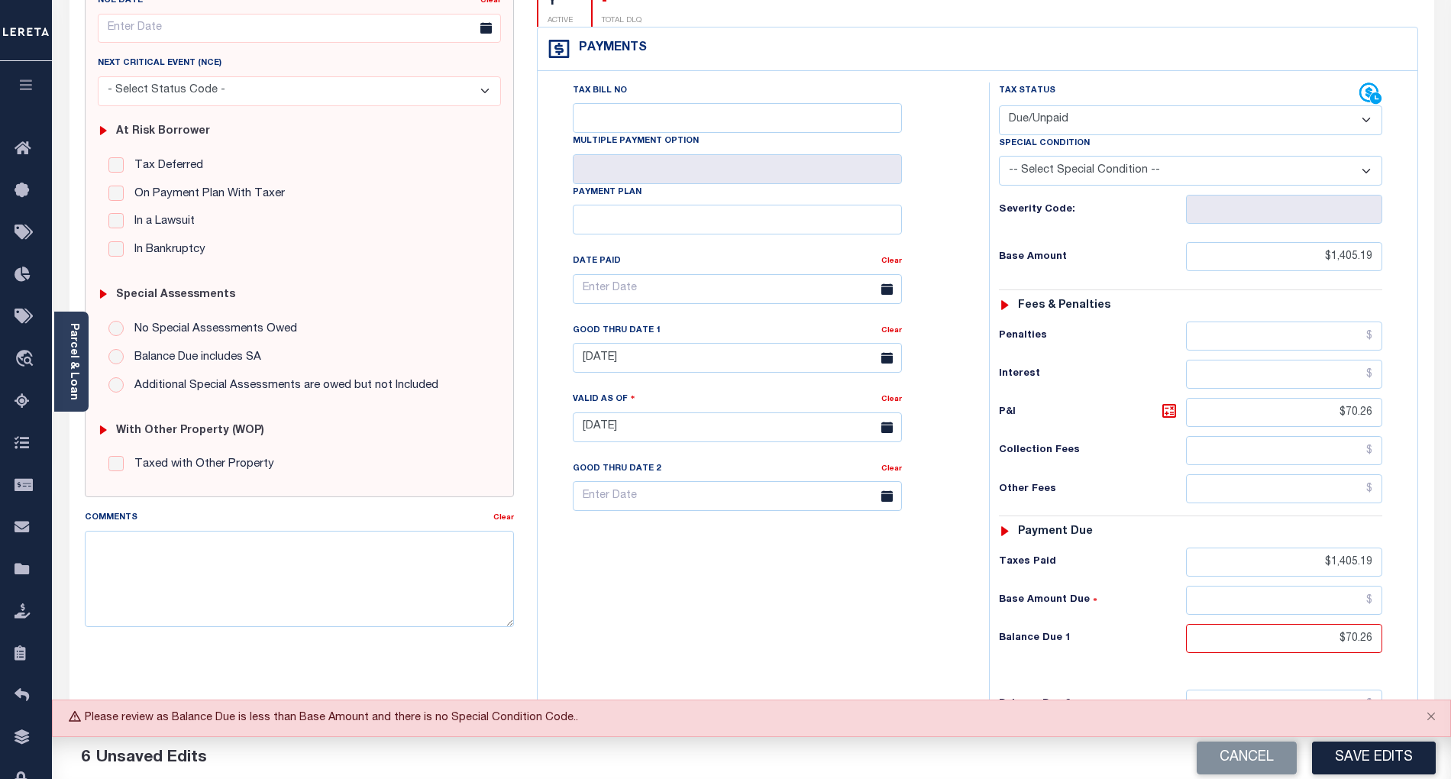
click at [1101, 156] on select "-- Select Special Condition -- 3RD PARTY TAX LIEN AGENCY TAX LIEN (A.K.A Inside…" at bounding box center [1190, 171] width 383 height 30
select select "15"
click at [999, 156] on select "-- Select Special Condition -- 3RD PARTY TAX LIEN AGENCY TAX LIEN (A.K.A Inside…" at bounding box center [1190, 171] width 383 height 30
click at [1397, 759] on button "Save Edits" at bounding box center [1374, 758] width 124 height 33
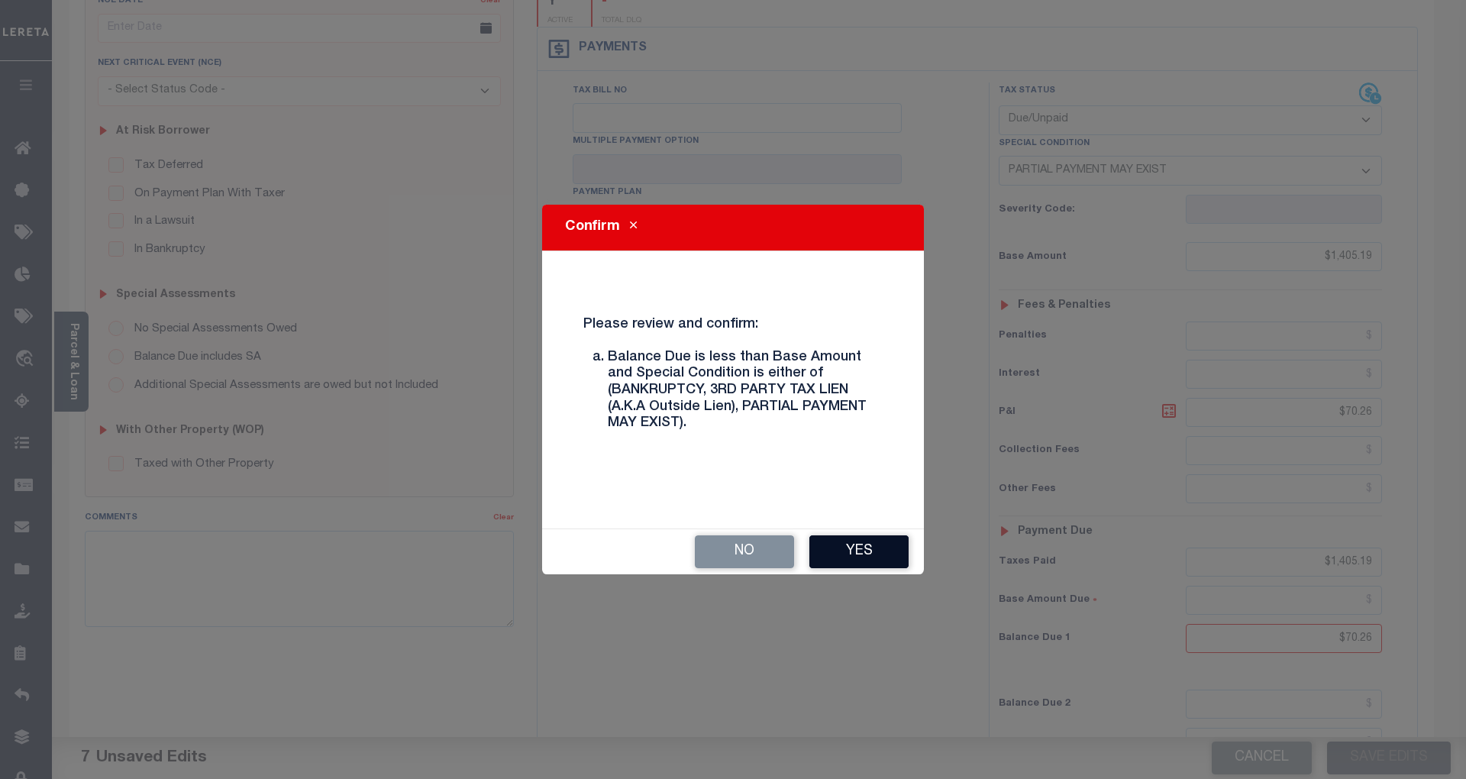
click at [881, 548] on button "Yes" at bounding box center [859, 551] width 99 height 33
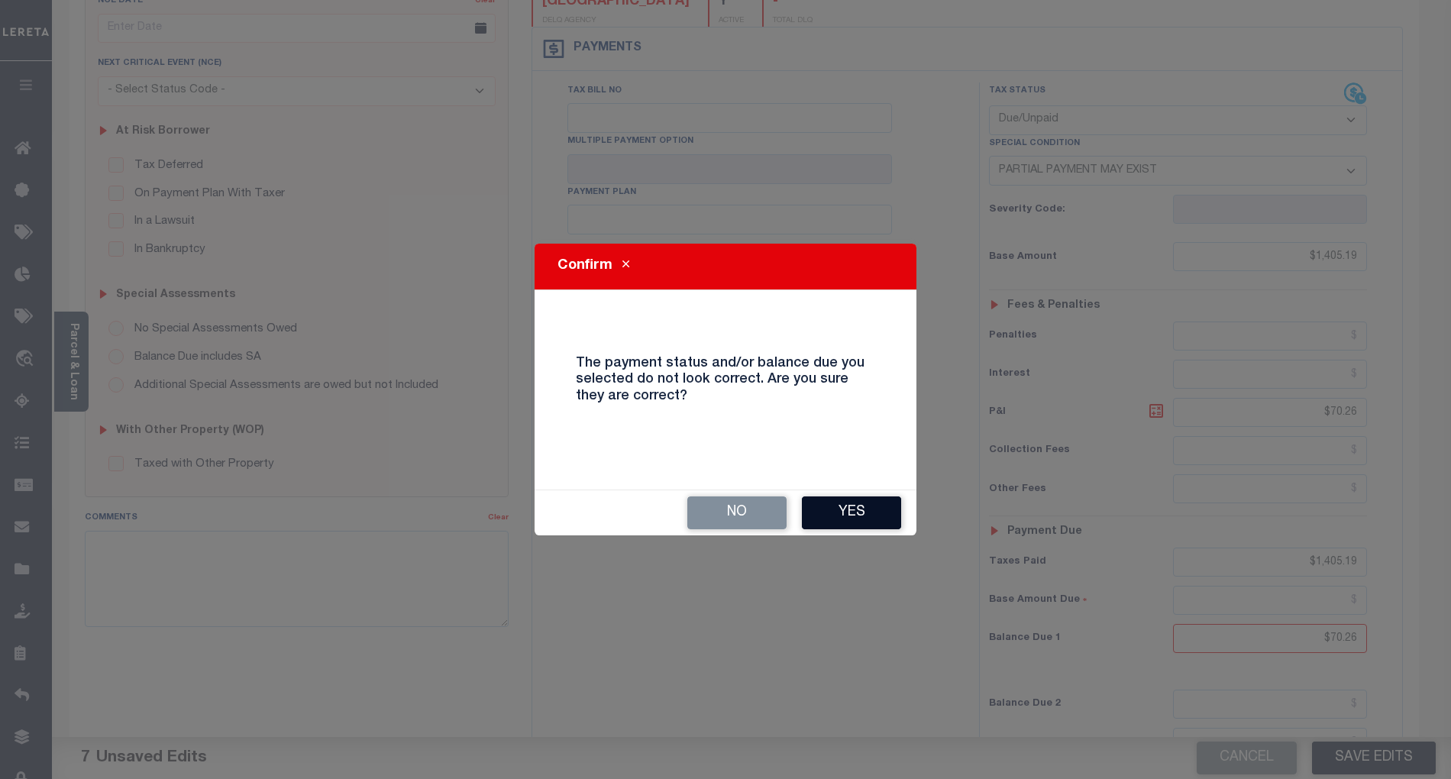
click at [843, 508] on button "Yes" at bounding box center [851, 512] width 99 height 33
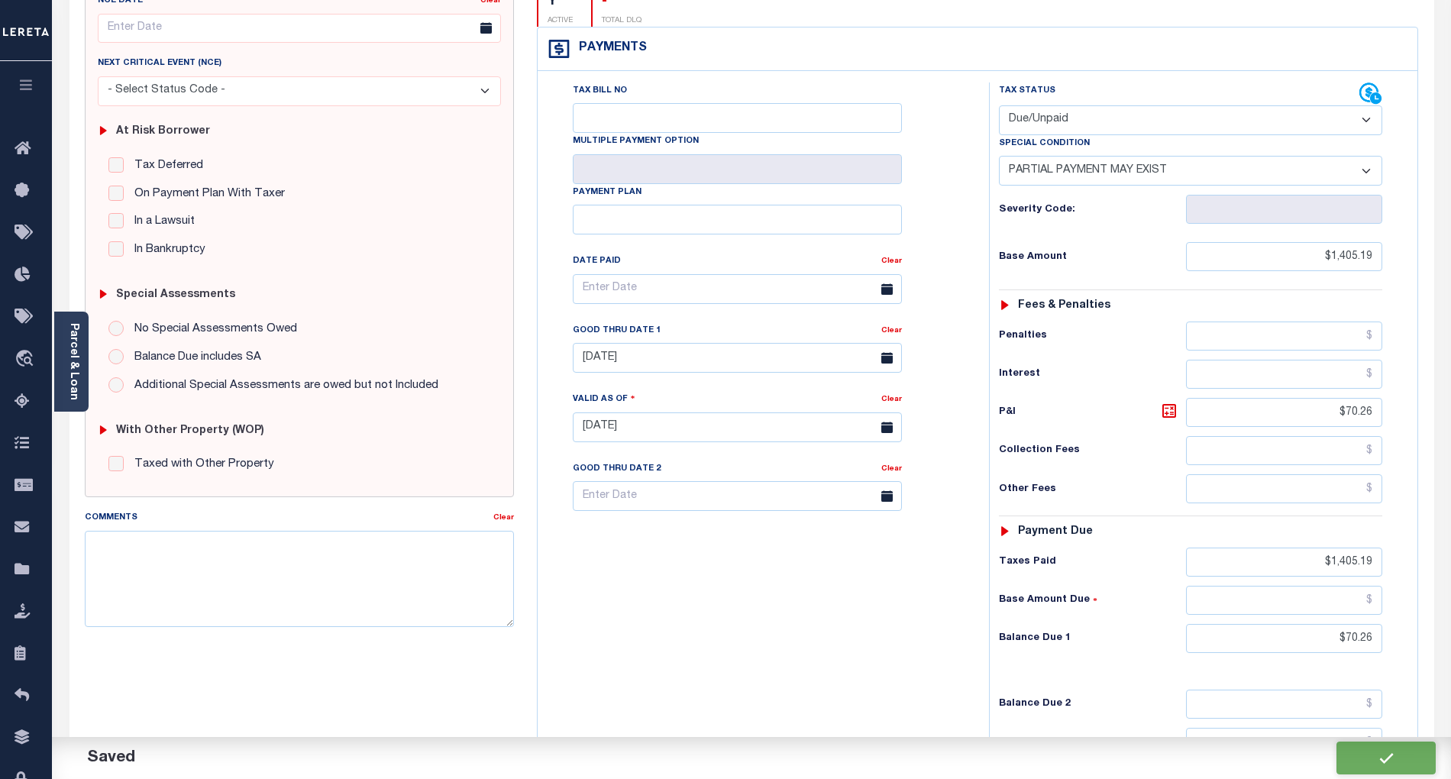
checkbox input "false"
type input "$1,405.19"
type input "$70.26"
type input "$1,405.19"
type input "$70.26"
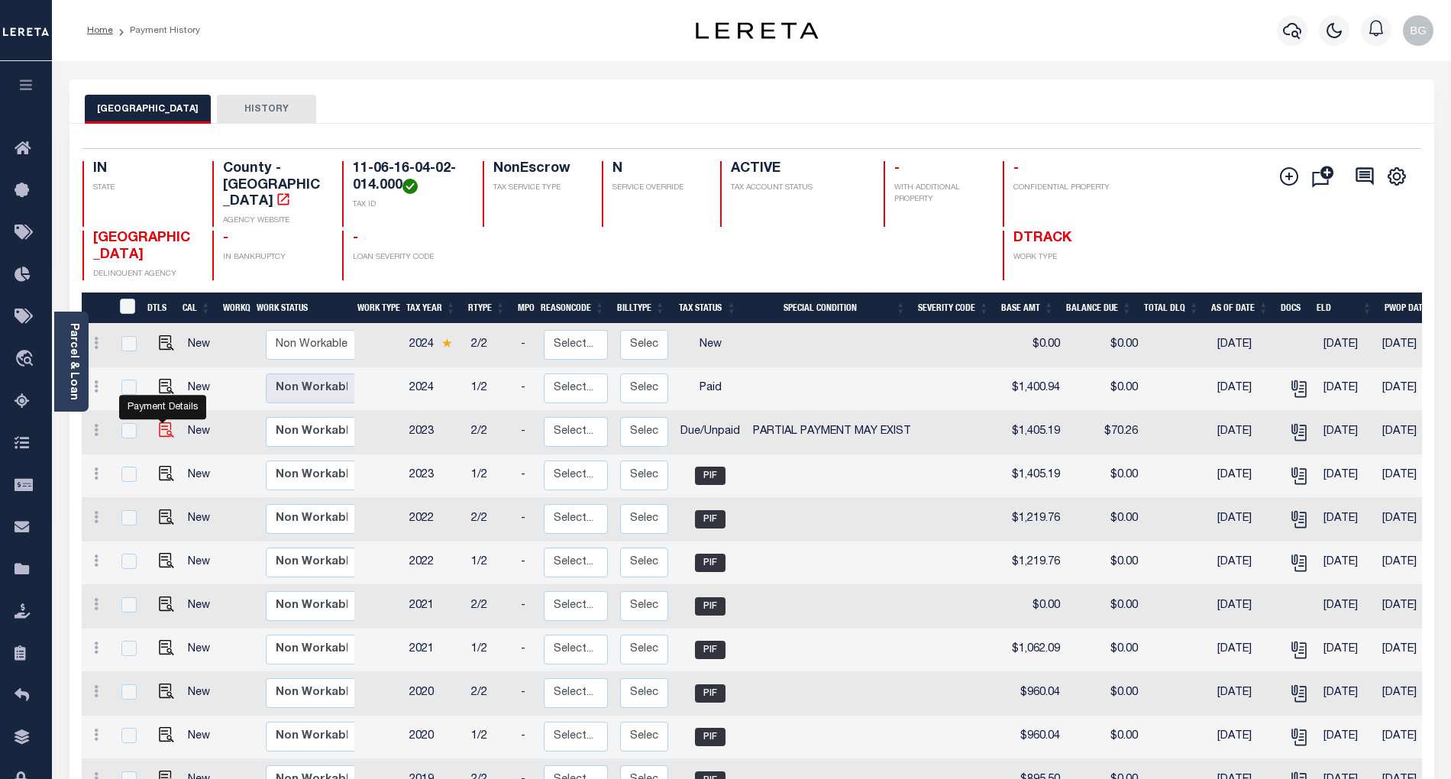
click at [163, 422] on img "" at bounding box center [166, 429] width 15 height 15
checkbox input "true"
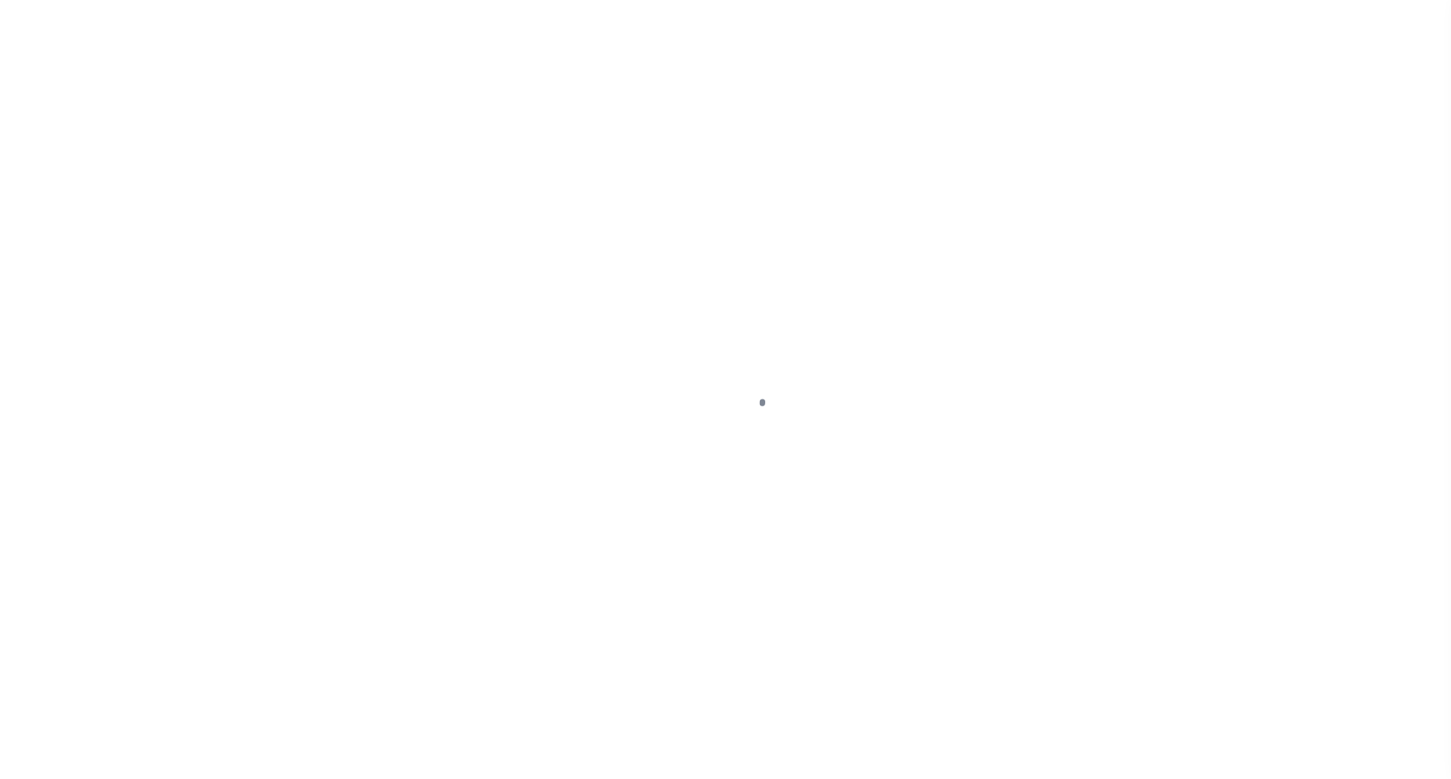
select select "DUE"
select select "15"
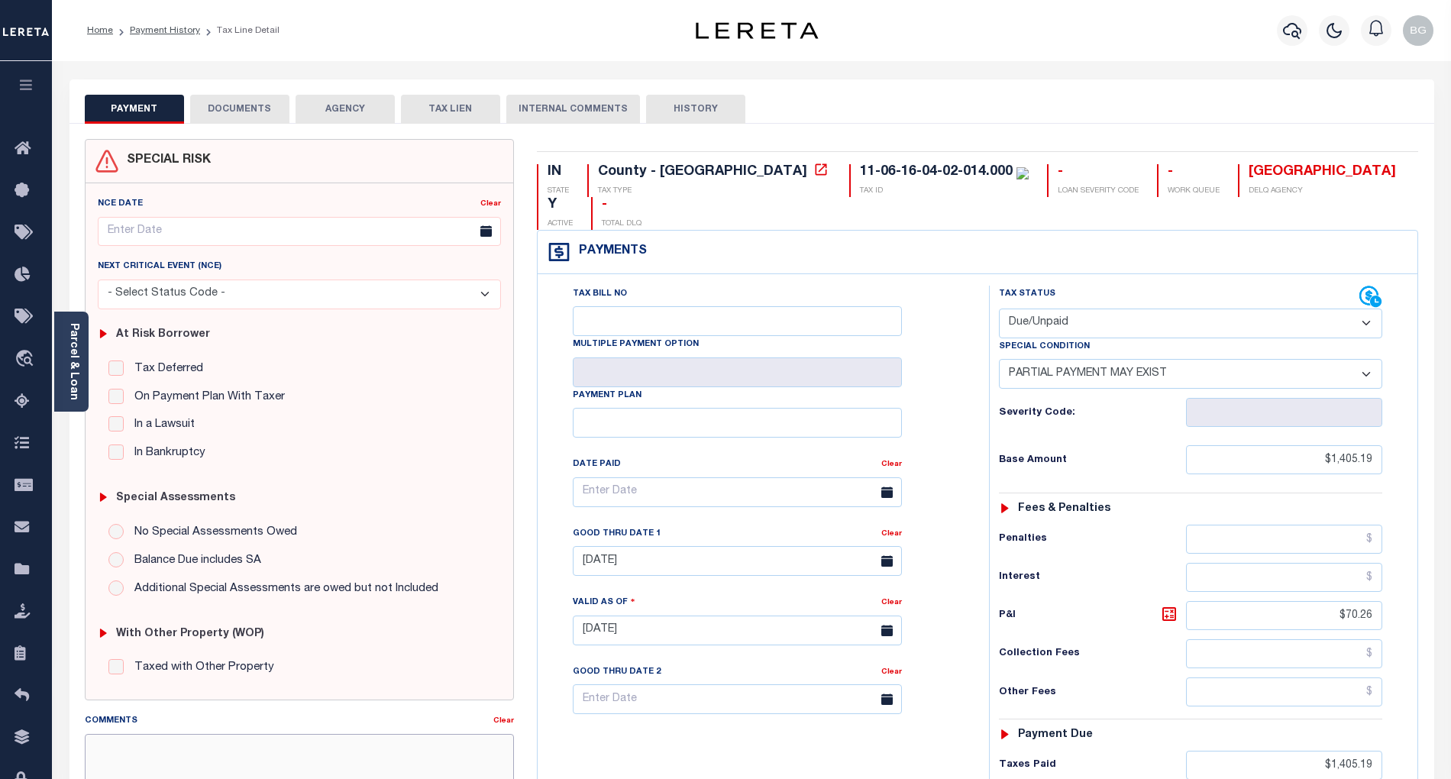
click at [292, 738] on textarea "Comments" at bounding box center [299, 782] width 429 height 96
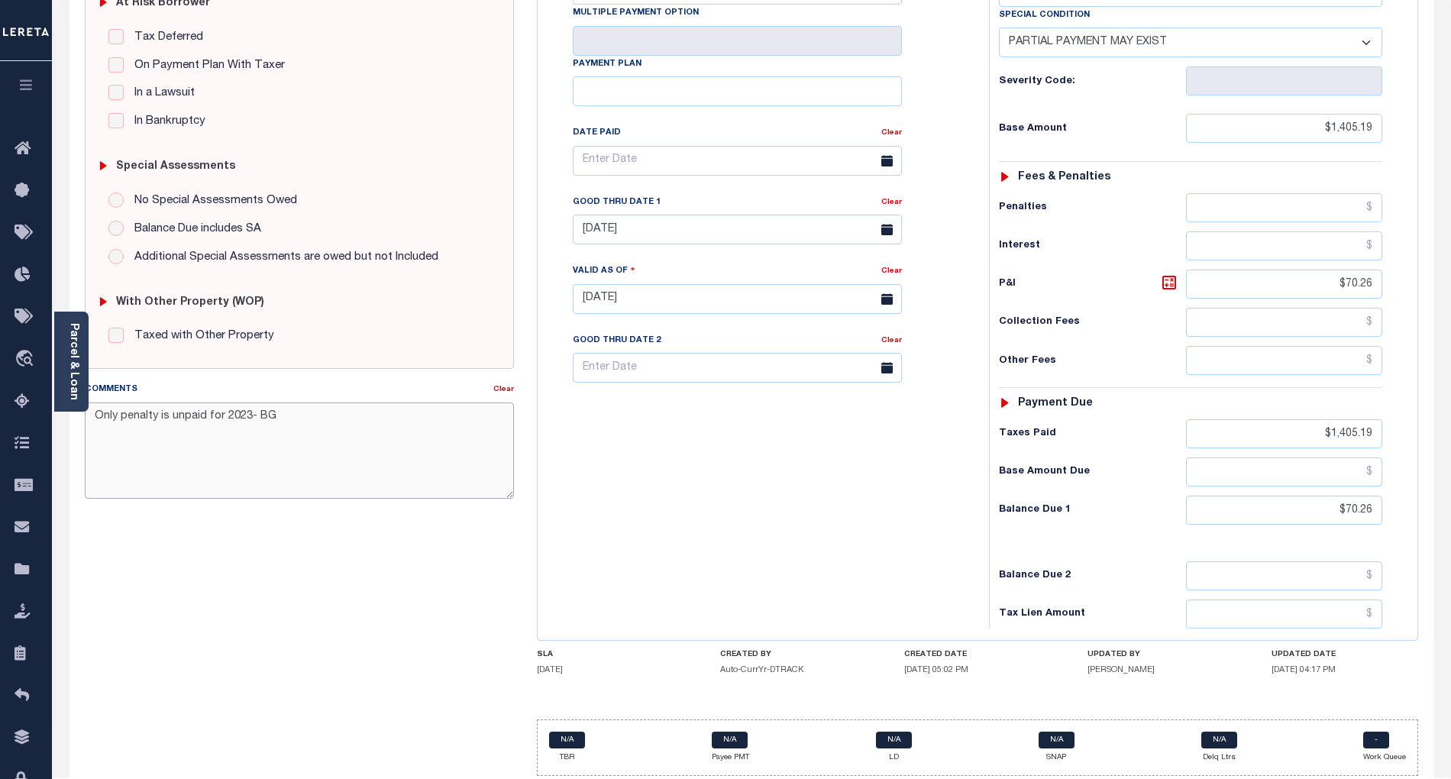
scroll to position [354, 0]
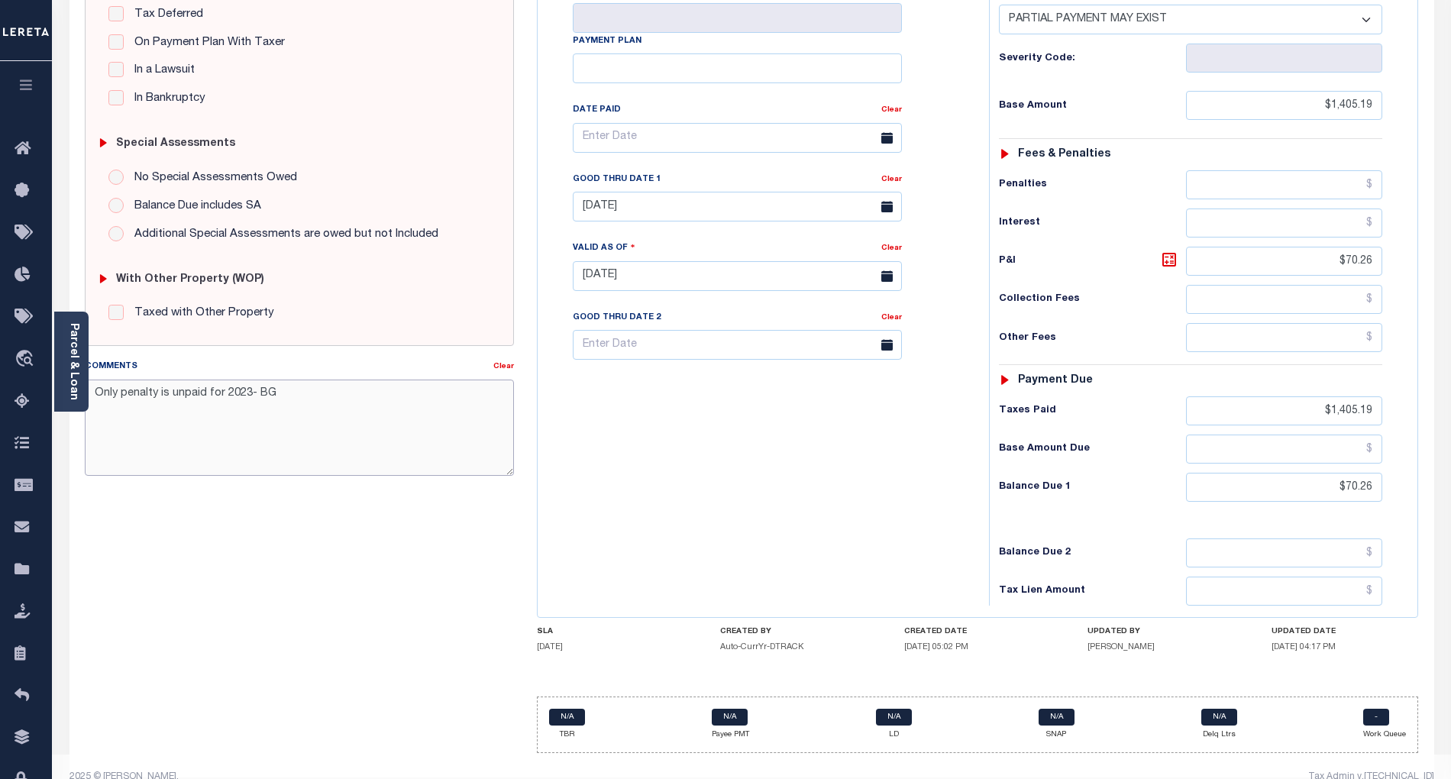
type textarea "Only penalty is unpaid for 2023- BG"
click at [848, 504] on div "Tax Bill No Multiple Payment Option Payment Plan Clear" at bounding box center [759, 268] width 436 height 674
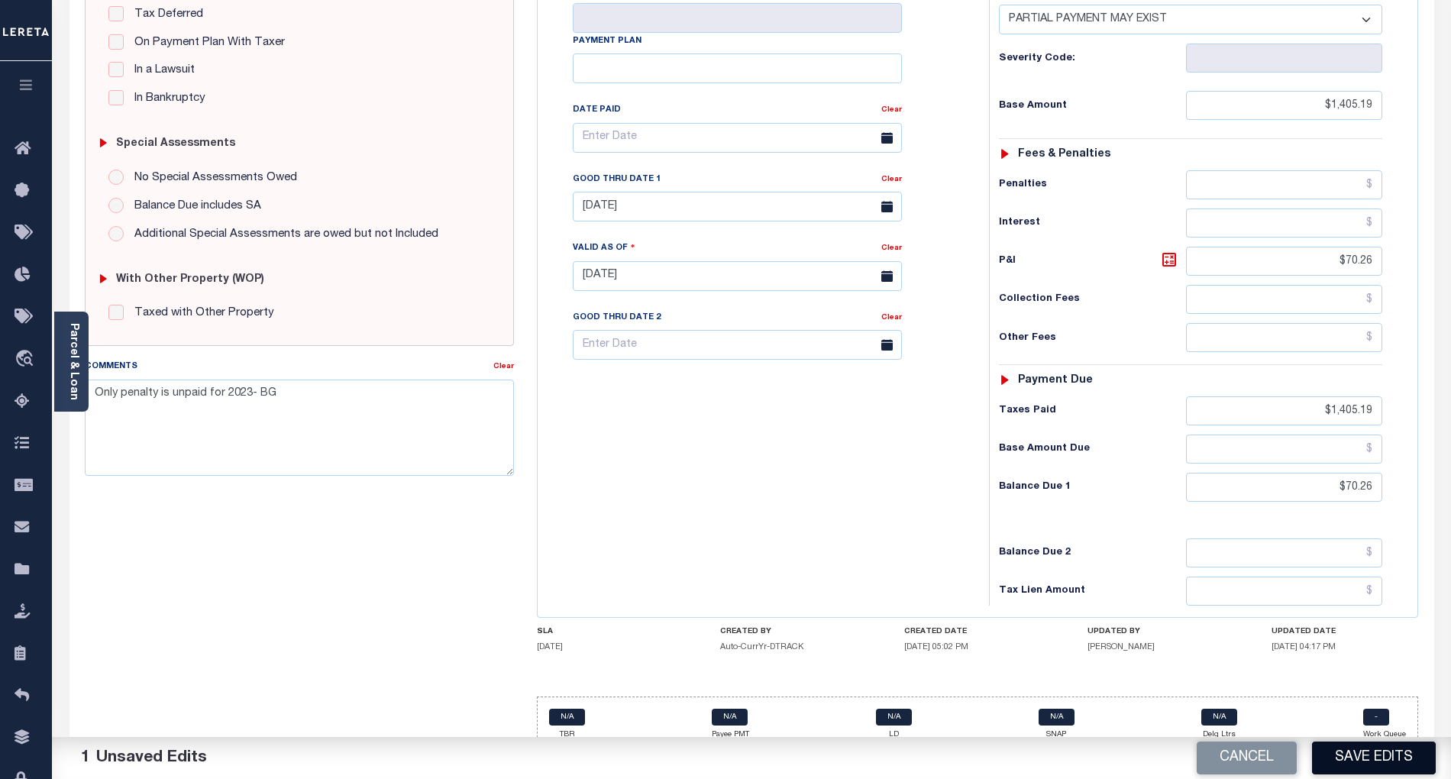
click at [1403, 759] on button "Save Edits" at bounding box center [1374, 758] width 124 height 33
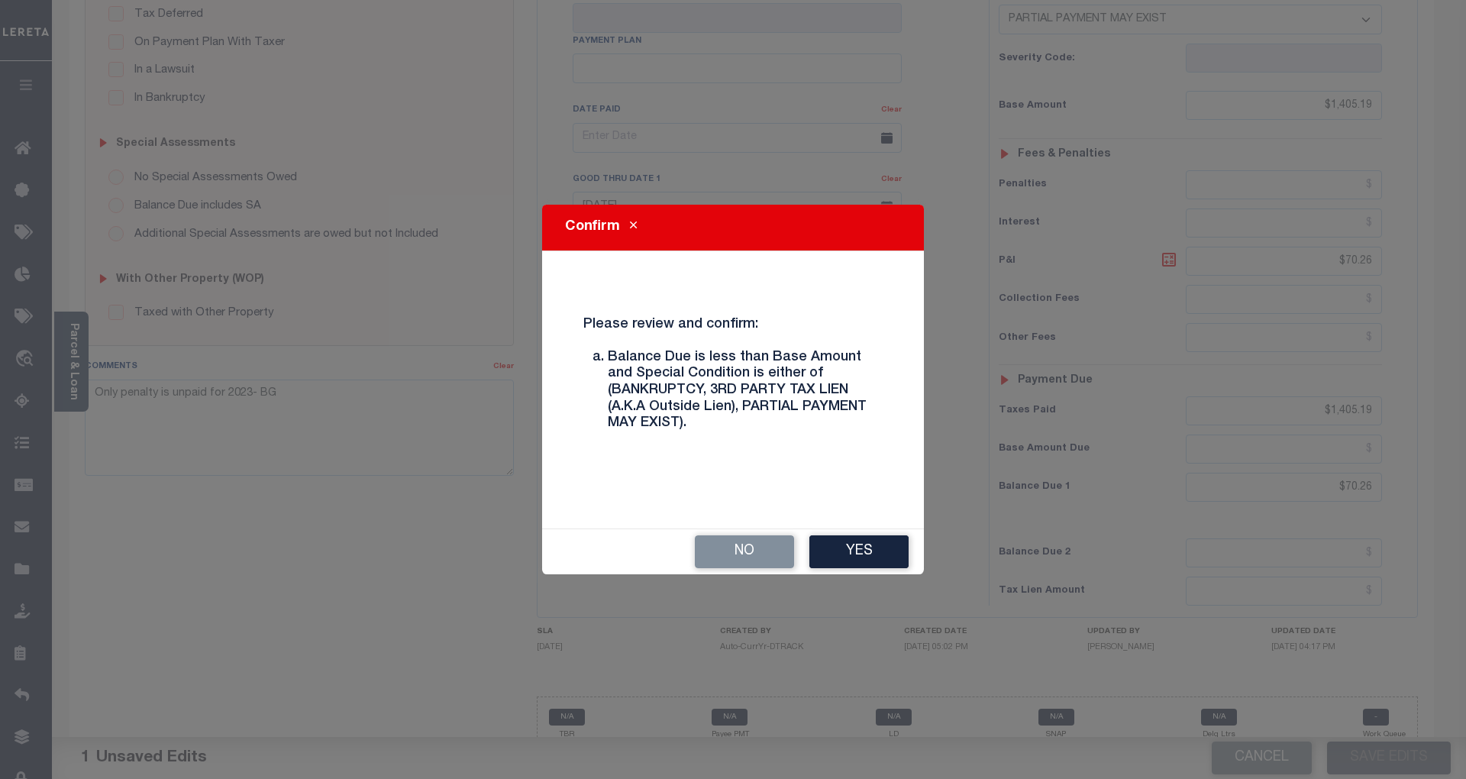
click at [874, 542] on button "Yes" at bounding box center [859, 551] width 99 height 33
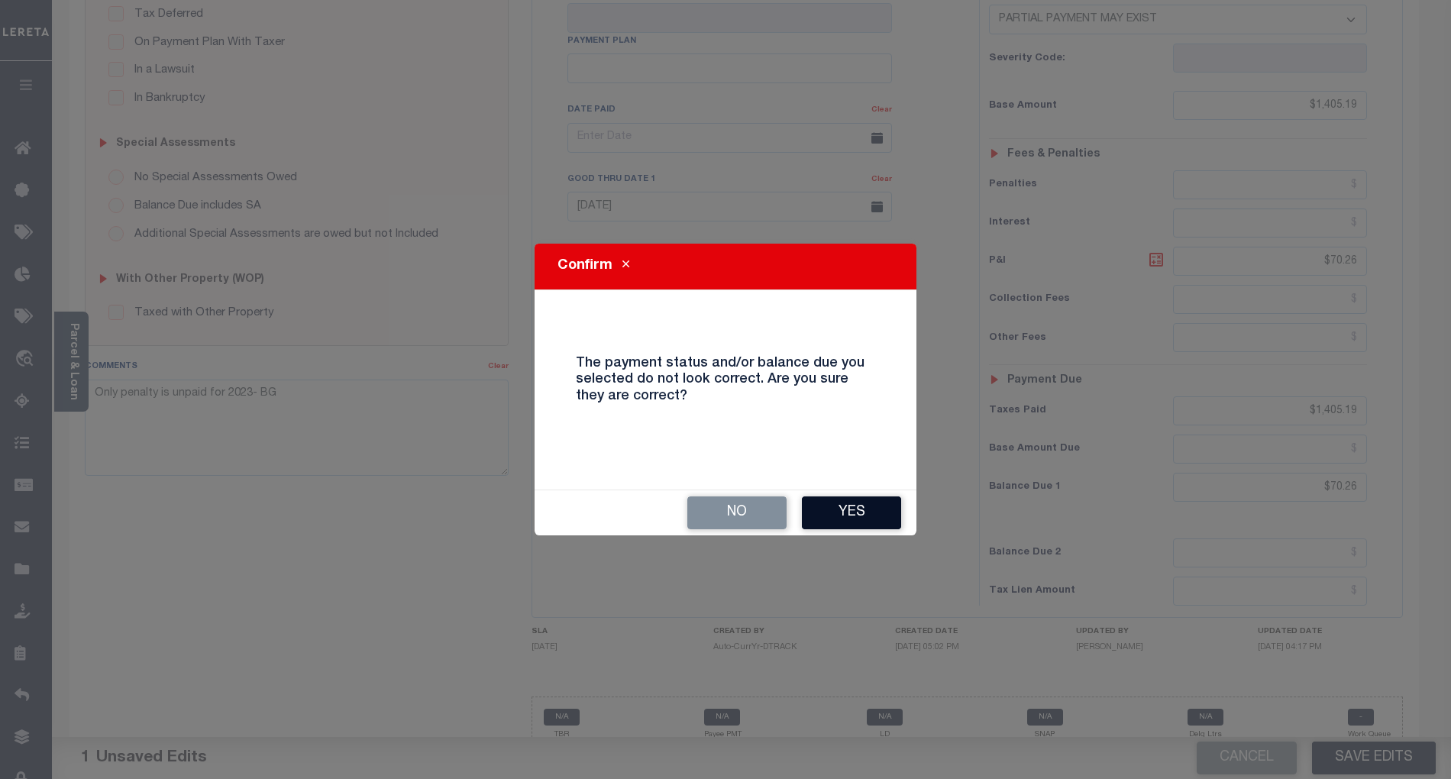
click at [866, 518] on button "Yes" at bounding box center [851, 512] width 99 height 33
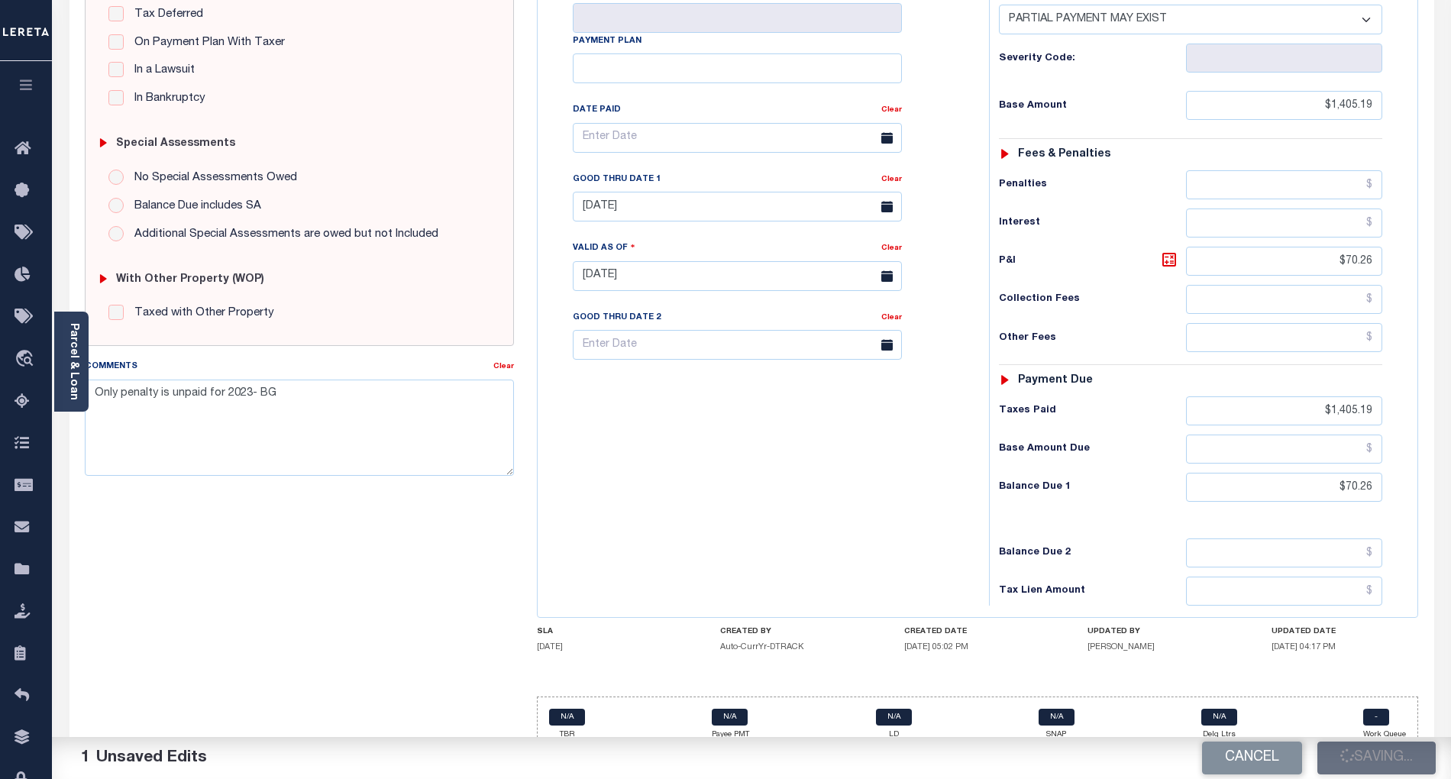
checkbox input "false"
type input "$1,405.19"
type input "$70.26"
type input "$1,405.19"
type input "$70.26"
